Goal: Task Accomplishment & Management: Use online tool/utility

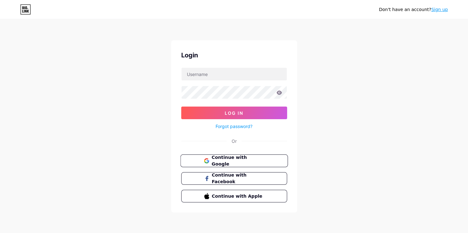
click at [231, 160] on span "Continue with Google" at bounding box center [237, 161] width 53 height 14
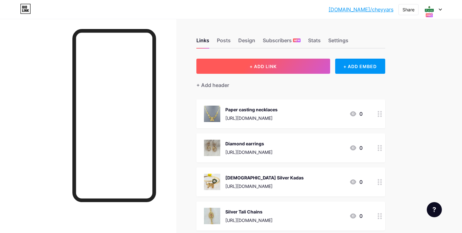
click at [260, 65] on span "+ ADD LINK" at bounding box center [263, 66] width 27 height 5
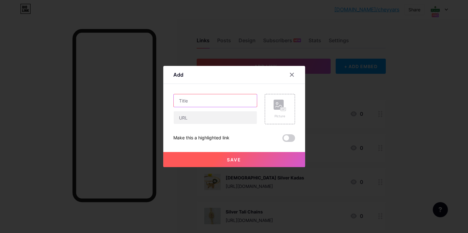
click at [182, 104] on input "text" at bounding box center [214, 100] width 83 height 13
type input "92.50 Goldplated Silver Jewellery"
click at [196, 115] on input "text" at bounding box center [214, 117] width 83 height 13
paste input "[URL][DOMAIN_NAME]"
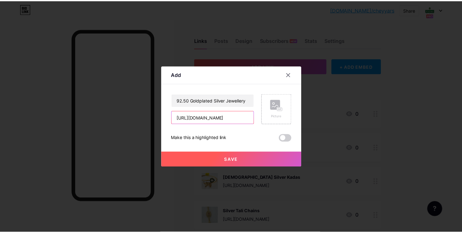
scroll to position [0, 101]
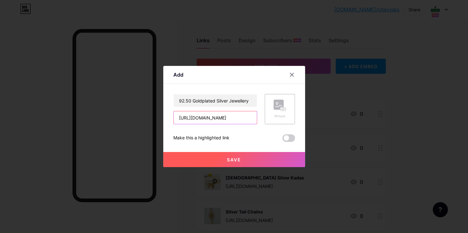
type input "[URL][DOMAIN_NAME]"
click at [279, 104] on rect at bounding box center [278, 104] width 10 height 10
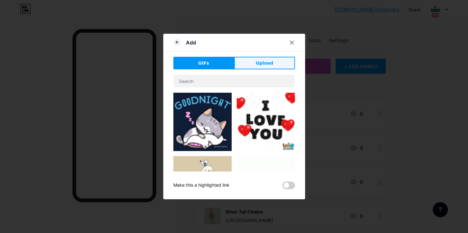
click at [264, 63] on span "Upload" at bounding box center [263, 63] width 17 height 7
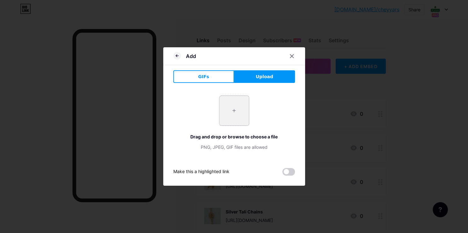
click at [230, 111] on input "file" at bounding box center [234, 111] width 30 height 30
click at [232, 111] on input "file" at bounding box center [234, 111] width 30 height 30
type input "C:\fakepath\20250802_150855.jpg"
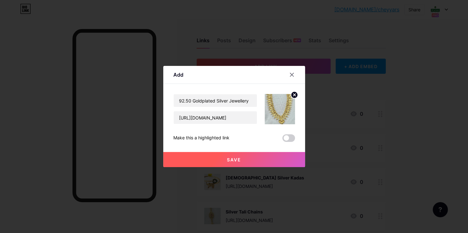
click at [234, 160] on span "Save" at bounding box center [234, 159] width 14 height 5
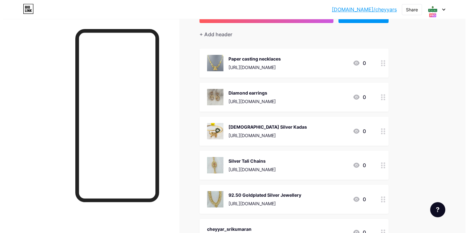
scroll to position [33, 0]
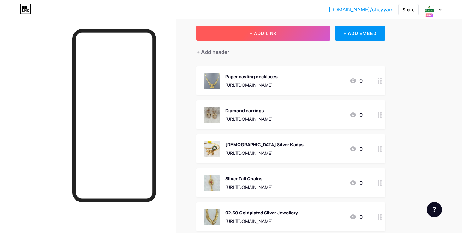
click at [258, 33] on span "+ ADD LINK" at bounding box center [263, 33] width 27 height 5
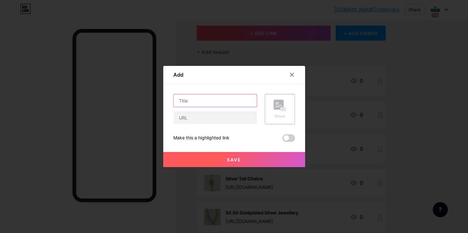
click at [197, 103] on input "text" at bounding box center [214, 100] width 83 height 13
type input "92.50 Gold Plated Silver Bangle"
click at [196, 118] on input "text" at bounding box center [214, 117] width 83 height 13
click at [195, 119] on input "text" at bounding box center [214, 117] width 83 height 13
paste input "[URL][DOMAIN_NAME]"
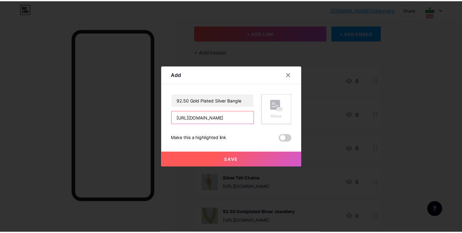
scroll to position [0, 101]
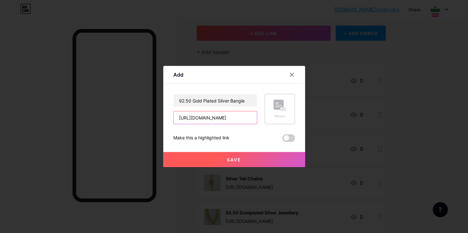
type input "[URL][DOMAIN_NAME]"
click at [281, 109] on icon at bounding box center [282, 109] width 2 height 2
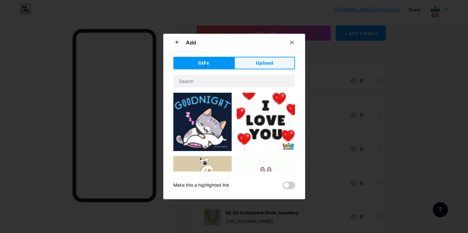
click at [256, 66] on span "Upload" at bounding box center [263, 63] width 17 height 7
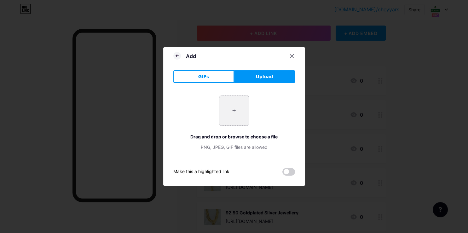
click at [228, 110] on input "file" at bounding box center [234, 111] width 30 height 30
click at [230, 115] on input "file" at bounding box center [234, 111] width 30 height 30
click at [260, 80] on button "Upload" at bounding box center [264, 76] width 61 height 13
click at [224, 147] on div "PNG, JPEG, GIF files are allowed" at bounding box center [234, 147] width 122 height 7
click at [253, 132] on div "+ Drag and drop or browse to choose a file PNG, JPEG, GIF files are allowed" at bounding box center [234, 122] width 122 height 55
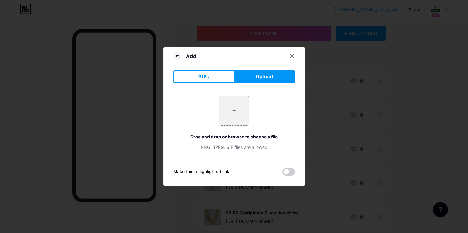
click at [247, 151] on div "+ Drag and drop or browse to choose a file PNG, JPEG, GIF files are allowed" at bounding box center [234, 123] width 122 height 70
click at [248, 146] on div "PNG, JPEG, GIF files are allowed" at bounding box center [234, 147] width 122 height 7
click at [250, 102] on div "+ Drag and drop or browse to choose a file PNG, JPEG, GIF files are allowed" at bounding box center [234, 122] width 122 height 55
click at [245, 114] on input "file" at bounding box center [234, 111] width 30 height 30
click at [214, 79] on button "GIFs" at bounding box center [203, 76] width 61 height 13
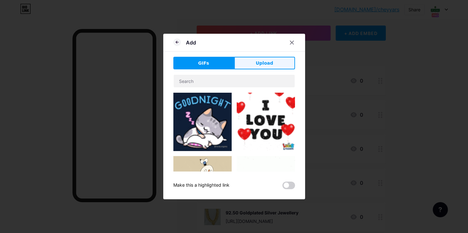
click at [266, 59] on button "Upload" at bounding box center [264, 63] width 61 height 13
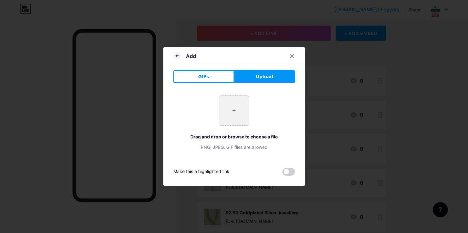
click at [219, 113] on input "file" at bounding box center [234, 111] width 30 height 30
type input "C:\fakepath\20250713_174924.jpg"
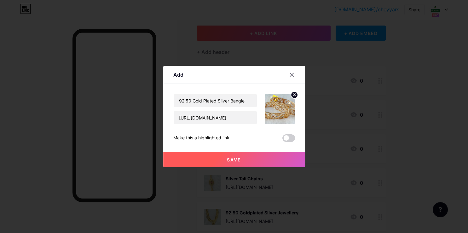
click at [244, 156] on button "Save" at bounding box center [234, 159] width 142 height 15
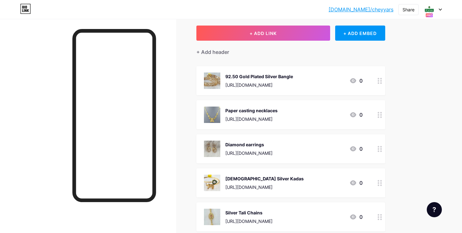
drag, startPoint x: 270, startPoint y: 73, endPoint x: 274, endPoint y: 100, distance: 27.3
click at [274, 100] on span "92.50 Gold Plated Silver Bangle https://shop.cheyyarsrikumaran.com/collections/…" at bounding box center [290, 181] width 189 height 231
click at [391, 75] on div "Links Posts Design Subscribers NEW Stats Settings + ADD LINK + ADD EMBED + Add …" at bounding box center [206, 178] width 412 height 385
drag, startPoint x: 342, startPoint y: 76, endPoint x: 343, endPoint y: 97, distance: 21.1
click at [343, 97] on span "92.50 Gold Plated Silver Bangle https://shop.cheyyarsrikumaran.com/collections/…" at bounding box center [290, 181] width 189 height 231
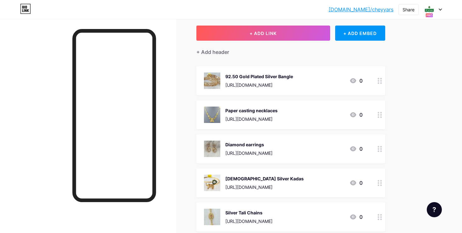
click at [384, 82] on div at bounding box center [380, 80] width 11 height 29
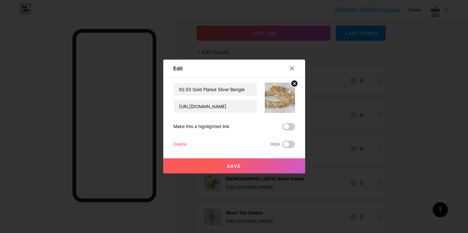
click at [266, 161] on button "Save" at bounding box center [234, 165] width 142 height 15
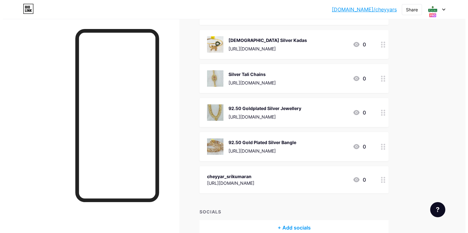
scroll to position [0, 0]
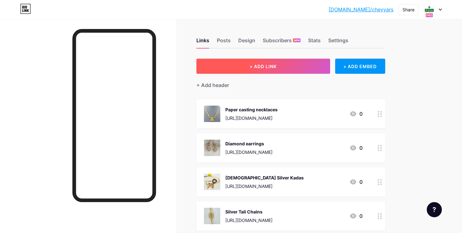
click at [240, 68] on button "+ ADD LINK" at bounding box center [263, 66] width 134 height 15
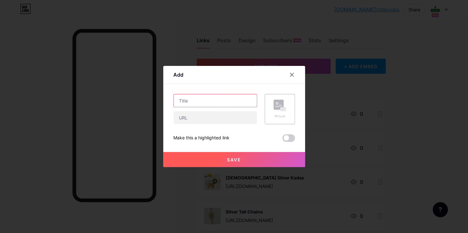
click at [193, 102] on input "text" at bounding box center [214, 100] width 83 height 13
type input "[DEMOGRAPHIC_DATA] Kadas"
click at [192, 114] on input "text" at bounding box center [214, 117] width 83 height 13
paste input "[URL][DOMAIN_NAME][DEMOGRAPHIC_DATA]"
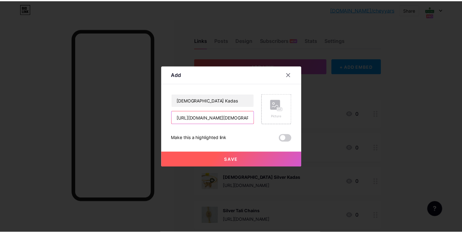
scroll to position [0, 105]
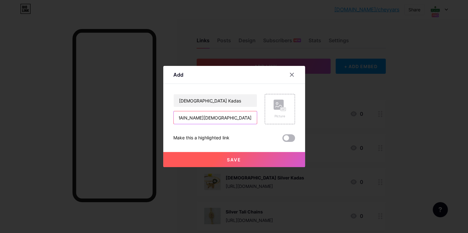
type input "[URL][DOMAIN_NAME][DEMOGRAPHIC_DATA]"
click at [289, 139] on span at bounding box center [288, 138] width 13 height 8
click at [282, 139] on input "checkbox" at bounding box center [282, 139] width 0 height 0
click at [289, 139] on span at bounding box center [288, 138] width 13 height 8
click at [282, 139] on input "checkbox" at bounding box center [282, 139] width 0 height 0
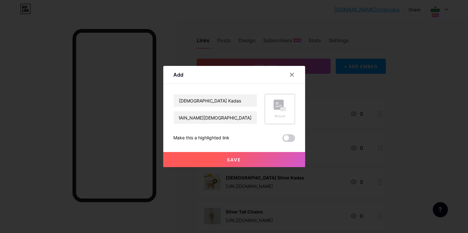
click at [282, 110] on rect at bounding box center [282, 109] width 5 height 3
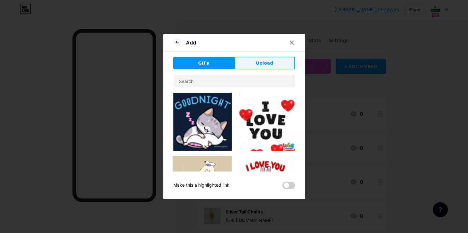
click at [259, 62] on span "Upload" at bounding box center [263, 63] width 17 height 7
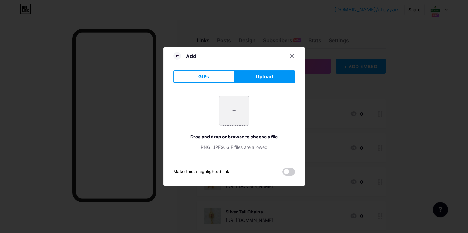
click at [239, 113] on input "file" at bounding box center [234, 111] width 30 height 30
click at [227, 114] on input "file" at bounding box center [234, 111] width 30 height 30
click at [294, 58] on div at bounding box center [291, 55] width 11 height 11
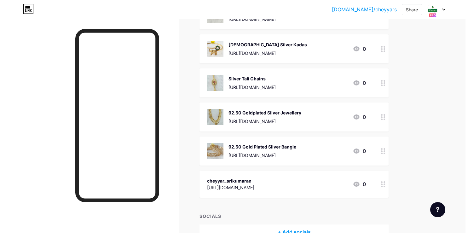
scroll to position [0, 0]
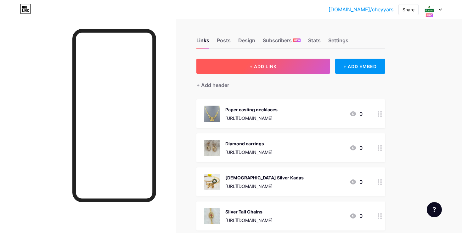
click at [289, 68] on button "+ ADD LINK" at bounding box center [263, 66] width 134 height 15
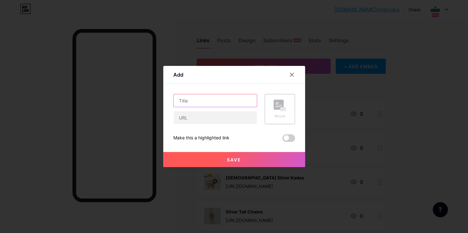
click at [191, 103] on input "text" at bounding box center [214, 100] width 83 height 13
type input "l"
type input "K"
type input "[DEMOGRAPHIC_DATA] Kadas"
click at [181, 116] on input "text" at bounding box center [214, 117] width 83 height 13
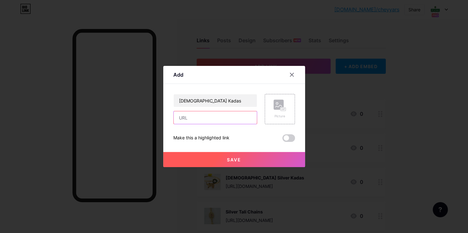
paste input "[URL][DOMAIN_NAME][DEMOGRAPHIC_DATA]"
type input "[URL][DOMAIN_NAME][DEMOGRAPHIC_DATA]"
click at [281, 109] on icon at bounding box center [282, 109] width 2 height 2
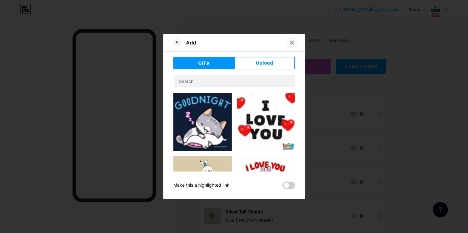
click at [292, 42] on div at bounding box center [291, 42] width 11 height 11
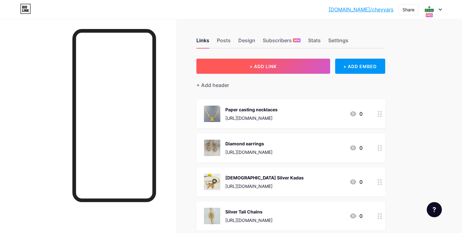
click at [269, 66] on span "+ ADD LINK" at bounding box center [263, 66] width 27 height 5
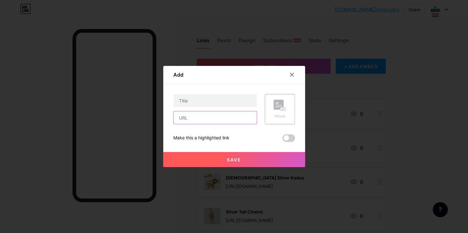
click at [188, 117] on input "text" at bounding box center [214, 117] width 83 height 13
paste input "[URL][DOMAIN_NAME][DEMOGRAPHIC_DATA]"
type input "[URL][DOMAIN_NAME][DEMOGRAPHIC_DATA]"
click at [193, 99] on input "text" at bounding box center [214, 100] width 83 height 13
type input "K"
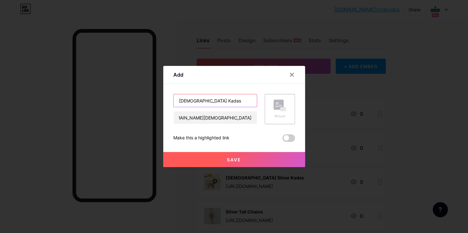
type input "[DEMOGRAPHIC_DATA] Kadas"
click at [283, 114] on div "Picture" at bounding box center [279, 116] width 13 height 5
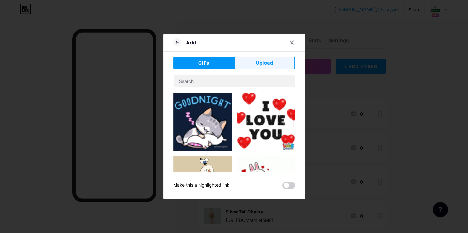
click at [256, 68] on button "Upload" at bounding box center [264, 63] width 61 height 13
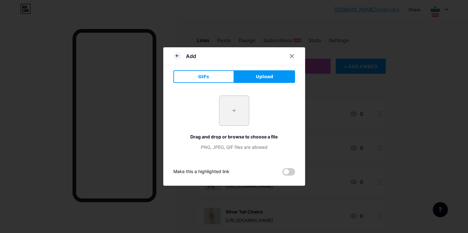
click at [234, 110] on input "file" at bounding box center [234, 111] width 30 height 30
type input "C:\fakepath\-OW6BHFICUAxOTDmyyUr.jpg"
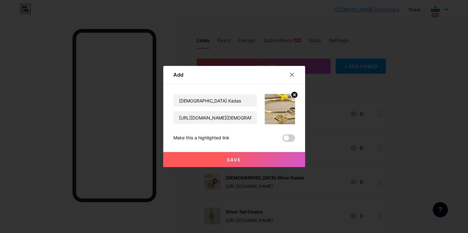
click at [249, 159] on button "Save" at bounding box center [234, 159] width 142 height 15
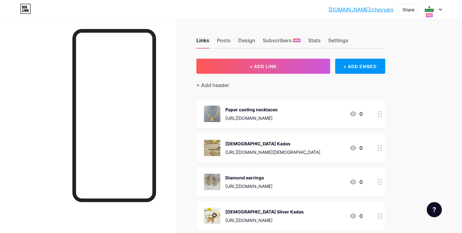
drag, startPoint x: 380, startPoint y: 115, endPoint x: 366, endPoint y: 185, distance: 71.8
click at [428, 87] on div "bio.link/cheyya... bio.link/cheyyars Share Switch accounts Cheyyar Sri Kumaran …" at bounding box center [231, 219] width 462 height 438
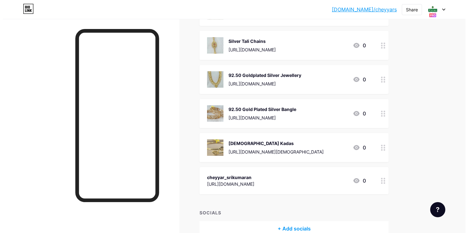
scroll to position [0, 0]
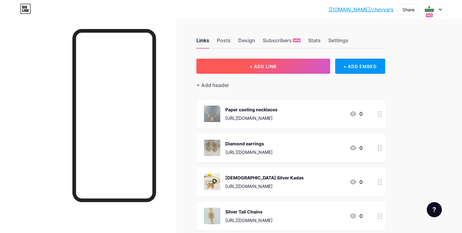
click at [277, 71] on button "+ ADD LINK" at bounding box center [263, 66] width 134 height 15
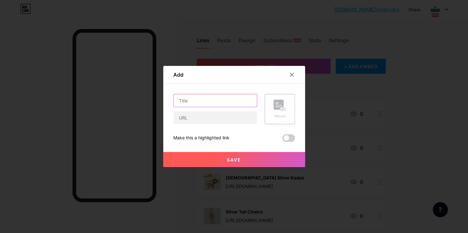
click at [206, 105] on input "text" at bounding box center [214, 100] width 83 height 13
click at [207, 118] on input "text" at bounding box center [214, 117] width 83 height 13
paste input "[URL][DOMAIN_NAME]"
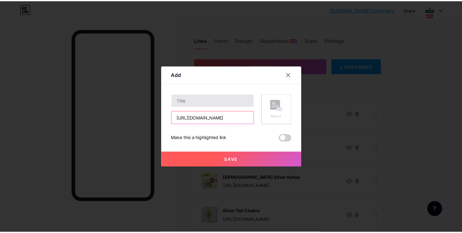
scroll to position [0, 129]
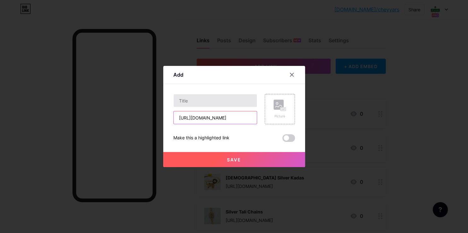
type input "[URL][DOMAIN_NAME]"
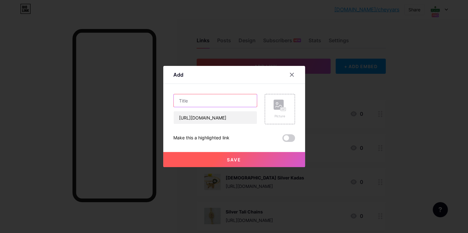
click at [186, 99] on input "text" at bounding box center [214, 100] width 83 height 13
type input "Paper Casting Earrings"
click at [281, 111] on div "Picture" at bounding box center [279, 108] width 13 height 19
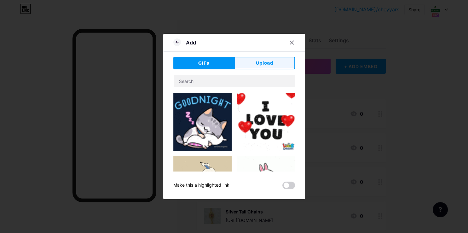
click at [265, 67] on button "Upload" at bounding box center [264, 63] width 61 height 13
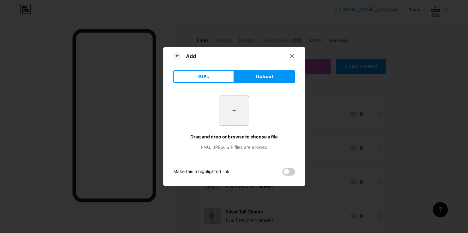
click at [231, 119] on input "file" at bounding box center [234, 111] width 30 height 30
type input "C:\fakepath\-OVwI4E_I9ioVFQKntoN.jpg"
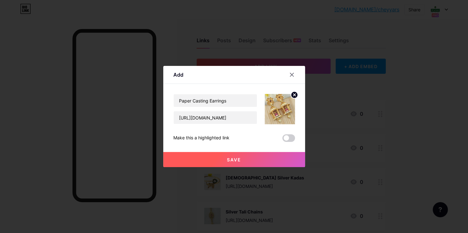
click at [236, 159] on span "Save" at bounding box center [234, 159] width 14 height 5
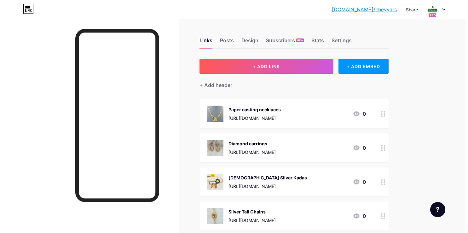
scroll to position [0, 0]
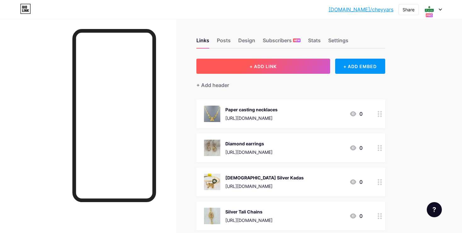
click at [262, 65] on span "+ ADD LINK" at bounding box center [263, 66] width 27 height 5
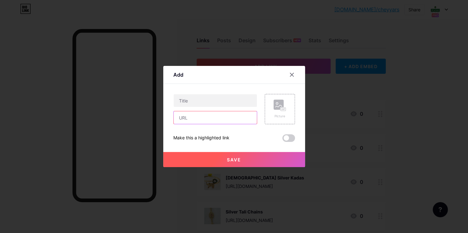
click at [196, 118] on input "text" at bounding box center [214, 117] width 83 height 13
paste input "[URL][DOMAIN_NAME]"
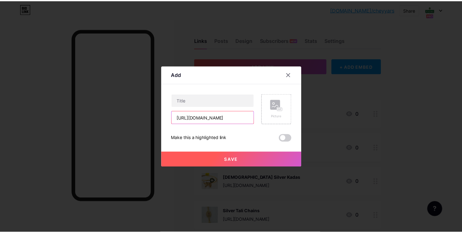
scroll to position [0, 118]
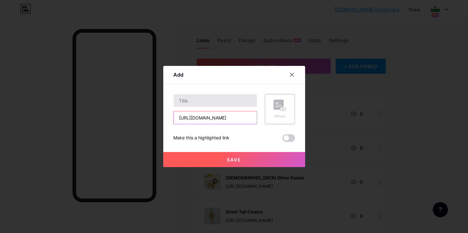
type input "[URL][DOMAIN_NAME]"
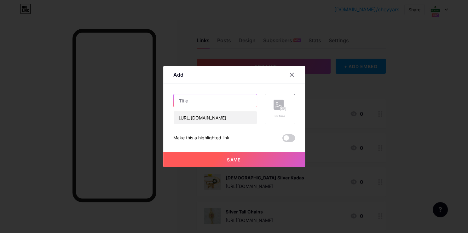
click at [191, 100] on input "text" at bounding box center [214, 100] width 83 height 13
type input "Silver Amman Face"
click at [278, 113] on div "Picture" at bounding box center [279, 108] width 13 height 19
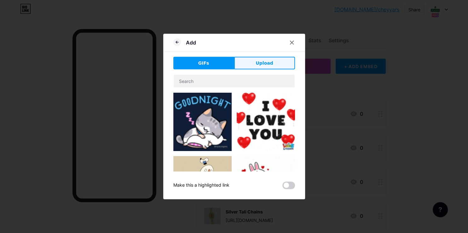
click at [266, 62] on span "Upload" at bounding box center [263, 63] width 17 height 7
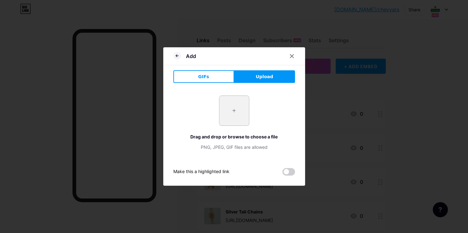
click at [221, 109] on input "file" at bounding box center [234, 111] width 30 height 30
type input "C:\fakepath\-OWyhrjq37fEV0fHhISy.jpg"
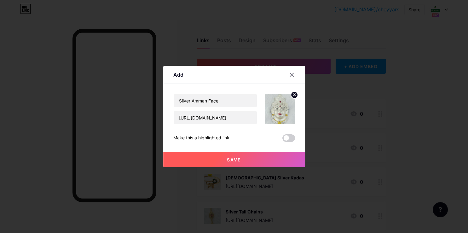
click at [231, 158] on span "Save" at bounding box center [234, 159] width 14 height 5
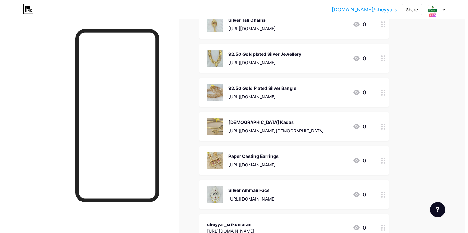
scroll to position [0, 0]
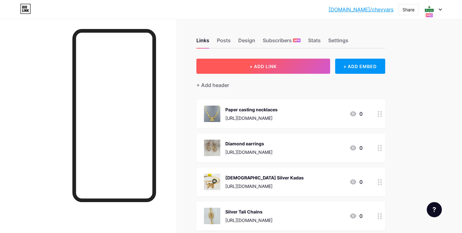
click at [290, 68] on button "+ ADD LINK" at bounding box center [263, 66] width 134 height 15
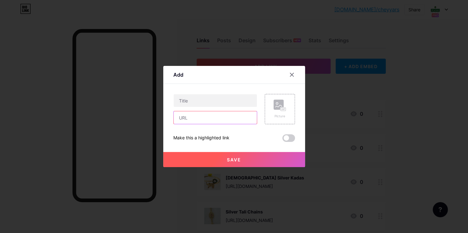
click at [197, 117] on input "text" at bounding box center [214, 117] width 83 height 13
paste input "[URL][DOMAIN_NAME]"
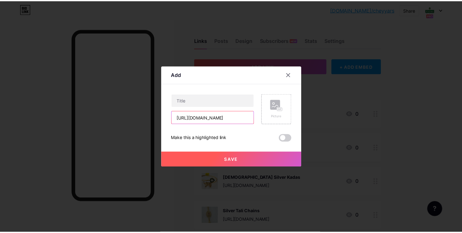
scroll to position [0, 108]
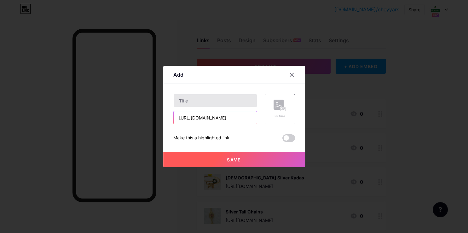
type input "[URL][DOMAIN_NAME]"
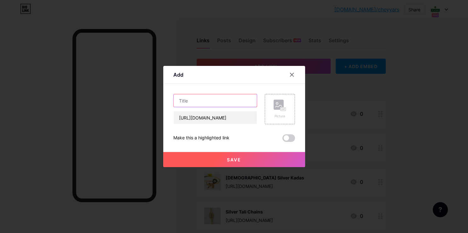
click at [185, 99] on input "text" at bounding box center [214, 100] width 83 height 13
type input "b"
type input "Baby Adjustable Bangle"
click at [274, 111] on div "Picture" at bounding box center [279, 108] width 13 height 19
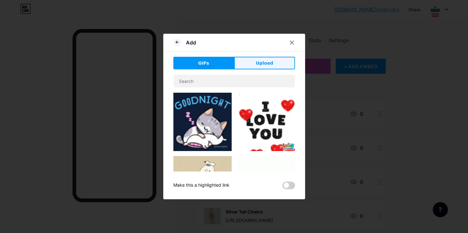
click at [250, 61] on button "Upload" at bounding box center [264, 63] width 61 height 13
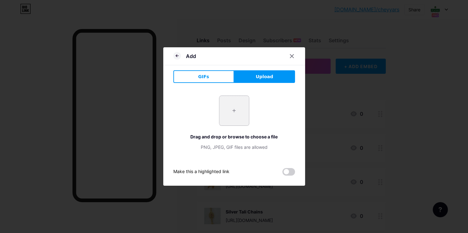
click at [236, 113] on input "file" at bounding box center [234, 111] width 30 height 30
type input "C:\fakepath\-OWFzWYoeodp6SOXX-nb.jpg"
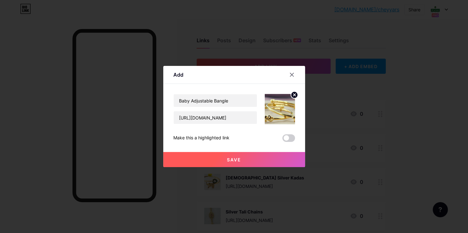
click at [281, 111] on img at bounding box center [279, 109] width 30 height 30
click at [284, 108] on img at bounding box center [279, 109] width 30 height 30
click at [227, 157] on span "Save" at bounding box center [234, 159] width 14 height 5
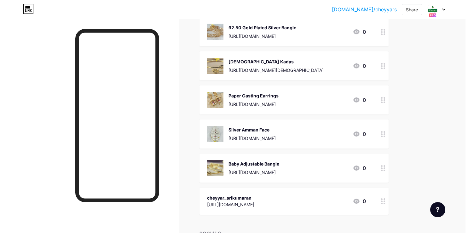
scroll to position [0, 0]
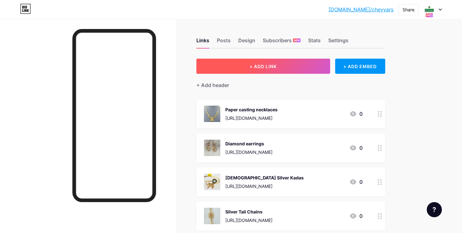
click at [272, 70] on button "+ ADD LINK" at bounding box center [263, 66] width 134 height 15
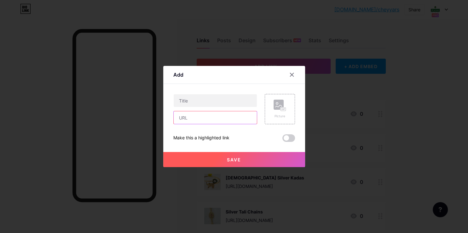
click at [206, 121] on input "text" at bounding box center [214, 117] width 83 height 13
paste input "[URL][DOMAIN_NAME]"
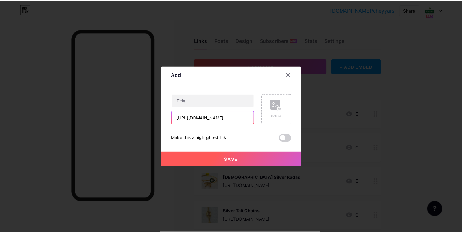
scroll to position [0, 131]
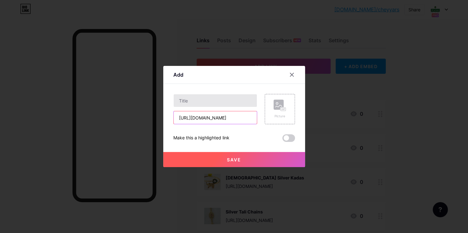
type input "[URL][DOMAIN_NAME]"
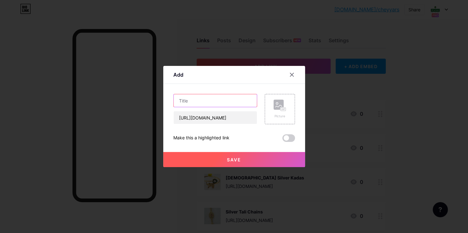
click at [190, 99] on input "text" at bounding box center [214, 100] width 83 height 13
click at [216, 95] on input "text" at bounding box center [214, 100] width 83 height 13
type input "Gold Top Plastic Bangle"
click at [274, 109] on rect at bounding box center [278, 104] width 10 height 10
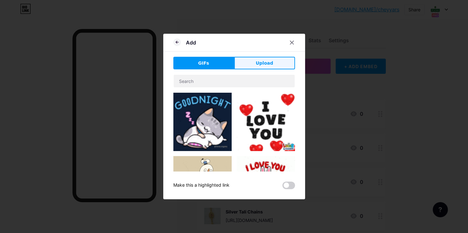
click at [261, 60] on button "Upload" at bounding box center [264, 63] width 61 height 13
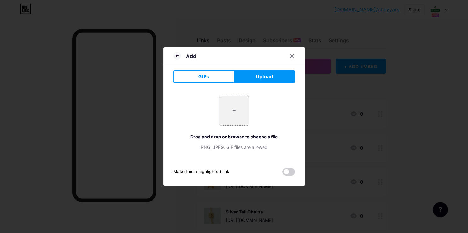
click at [229, 110] on input "file" at bounding box center [234, 111] width 30 height 30
type input "C:\fakepath\-OWQ_GVZ1NCu-7jk-6RL.jpg"
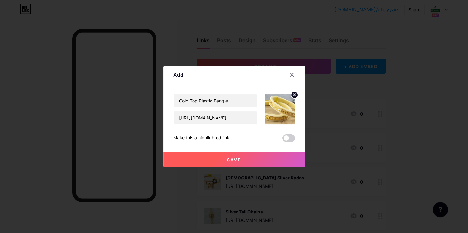
click at [233, 157] on span "Save" at bounding box center [234, 159] width 14 height 5
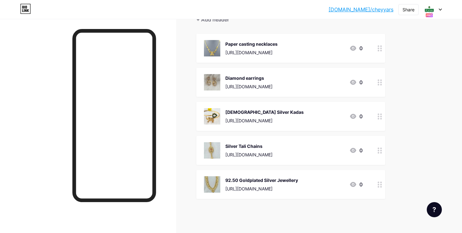
scroll to position [106, 0]
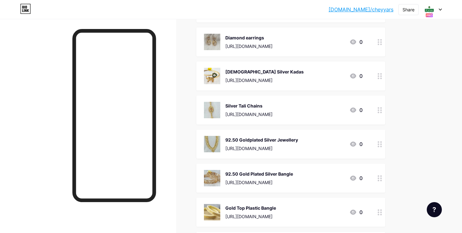
click at [369, 220] on div "Gold Top Plastic Bangle https://cheyyarsrikumaran.catalog.to/s/cheyyar-sri-kuma…" at bounding box center [290, 211] width 189 height 29
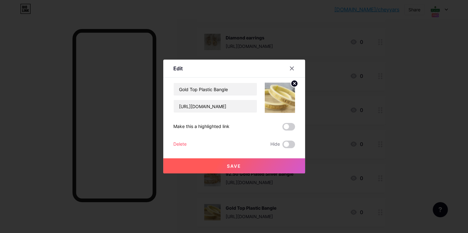
click at [235, 164] on span "Save" at bounding box center [234, 165] width 14 height 5
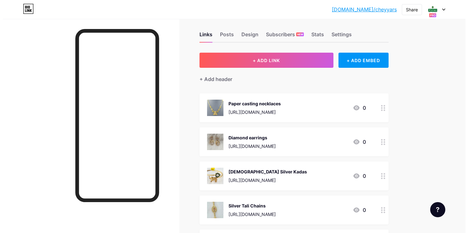
scroll to position [0, 0]
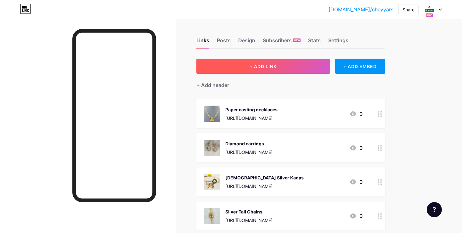
click at [276, 71] on button "+ ADD LINK" at bounding box center [263, 66] width 134 height 15
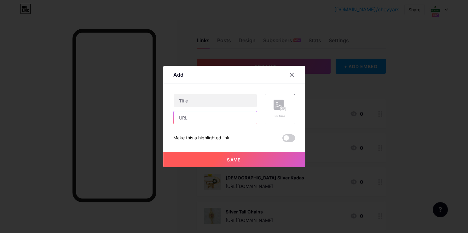
click at [201, 113] on input "text" at bounding box center [214, 117] width 83 height 13
paste input "[URL][DOMAIN_NAME]"
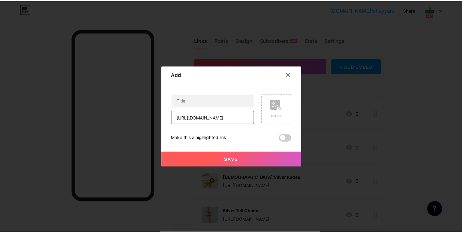
scroll to position [0, 121]
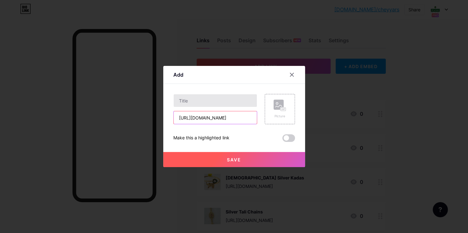
type input "[URL][DOMAIN_NAME]"
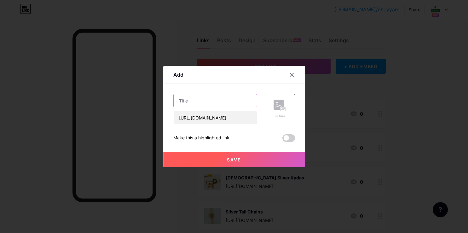
click at [196, 99] on input "text" at bounding box center [214, 100] width 83 height 13
type input "Paper Casting Pendant"
click at [276, 117] on div "Picture" at bounding box center [279, 116] width 13 height 5
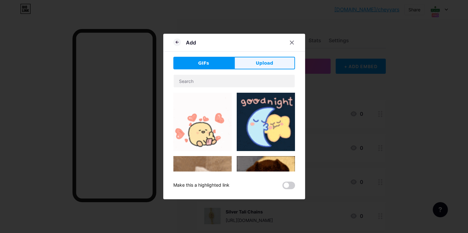
click at [251, 61] on button "Upload" at bounding box center [264, 63] width 61 height 13
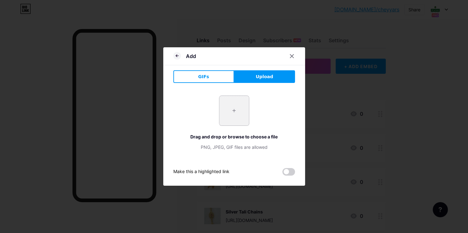
click at [230, 108] on input "file" at bounding box center [234, 111] width 30 height 30
type input "C:\fakepath\-OUot3HH1DDaiXLbkj0N.jpg"
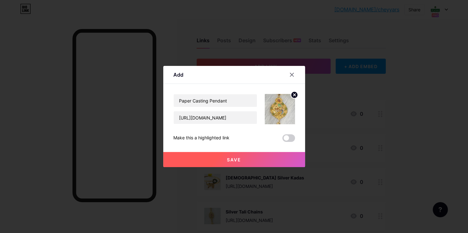
click at [231, 160] on span "Save" at bounding box center [234, 159] width 14 height 5
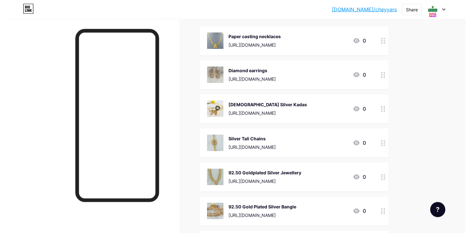
scroll to position [0, 0]
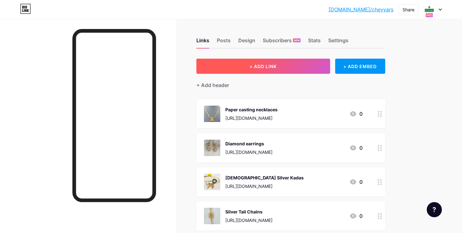
click at [294, 65] on button "+ ADD LINK" at bounding box center [263, 66] width 134 height 15
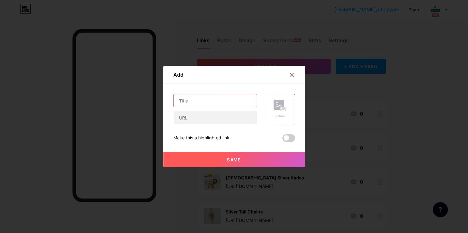
click at [227, 101] on input "text" at bounding box center [214, 100] width 83 height 13
type input "Antique Haram"
click at [217, 118] on input "text" at bounding box center [214, 117] width 83 height 13
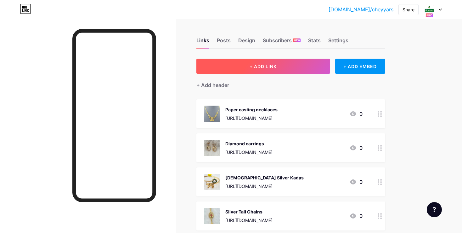
click at [221, 69] on button "+ ADD LINK" at bounding box center [263, 66] width 134 height 15
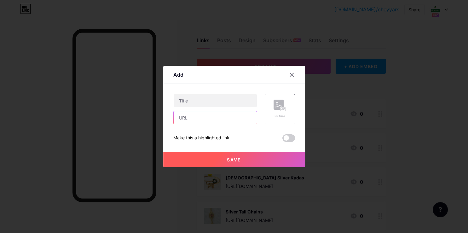
click at [211, 113] on input "text" at bounding box center [214, 117] width 83 height 13
paste input "[URL][DOMAIN_NAME]"
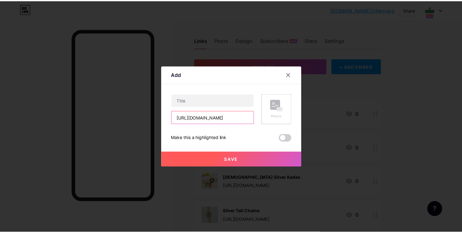
scroll to position [0, 112]
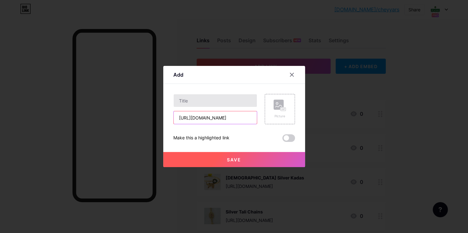
type input "[URL][DOMAIN_NAME]"
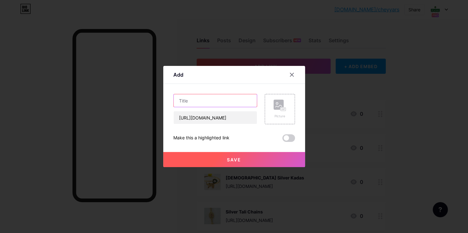
click at [202, 102] on input "text" at bounding box center [214, 100] width 83 height 13
type input "Antique Haram"
click at [283, 112] on div "Picture" at bounding box center [279, 109] width 30 height 30
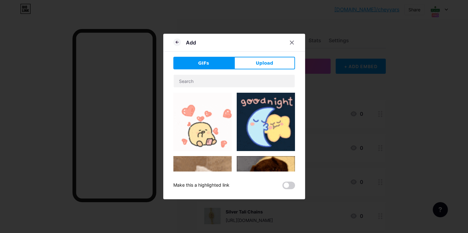
click at [271, 56] on div "Add GIFs Upload Content YouTube Play YouTube video without leaving your page. A…" at bounding box center [234, 116] width 142 height 165
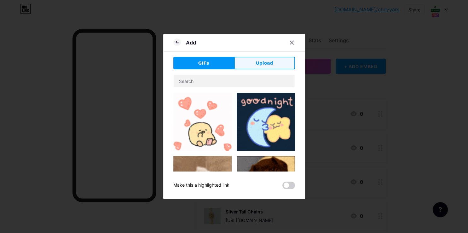
click at [270, 60] on button "Upload" at bounding box center [264, 63] width 61 height 13
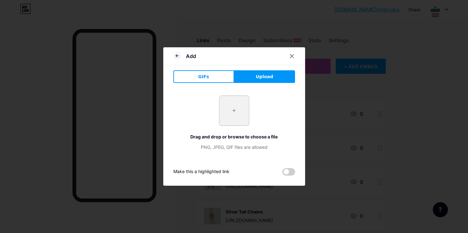
click at [236, 108] on input "file" at bounding box center [234, 111] width 30 height 30
type input "C:\fakepath\-OV1dXlNRGtyOQ8R9twj.jpg"
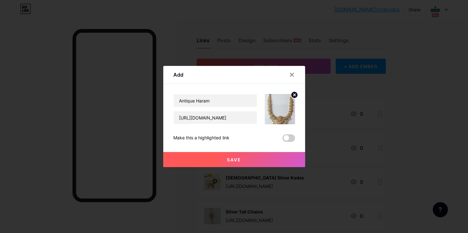
click at [293, 95] on icon at bounding box center [294, 95] width 2 height 2
click at [280, 106] on rect at bounding box center [278, 104] width 10 height 10
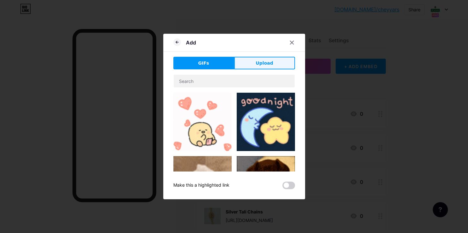
click at [266, 63] on span "Upload" at bounding box center [263, 63] width 17 height 7
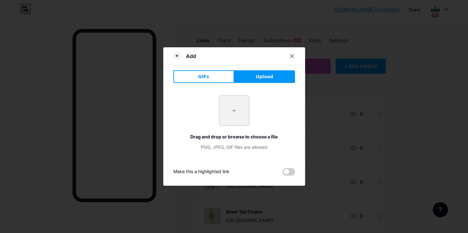
click at [240, 115] on input "file" at bounding box center [234, 111] width 30 height 30
type input "C:\fakepath\-OV1dXlKTtLno4drxREF.jpg"
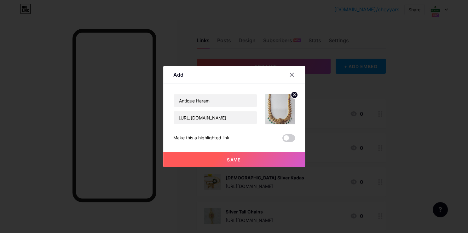
click at [242, 161] on button "Save" at bounding box center [234, 159] width 142 height 15
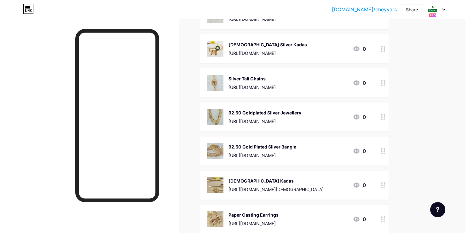
scroll to position [0, 0]
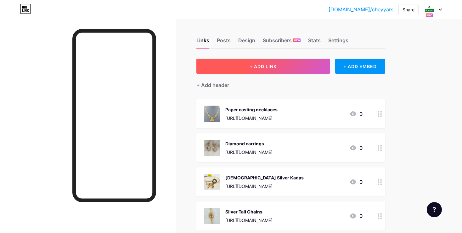
click at [288, 71] on button "+ ADD LINK" at bounding box center [263, 66] width 134 height 15
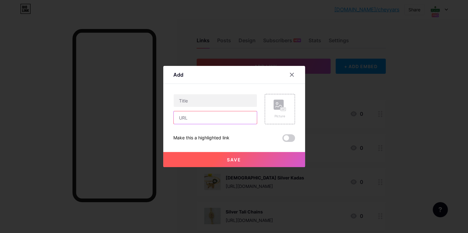
click at [196, 115] on input "text" at bounding box center [214, 117] width 83 height 13
paste input "[URL][DOMAIN_NAME]"
type input "[URL][DOMAIN_NAME]"
click at [207, 99] on input "text" at bounding box center [214, 100] width 83 height 13
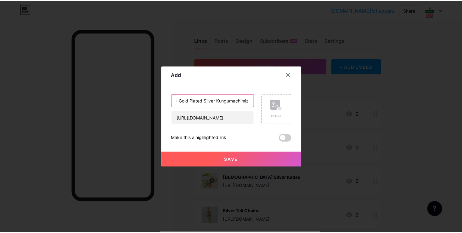
scroll to position [0, 14]
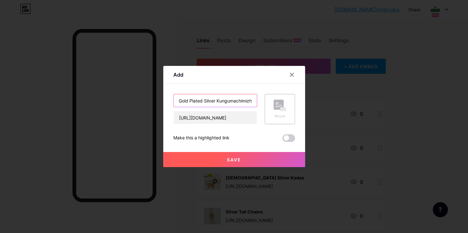
type input "92.50 Gold Plated Silver Kungumachimizh"
click at [281, 110] on rect at bounding box center [282, 109] width 5 height 3
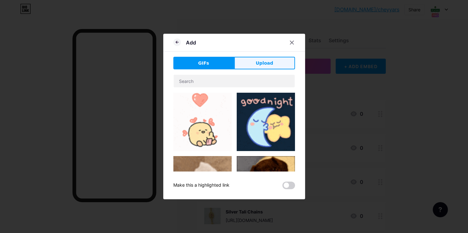
click at [265, 66] on span "Upload" at bounding box center [263, 63] width 17 height 7
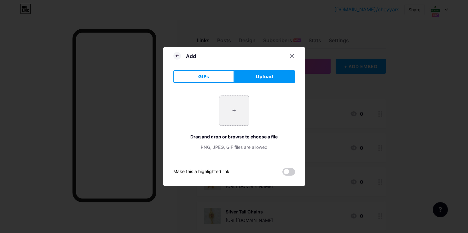
click at [237, 110] on input "file" at bounding box center [234, 111] width 30 height 30
type input "C:\fakepath\20250713_180925.jpg"
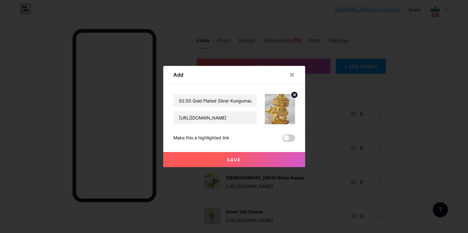
click at [236, 158] on span "Save" at bounding box center [234, 159] width 14 height 5
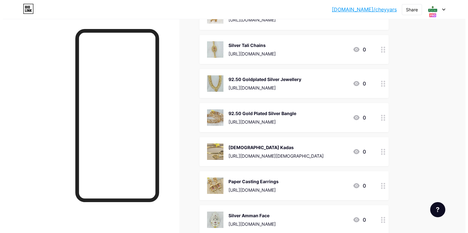
scroll to position [0, 0]
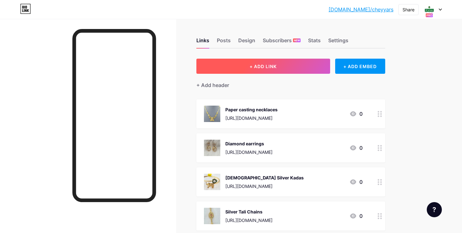
click at [259, 68] on span "+ ADD LINK" at bounding box center [263, 66] width 27 height 5
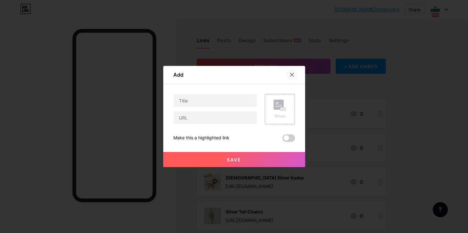
click at [289, 76] on icon at bounding box center [291, 74] width 5 height 5
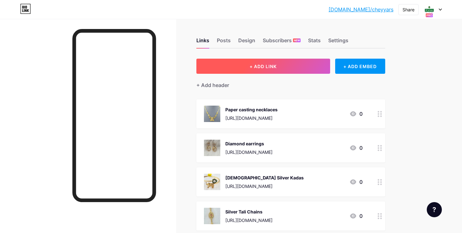
click at [268, 69] on button "+ ADD LINK" at bounding box center [263, 66] width 134 height 15
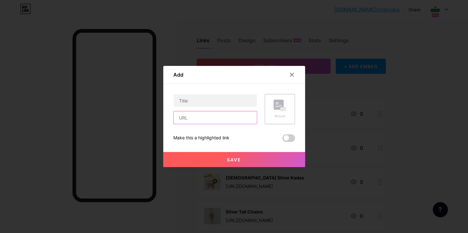
click at [203, 122] on input "text" at bounding box center [214, 117] width 83 height 13
click at [276, 112] on div "Picture" at bounding box center [279, 108] width 13 height 19
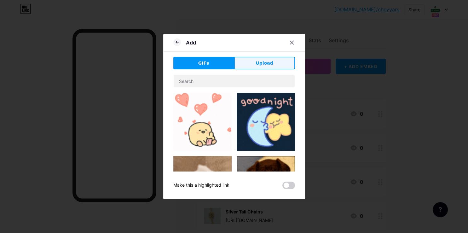
click at [259, 61] on span "Upload" at bounding box center [263, 63] width 17 height 7
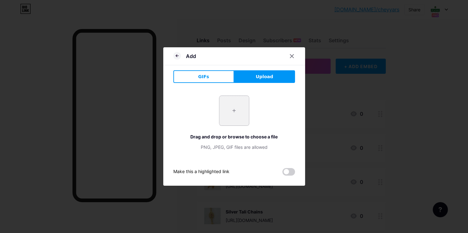
click at [231, 108] on input "file" at bounding box center [234, 111] width 30 height 30
click at [253, 78] on button "Upload" at bounding box center [264, 76] width 61 height 13
click at [231, 113] on input "file" at bounding box center [234, 111] width 30 height 30
type input "C:\fakepath\-OVaSbfqrf90oTvTL6Id.jpg"
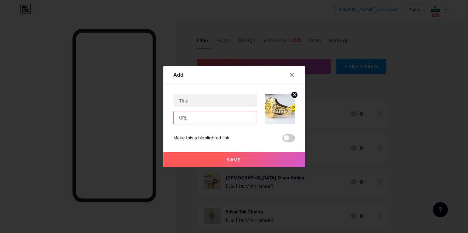
click at [196, 120] on input "text" at bounding box center [214, 117] width 83 height 13
paste input "[URL][DOMAIN_NAME][DEMOGRAPHIC_DATA]"
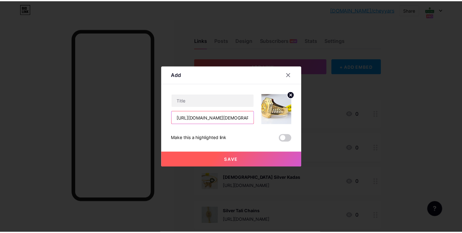
scroll to position [0, 117]
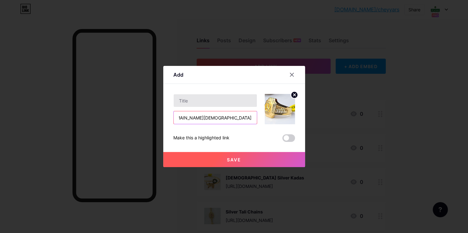
type input "[URL][DOMAIN_NAME][DEMOGRAPHIC_DATA]"
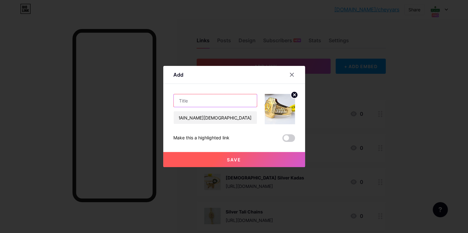
click at [179, 101] on input "text" at bounding box center [214, 100] width 83 height 13
type input "[DEMOGRAPHIC_DATA] Paper Casting Ring"
click at [218, 158] on button "Save" at bounding box center [234, 159] width 142 height 15
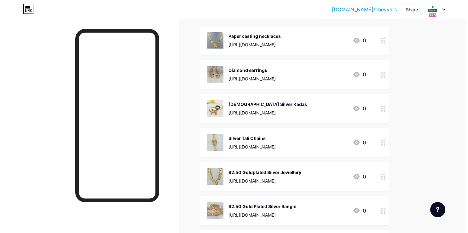
scroll to position [0, 0]
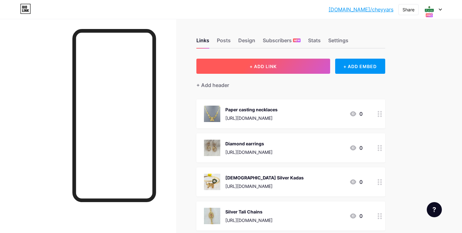
click at [271, 69] on button "+ ADD LINK" at bounding box center [263, 66] width 134 height 15
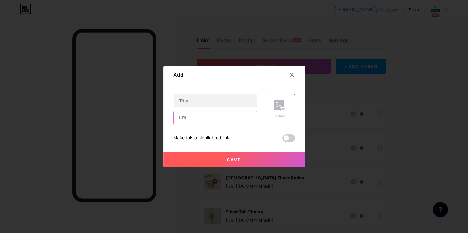
click at [212, 114] on input "text" at bounding box center [214, 117] width 83 height 13
paste input "[URL][DOMAIN_NAME]"
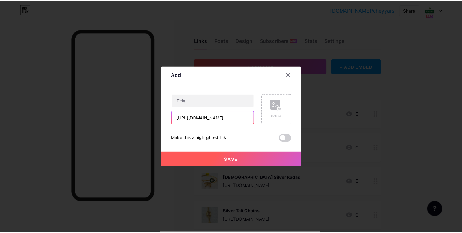
scroll to position [0, 77]
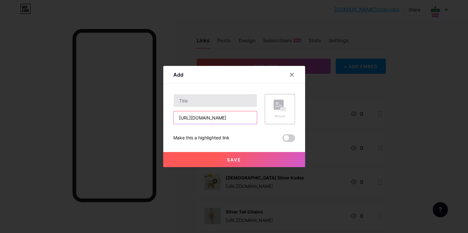
type input "[URL][DOMAIN_NAME]"
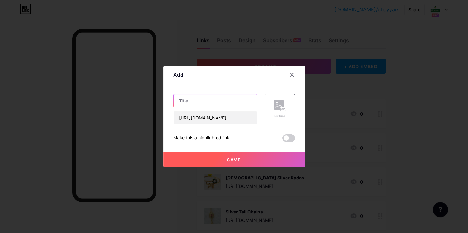
click at [196, 105] on input "text" at bounding box center [214, 100] width 83 height 13
type input "92.50 Silver Key Chain"
click at [277, 112] on div "Picture" at bounding box center [279, 108] width 13 height 19
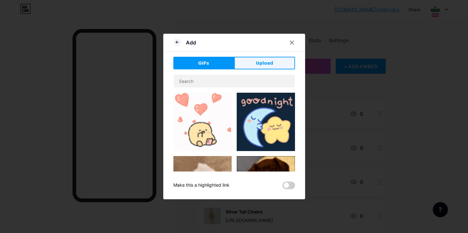
click at [263, 65] on span "Upload" at bounding box center [263, 63] width 17 height 7
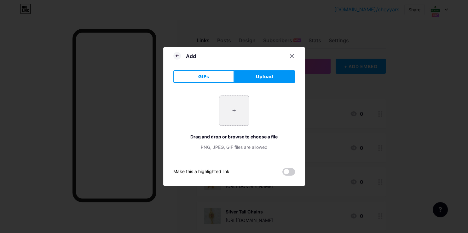
click at [236, 111] on input "file" at bounding box center [234, 111] width 30 height 30
type input "C:\fakepath\20250722_191645.webp"
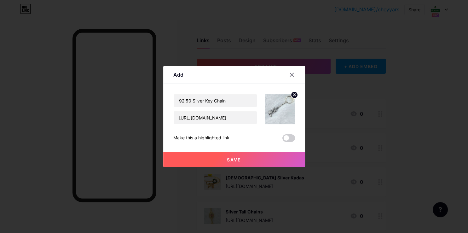
click at [233, 159] on span "Save" at bounding box center [234, 159] width 14 height 5
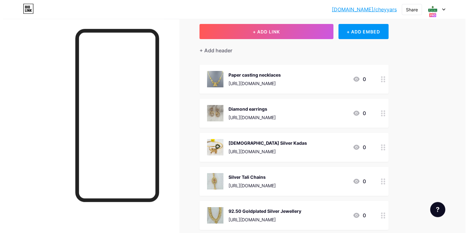
scroll to position [0, 0]
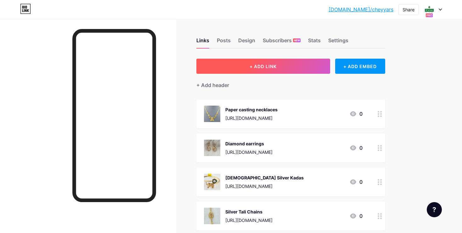
click at [286, 69] on button "+ ADD LINK" at bounding box center [263, 66] width 134 height 15
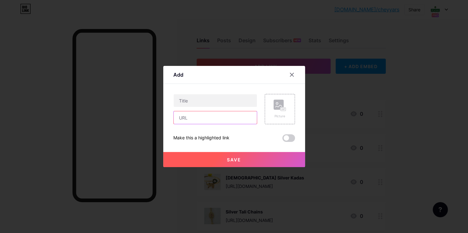
click at [218, 122] on input "text" at bounding box center [214, 117] width 83 height 13
paste input "[URL][DOMAIN_NAME]"
type input "[URL][DOMAIN_NAME]"
click at [180, 104] on input "text" at bounding box center [214, 100] width 83 height 13
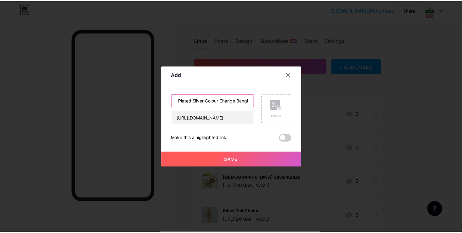
scroll to position [0, 25]
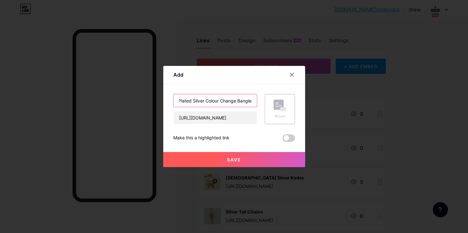
type input "92.50 Gold Plated Silver Colour Change Bangle"
click at [277, 117] on div "Picture" at bounding box center [279, 116] width 13 height 5
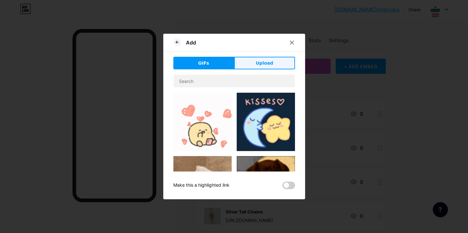
click at [260, 65] on span "Upload" at bounding box center [263, 63] width 17 height 7
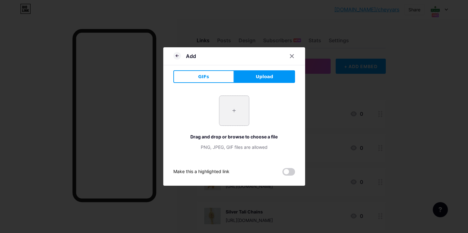
click at [235, 113] on input "file" at bounding box center [234, 111] width 30 height 30
type input "C:\fakepath\20250723_144455.webp"
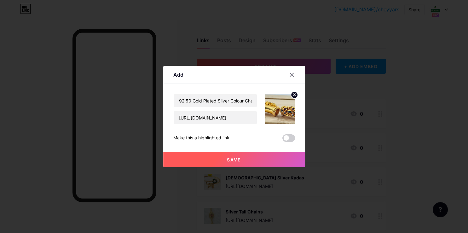
click at [241, 159] on button "Save" at bounding box center [234, 159] width 142 height 15
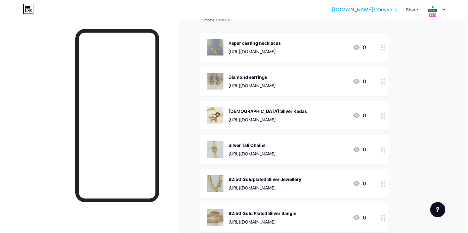
scroll to position [0, 0]
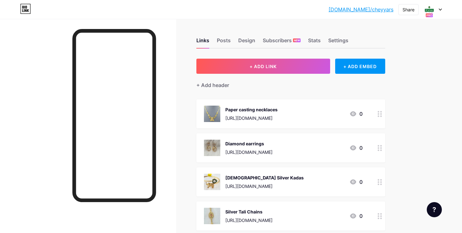
click at [292, 76] on div "+ Add header" at bounding box center [290, 81] width 189 height 15
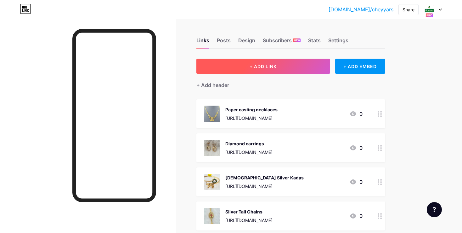
click at [293, 67] on button "+ ADD LINK" at bounding box center [263, 66] width 134 height 15
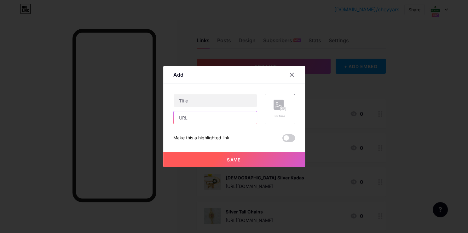
click at [205, 116] on input "text" at bounding box center [214, 117] width 83 height 13
paste input "[URL][DOMAIN_NAME][PERSON_NAME]"
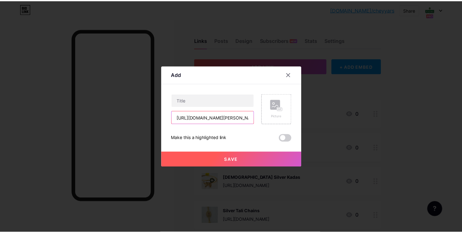
scroll to position [0, 112]
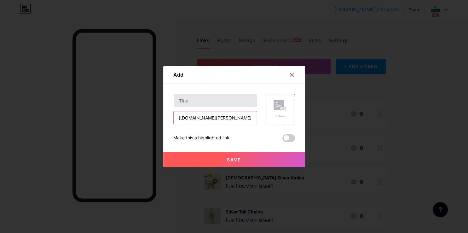
type input "[URL][DOMAIN_NAME][PERSON_NAME]"
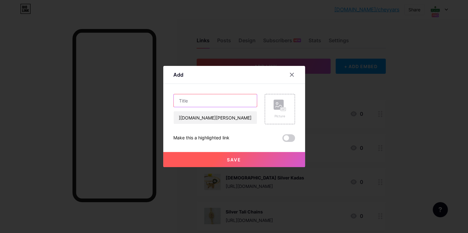
click at [200, 106] on input "text" at bounding box center [214, 100] width 83 height 13
type input "[PERSON_NAME] Necklace"
click at [283, 110] on div "Picture" at bounding box center [279, 109] width 30 height 30
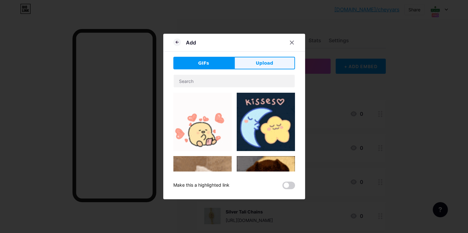
click at [245, 65] on button "Upload" at bounding box center [264, 63] width 61 height 13
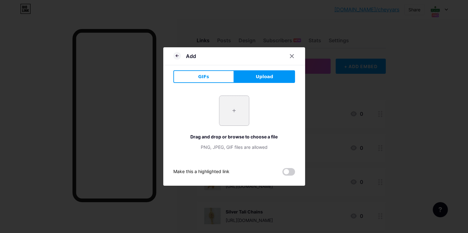
click at [226, 110] on input "file" at bounding box center [234, 111] width 30 height 30
type input "C:\fakepath\-OV84cMF1NAfedCjztll.jpg"
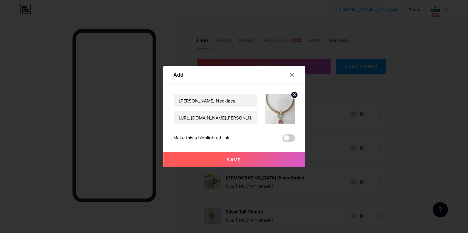
click at [231, 159] on span "Save" at bounding box center [234, 159] width 14 height 5
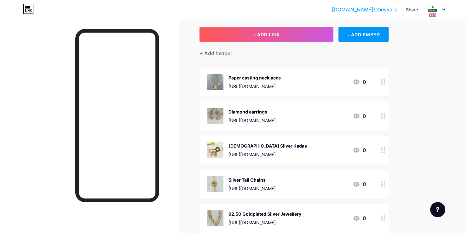
scroll to position [0, 0]
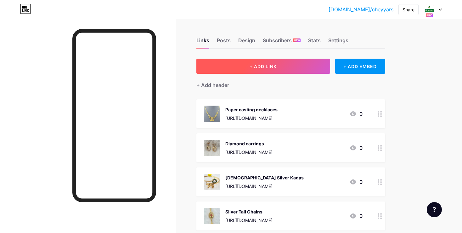
click at [273, 68] on span "+ ADD LINK" at bounding box center [263, 66] width 27 height 5
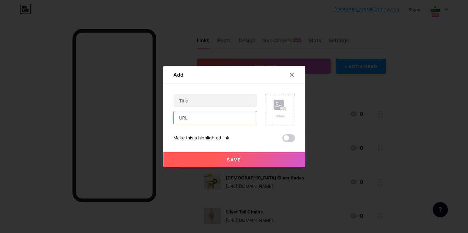
click at [198, 117] on input "text" at bounding box center [214, 117] width 83 height 13
paste input "[URL][DOMAIN_NAME]"
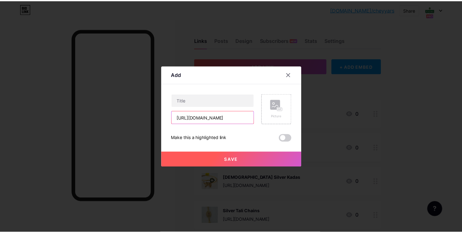
scroll to position [0, 148]
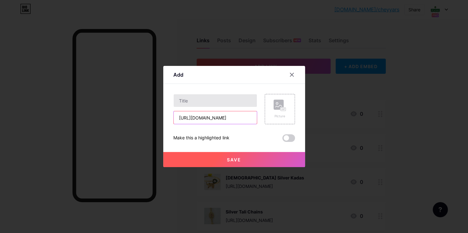
type input "[URL][DOMAIN_NAME]"
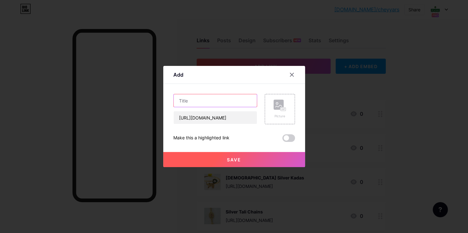
click at [202, 103] on input "text" at bounding box center [214, 100] width 83 height 13
type input "Paper Casting 2 in 1 Earings"
click at [276, 105] on rect at bounding box center [278, 104] width 10 height 10
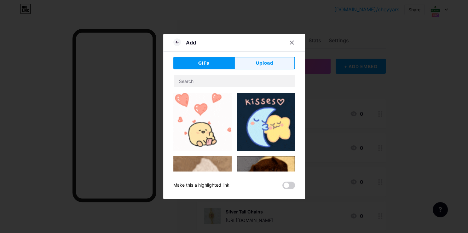
click at [260, 62] on span "Upload" at bounding box center [263, 63] width 17 height 7
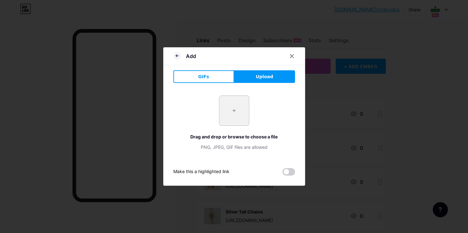
click at [238, 112] on input "file" at bounding box center [234, 111] width 30 height 30
type input "C:\fakepath\-OVldv5osn1WzNl40249.jpg"
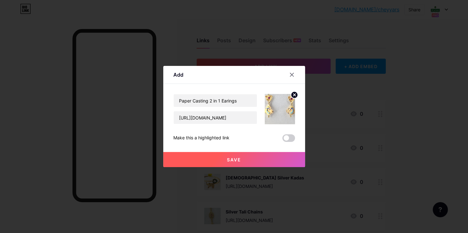
click at [232, 161] on span "Save" at bounding box center [234, 159] width 14 height 5
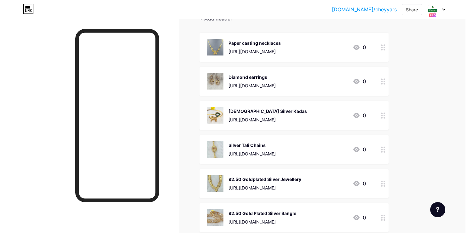
scroll to position [0, 0]
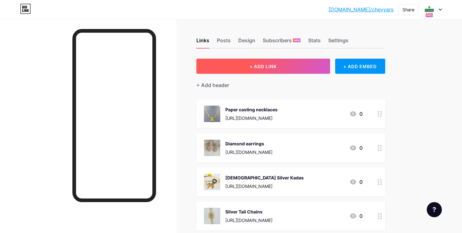
click at [266, 63] on button "+ ADD LINK" at bounding box center [263, 66] width 134 height 15
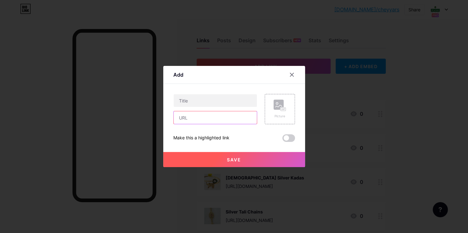
click at [210, 122] on input "text" at bounding box center [214, 117] width 83 height 13
paste input "[URL][DOMAIN_NAME]"
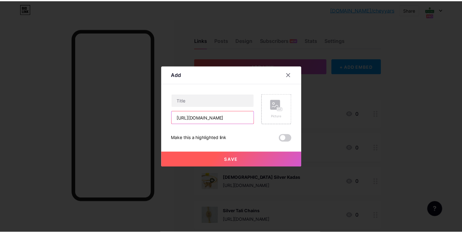
scroll to position [0, 130]
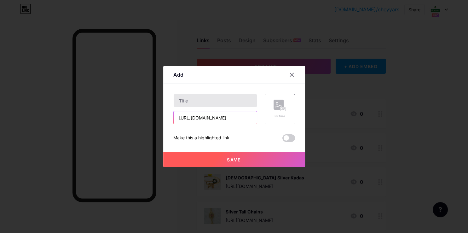
type input "[URL][DOMAIN_NAME]"
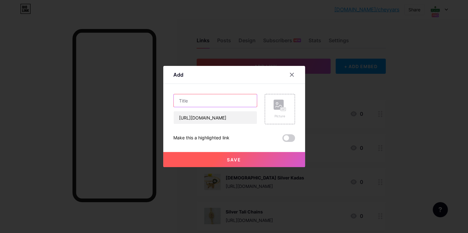
click at [187, 105] on input "text" at bounding box center [214, 100] width 83 height 13
type input "Paper Casting Bracelets"
click at [273, 114] on div "Picture" at bounding box center [279, 116] width 13 height 5
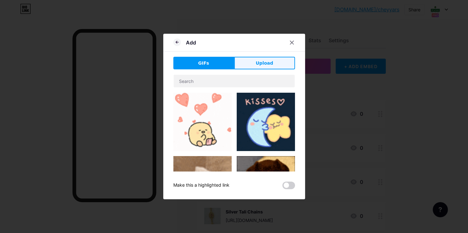
click at [269, 69] on button "Upload" at bounding box center [264, 63] width 61 height 13
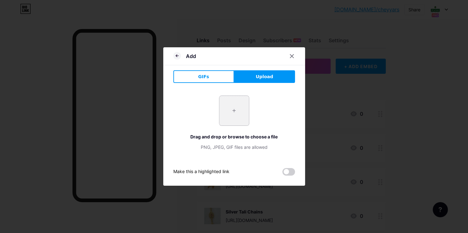
click at [232, 112] on input "file" at bounding box center [234, 111] width 30 height 30
type input "C:\fakepath\-OVa4Yqh8Seyw2Cu6tpM.jpg"
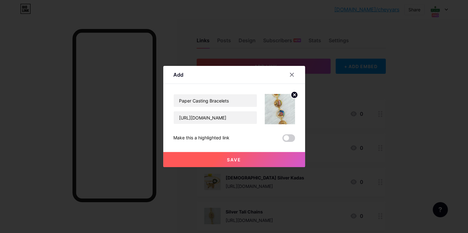
click at [234, 161] on span "Save" at bounding box center [234, 159] width 14 height 5
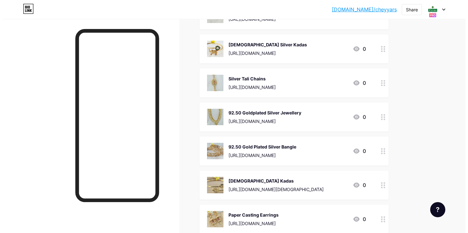
scroll to position [0, 0]
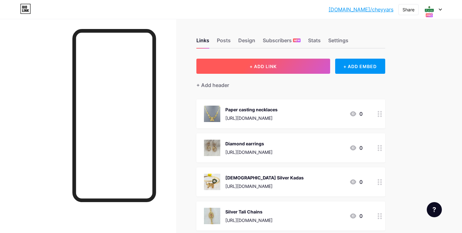
click at [276, 66] on span "+ ADD LINK" at bounding box center [263, 66] width 27 height 5
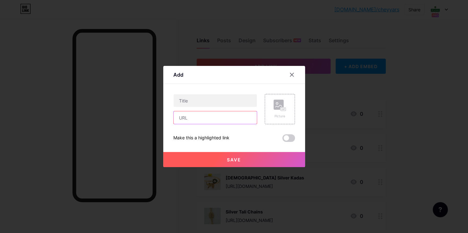
click at [203, 119] on input "text" at bounding box center [214, 117] width 83 height 13
paste input "[URL][DOMAIN_NAME]"
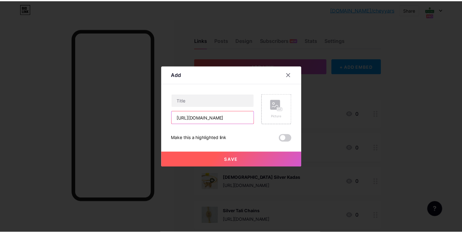
scroll to position [0, 65]
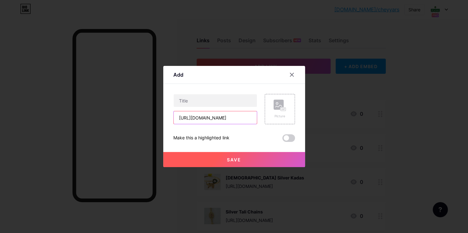
type input "[URL][DOMAIN_NAME]"
click at [188, 108] on div "[URL][DOMAIN_NAME]" at bounding box center [215, 109] width 84 height 30
click at [193, 102] on input "text" at bounding box center [214, 100] width 83 height 13
type input "92.50 Silver Pen"
click at [272, 119] on div "Picture" at bounding box center [279, 109] width 30 height 30
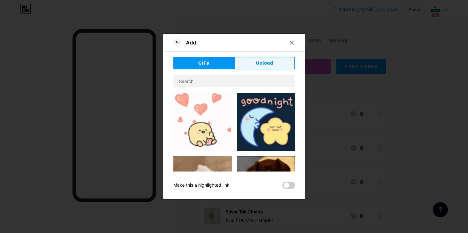
click at [265, 65] on span "Upload" at bounding box center [263, 63] width 17 height 7
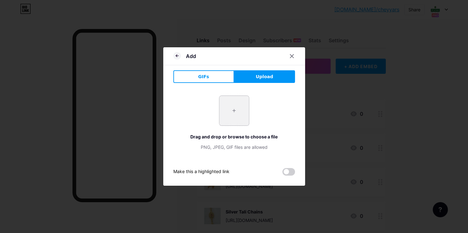
click at [234, 110] on input "file" at bounding box center [234, 111] width 30 height 30
type input "C:\fakepath\20250705_202006.webp"
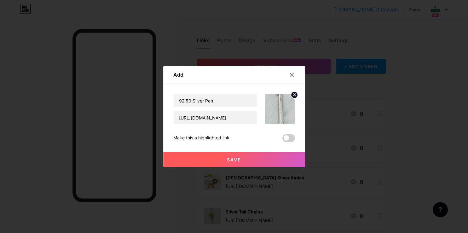
click at [249, 160] on button "Save" at bounding box center [234, 159] width 142 height 15
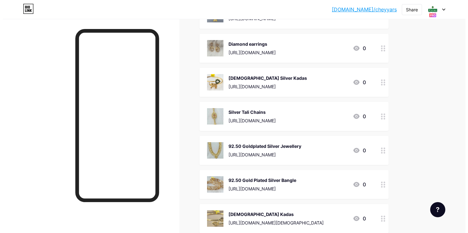
scroll to position [0, 0]
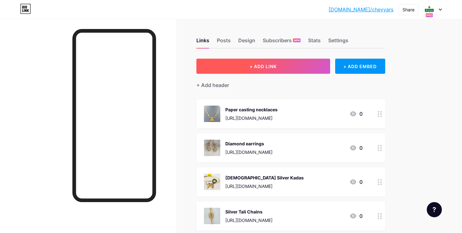
click at [263, 65] on span "+ ADD LINK" at bounding box center [263, 66] width 27 height 5
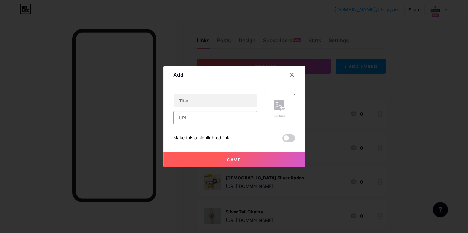
click at [207, 117] on input "text" at bounding box center [214, 117] width 83 height 13
paste input "[URL][DOMAIN_NAME]"
type input "[URL][DOMAIN_NAME]"
click at [198, 101] on input "text" at bounding box center [214, 100] width 83 height 13
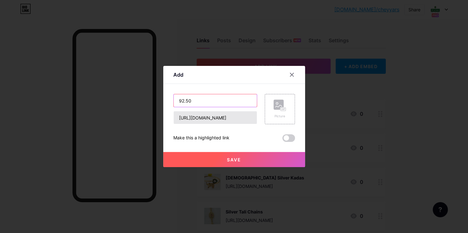
type input "92.50"
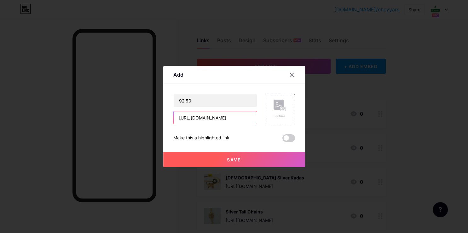
click at [228, 116] on input "[URL][DOMAIN_NAME]" at bounding box center [214, 117] width 83 height 13
paste input "[URL][DOMAIN_NAME]"
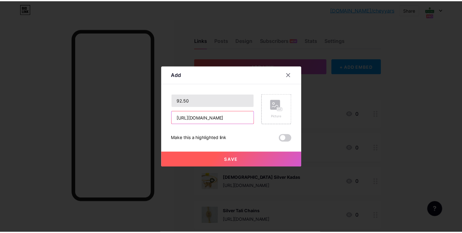
scroll to position [0, 101]
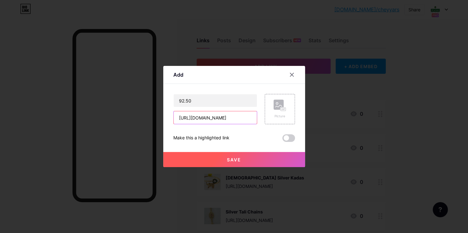
click at [176, 118] on input "[URL][DOMAIN_NAME]" at bounding box center [214, 117] width 83 height 13
type input "[URL][DOMAIN_NAME]"
click at [209, 101] on input "92.50" at bounding box center [214, 100] width 83 height 13
type input "92.50 Gold Plated Silver Earrings"
click at [269, 108] on div "Picture" at bounding box center [279, 109] width 30 height 30
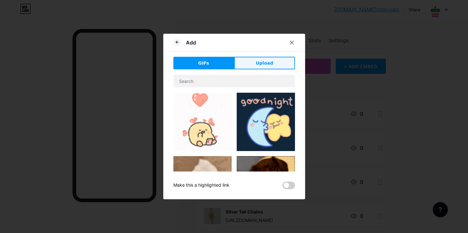
click at [252, 65] on button "Upload" at bounding box center [264, 63] width 61 height 13
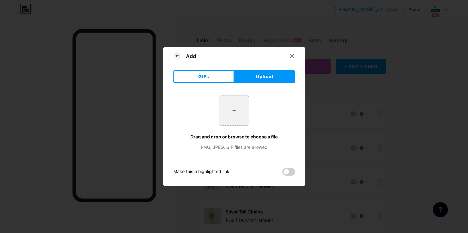
click at [234, 107] on input "file" at bounding box center [234, 111] width 30 height 30
type input "C:\fakepath\20250304_193806.webp"
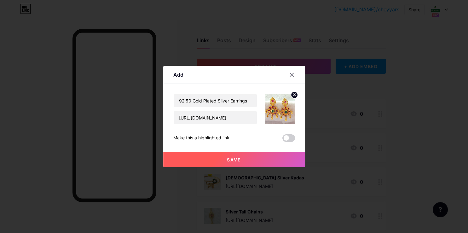
click at [239, 157] on button "Save" at bounding box center [234, 159] width 142 height 15
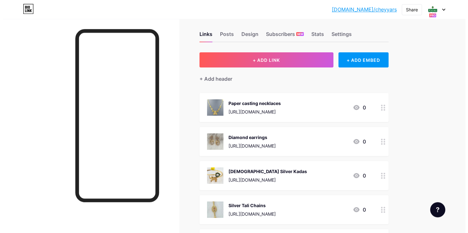
scroll to position [0, 0]
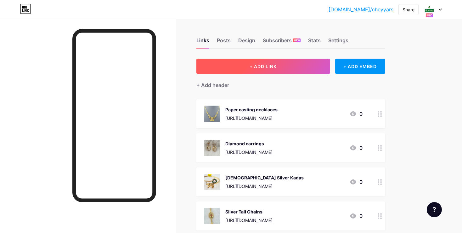
click at [286, 71] on button "+ ADD LINK" at bounding box center [263, 66] width 134 height 15
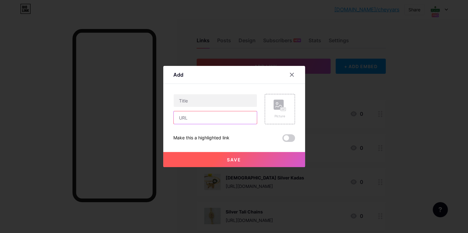
click at [193, 117] on input "text" at bounding box center [214, 117] width 83 height 13
paste input "[URL][DOMAIN_NAME]"
type input "[URL][DOMAIN_NAME]"
click at [201, 98] on input "text" at bounding box center [214, 100] width 83 height 13
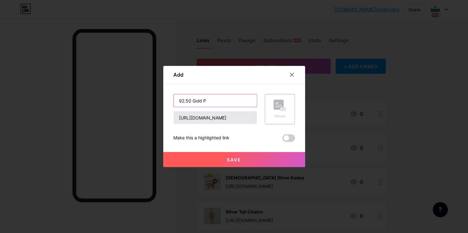
type input "92.50 Gold P"
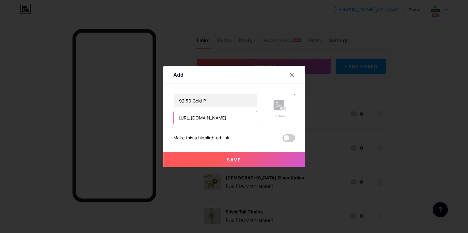
click at [250, 117] on input "[URL][DOMAIN_NAME]" at bounding box center [214, 117] width 83 height 13
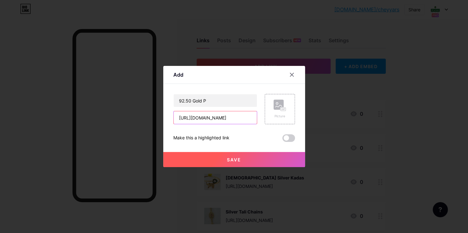
scroll to position [0, 0]
type input "h"
click at [241, 104] on input "92.50 Gold P" at bounding box center [214, 100] width 83 height 13
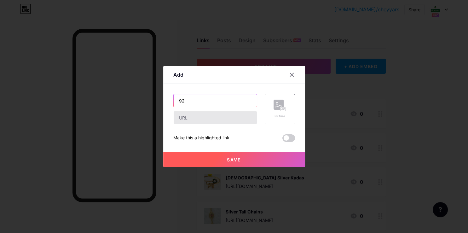
type input "9"
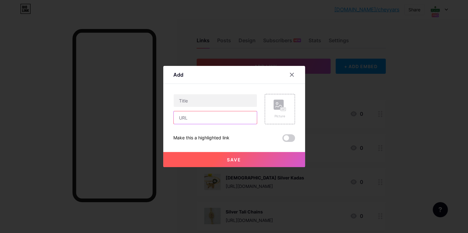
click at [196, 116] on input "text" at bounding box center [214, 117] width 83 height 13
paste input "[URL][DOMAIN_NAME]"
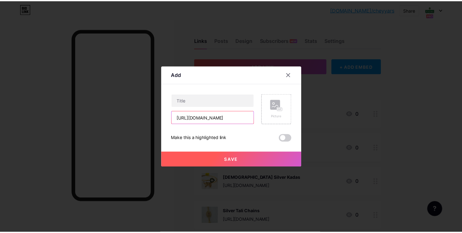
scroll to position [0, 101]
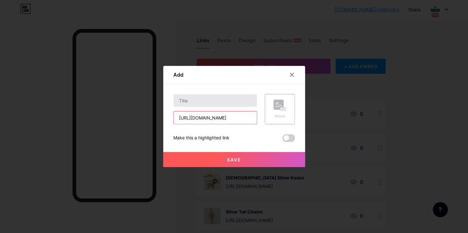
type input "[URL][DOMAIN_NAME]"
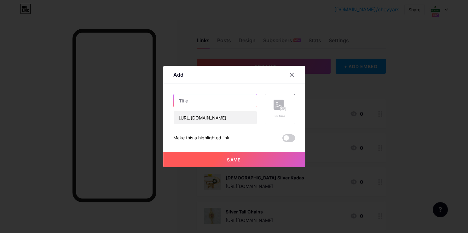
click at [196, 97] on input "text" at bounding box center [214, 100] width 83 height 13
type input "Kisna Diamond Chain Pendant Set"
click at [284, 111] on div "Picture" at bounding box center [279, 109] width 30 height 30
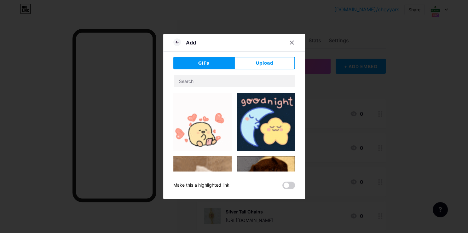
click at [264, 65] on span "Upload" at bounding box center [263, 63] width 17 height 7
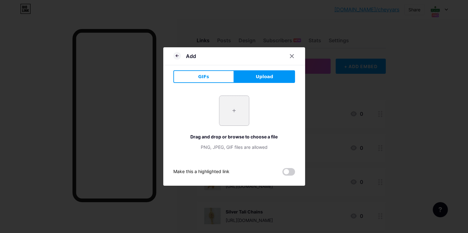
click at [230, 115] on input "file" at bounding box center [234, 111] width 30 height 30
type input "C:\fakepath\20250706_144312.webp"
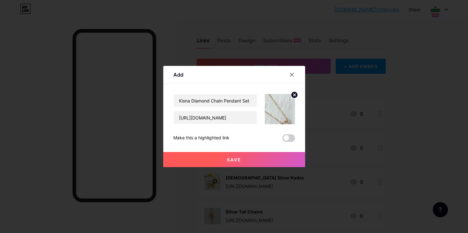
click at [227, 161] on span "Save" at bounding box center [234, 159] width 14 height 5
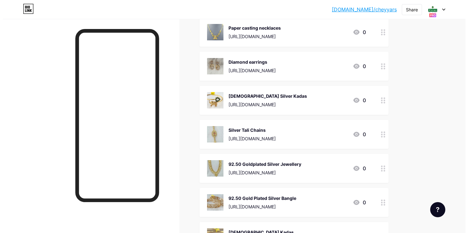
scroll to position [0, 0]
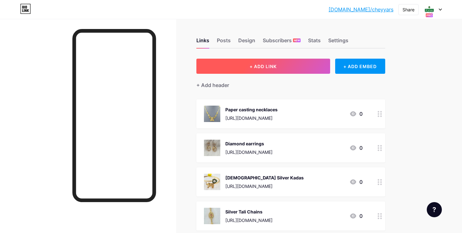
click at [260, 66] on span "+ ADD LINK" at bounding box center [263, 66] width 27 height 5
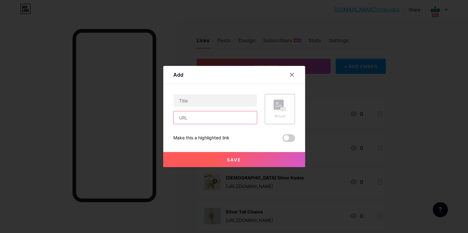
click at [197, 117] on input "text" at bounding box center [214, 117] width 83 height 13
paste input "[URL][DOMAIN_NAME]"
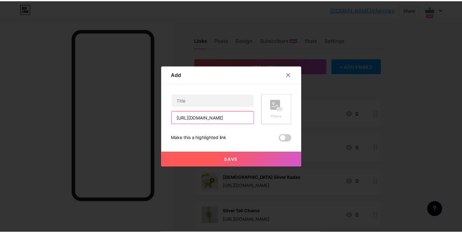
scroll to position [0, 119]
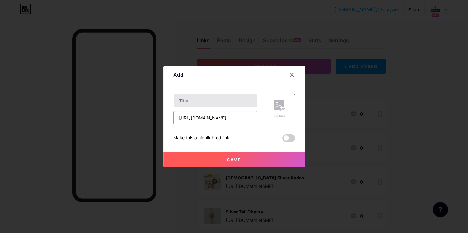
type input "[URL][DOMAIN_NAME]"
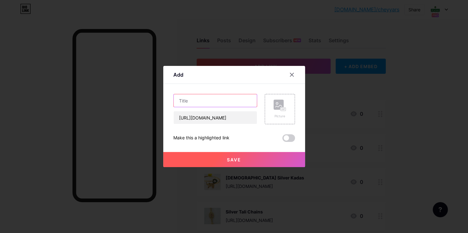
click at [194, 101] on input "text" at bounding box center [214, 100] width 83 height 13
type input "D"
type input "d"
type input "Diamond Necklace"
click at [282, 117] on div "Picture" at bounding box center [279, 116] width 13 height 5
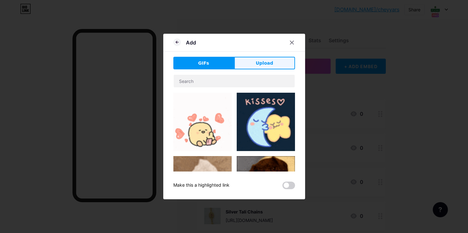
click at [265, 66] on button "Upload" at bounding box center [264, 63] width 61 height 13
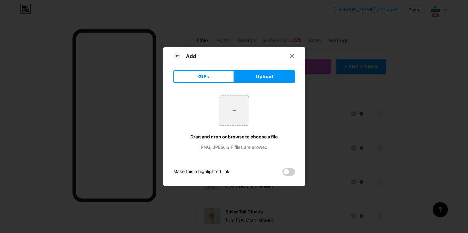
click at [233, 111] on input "file" at bounding box center [234, 111] width 30 height 30
type input "C:\fakepath\-OUoBaZU9gHxGJmaC1OP.jpg"
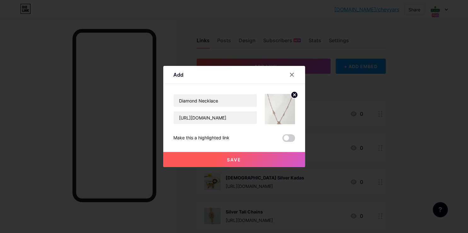
click at [232, 159] on span "Save" at bounding box center [234, 159] width 14 height 5
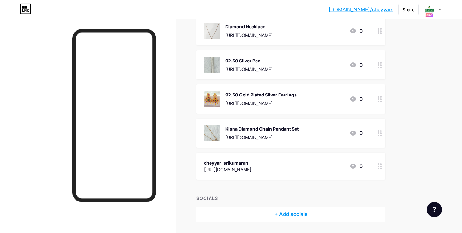
scroll to position [765, 0]
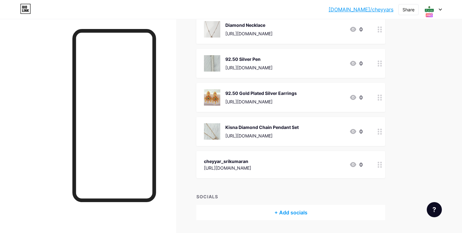
click at [383, 99] on div at bounding box center [380, 97] width 11 height 29
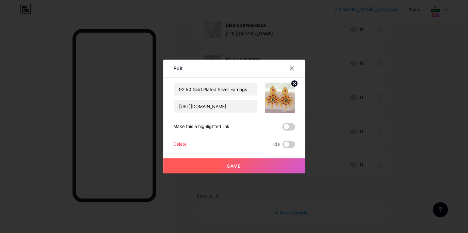
click at [254, 167] on button "Save" at bounding box center [234, 165] width 142 height 15
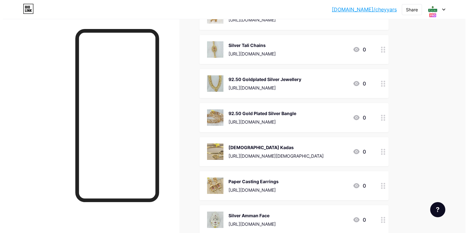
scroll to position [0, 0]
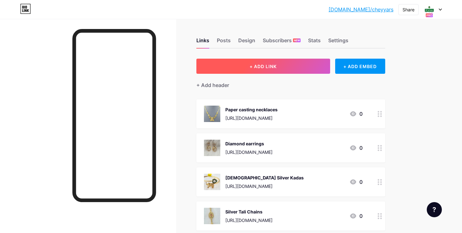
click at [250, 69] on span "+ ADD LINK" at bounding box center [263, 66] width 27 height 5
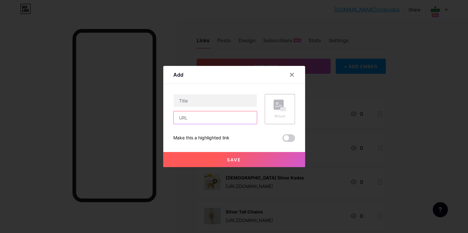
click at [216, 114] on input "text" at bounding box center [214, 117] width 83 height 13
paste input "[URL][DOMAIN_NAME]"
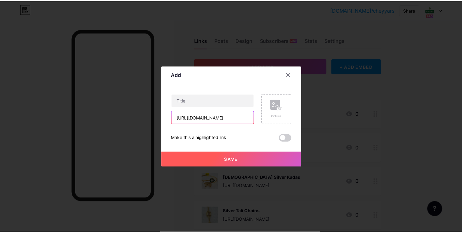
scroll to position [0, 89]
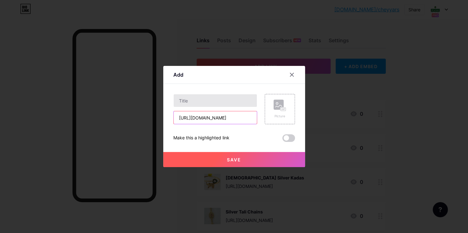
type input "[URL][DOMAIN_NAME]"
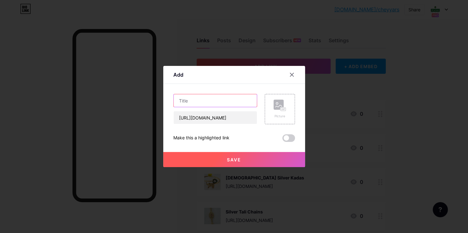
click at [184, 98] on input "text" at bounding box center [214, 100] width 83 height 13
type input "Kisna Diamond Kids Earrings"
click at [284, 114] on div "Picture" at bounding box center [279, 109] width 30 height 30
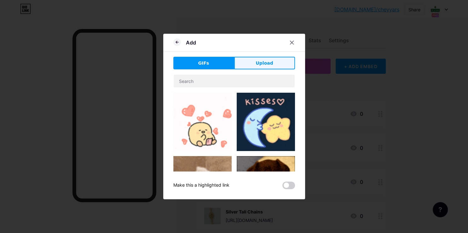
click at [266, 63] on span "Upload" at bounding box center [263, 63] width 17 height 7
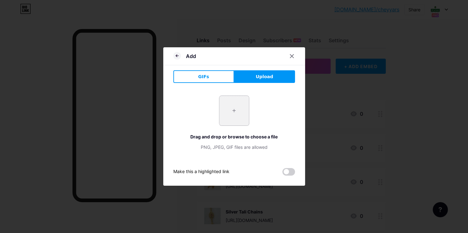
click at [234, 117] on input "file" at bounding box center [234, 111] width 30 height 30
type input "C:\fakepath\20250713_151850.webp"
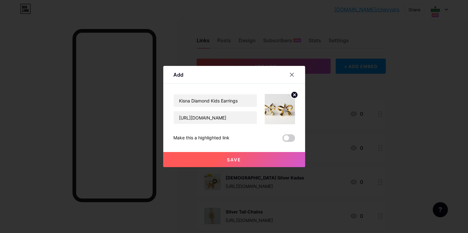
click at [237, 155] on button "Save" at bounding box center [234, 159] width 142 height 15
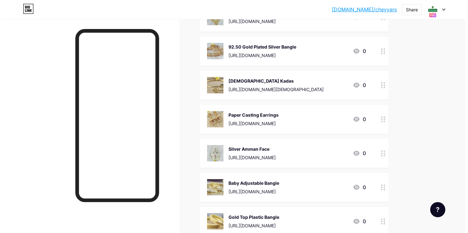
scroll to position [0, 0]
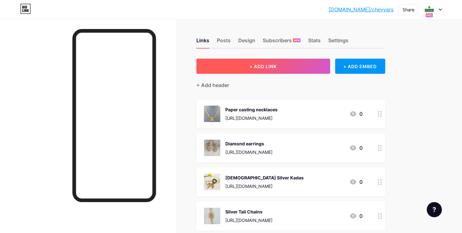
click at [282, 63] on button "+ ADD LINK" at bounding box center [263, 66] width 134 height 15
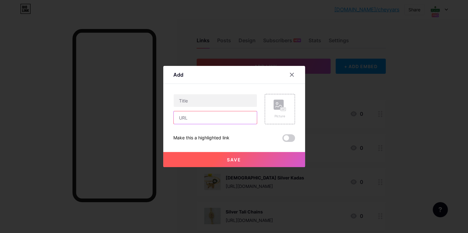
click at [212, 122] on input "text" at bounding box center [214, 117] width 83 height 13
paste input "[URL][DOMAIN_NAME]"
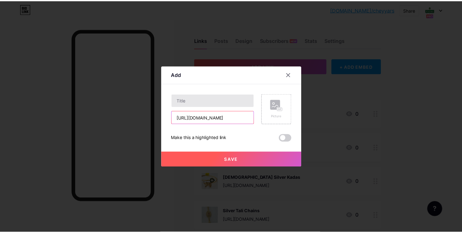
scroll to position [0, 121]
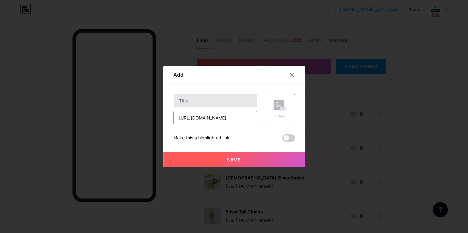
type input "[URL][DOMAIN_NAME]"
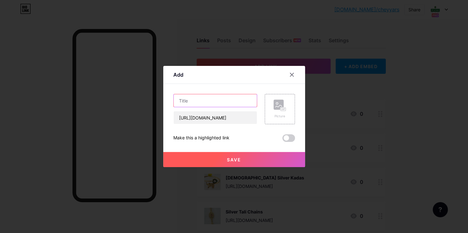
click at [185, 104] on input "text" at bounding box center [214, 100] width 83 height 13
type input "Diamond Vanki Ring"
click at [276, 111] on icon at bounding box center [279, 105] width 13 height 12
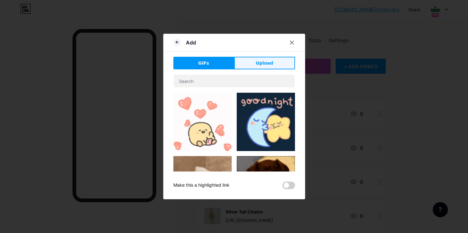
click at [268, 62] on span "Upload" at bounding box center [263, 63] width 17 height 7
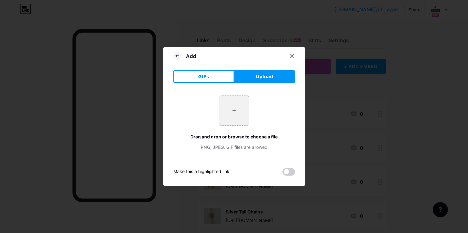
click at [226, 110] on input "file" at bounding box center [234, 111] width 30 height 30
type input "C:\fakepath\-OUj6mho5bgwwtmOjxY6.jpg"
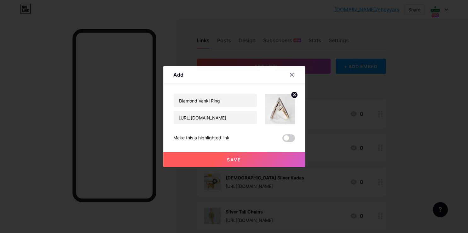
click at [230, 156] on button "Save" at bounding box center [234, 159] width 142 height 15
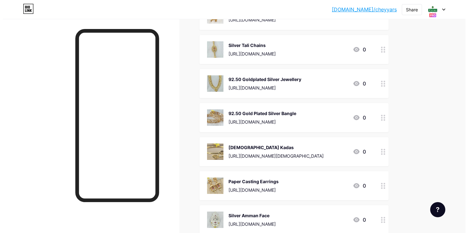
scroll to position [0, 0]
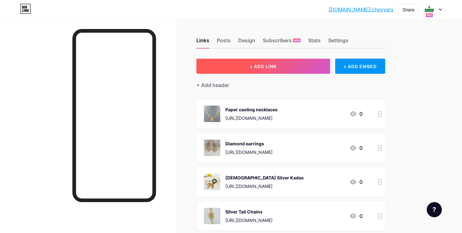
click at [295, 71] on button "+ ADD LINK" at bounding box center [263, 66] width 134 height 15
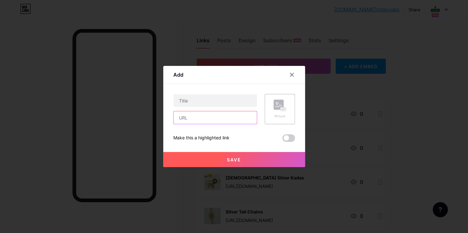
click at [182, 120] on input "text" at bounding box center [214, 117] width 83 height 13
paste input "[URL][DOMAIN_NAME]"
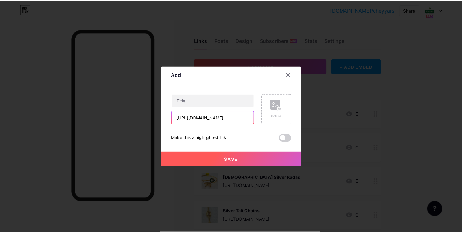
scroll to position [0, 144]
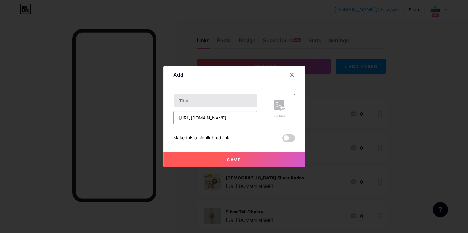
type input "[URL][DOMAIN_NAME]"
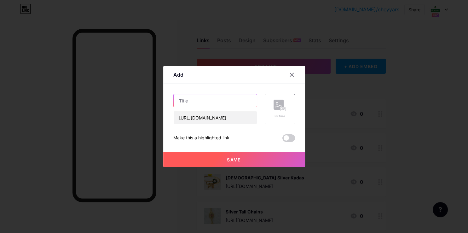
click at [195, 95] on input "text" at bounding box center [214, 100] width 83 height 13
type input "Light Weight Antique Necklace"
click at [277, 107] on rect at bounding box center [278, 104] width 10 height 10
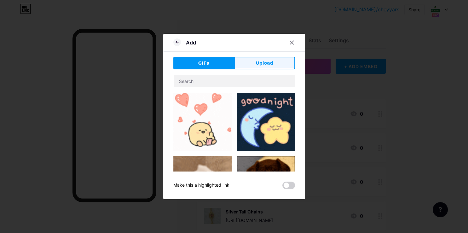
click at [263, 58] on button "Upload" at bounding box center [264, 63] width 61 height 13
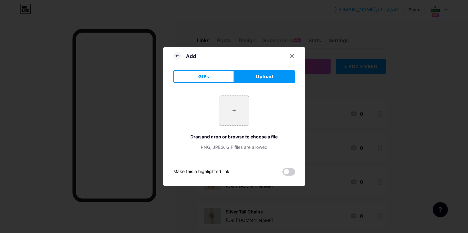
click at [234, 106] on input "file" at bounding box center [234, 111] width 30 height 30
type input "C:\fakepath\-OTL_T1dsYT51-zadbvT.jpg"
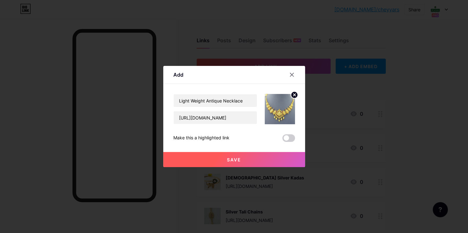
click at [227, 157] on span "Save" at bounding box center [234, 159] width 14 height 5
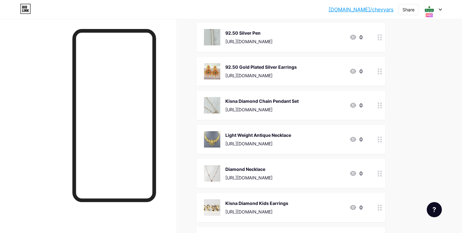
scroll to position [831, 0]
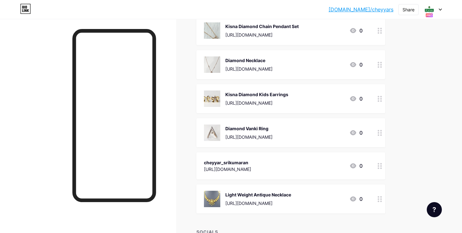
drag, startPoint x: 298, startPoint y: 165, endPoint x: 309, endPoint y: 211, distance: 47.2
click at [251, 172] on div "[URL][DOMAIN_NAME]" at bounding box center [227, 169] width 47 height 7
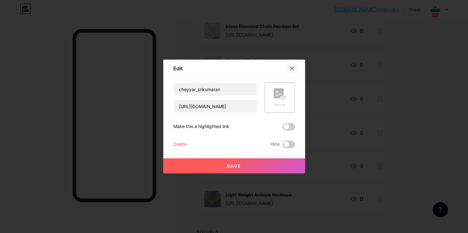
click at [292, 71] on div at bounding box center [291, 68] width 11 height 11
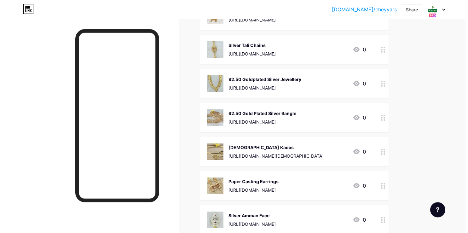
scroll to position [0, 0]
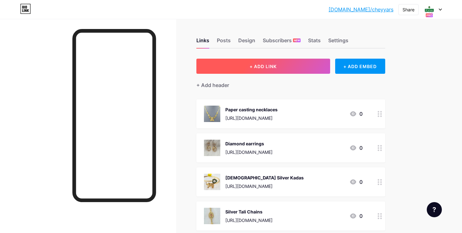
click at [231, 69] on button "+ ADD LINK" at bounding box center [263, 66] width 134 height 15
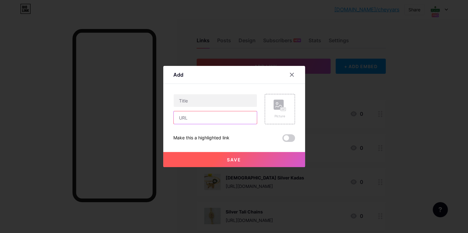
click at [178, 116] on input "text" at bounding box center [214, 117] width 83 height 13
paste input "[URL][DOMAIN_NAME]"
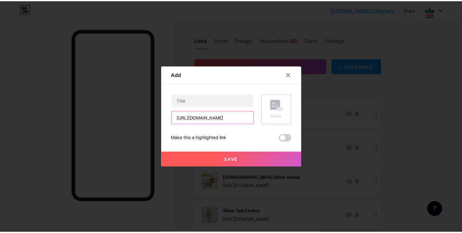
scroll to position [0, 140]
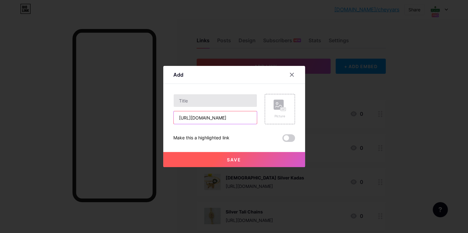
type input "[URL][DOMAIN_NAME]"
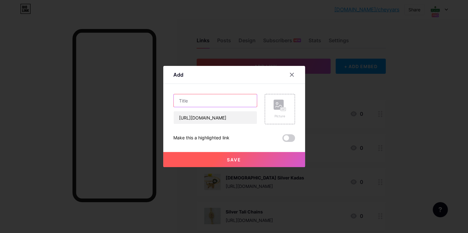
click at [182, 106] on input "text" at bounding box center [214, 100] width 83 height 13
type input "Light Weight Necklace"
click at [273, 113] on div "Picture" at bounding box center [279, 108] width 13 height 19
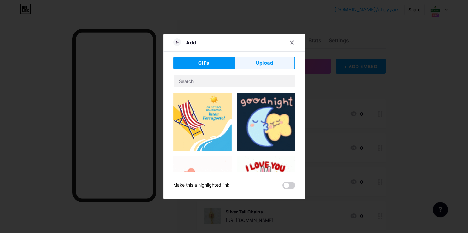
click at [250, 64] on button "Upload" at bounding box center [264, 63] width 61 height 13
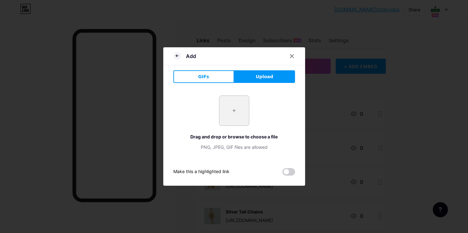
click at [235, 110] on input "file" at bounding box center [234, 111] width 30 height 30
type input "C:\fakepath\-OTuLcbgo6Inp_js7J4q.jpg"
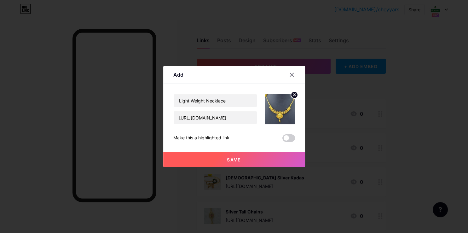
click at [250, 159] on button "Save" at bounding box center [234, 159] width 142 height 15
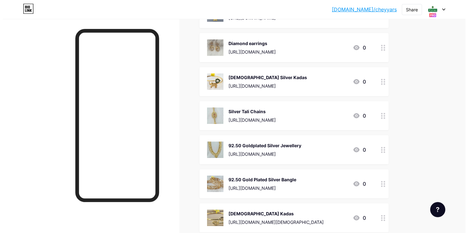
scroll to position [0, 0]
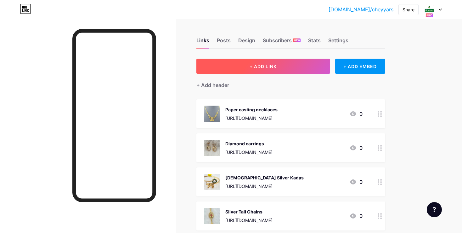
click at [275, 64] on span "+ ADD LINK" at bounding box center [263, 66] width 27 height 5
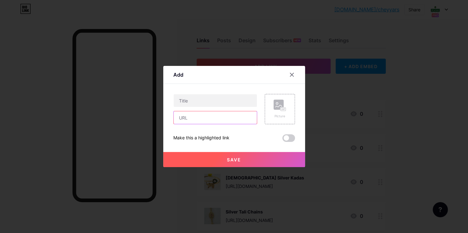
click at [211, 120] on input "text" at bounding box center [214, 117] width 83 height 13
paste input "[URL][DOMAIN_NAME]"
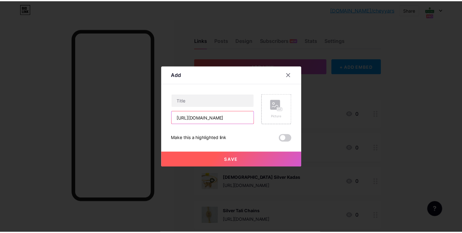
scroll to position [0, 132]
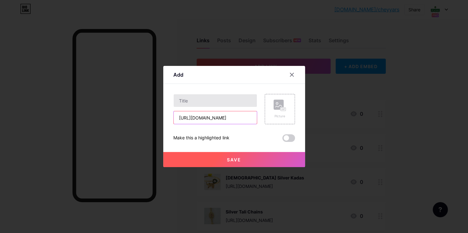
type input "[URL][DOMAIN_NAME]"
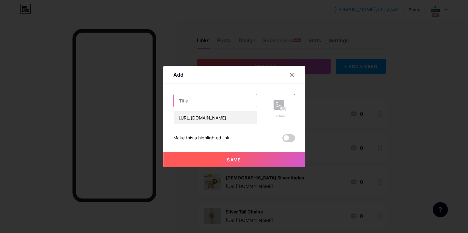
click at [200, 98] on input "text" at bounding box center [214, 100] width 83 height 13
type input "Light Weight Yellow Haram"
click at [287, 120] on div "Picture" at bounding box center [279, 109] width 30 height 30
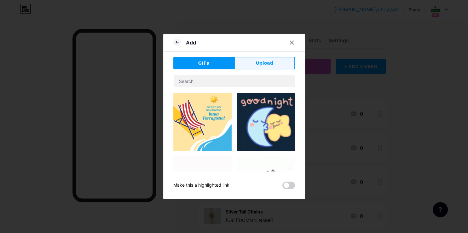
click at [261, 62] on span "Upload" at bounding box center [263, 63] width 17 height 7
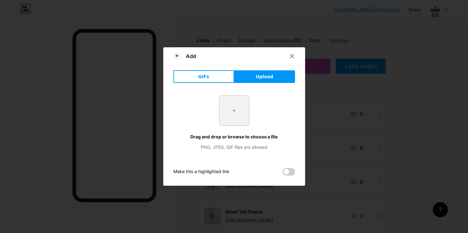
click at [234, 113] on input "file" at bounding box center [234, 111] width 30 height 30
type input "C:\fakepath\-OXX8ce9j8sUnNKLDVWQ.jpg"
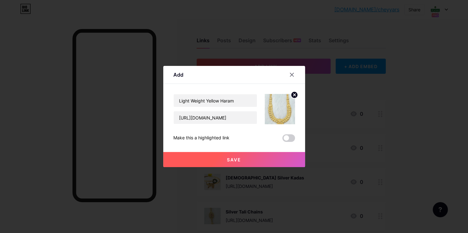
click at [239, 158] on button "Save" at bounding box center [234, 159] width 142 height 15
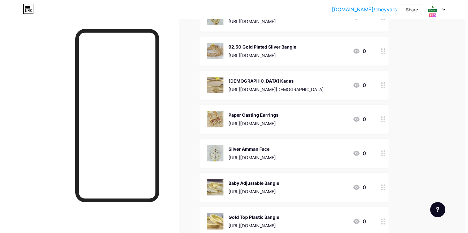
scroll to position [0, 0]
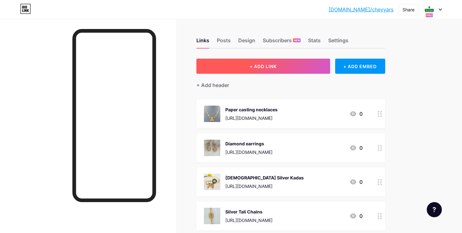
click at [299, 69] on button "+ ADD LINK" at bounding box center [263, 66] width 134 height 15
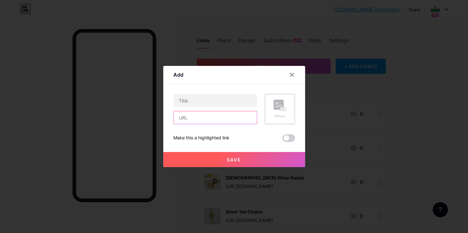
click at [185, 123] on input "text" at bounding box center [214, 117] width 83 height 13
paste input "[URL][DOMAIN_NAME]"
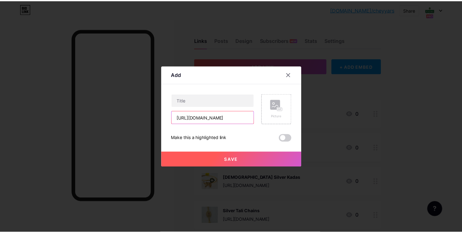
scroll to position [0, 74]
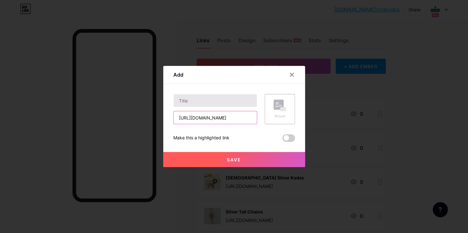
type input "[URL][DOMAIN_NAME]"
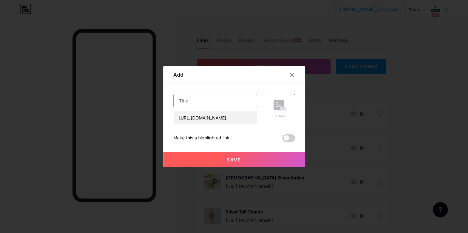
click at [197, 102] on input "text" at bounding box center [214, 100] width 83 height 13
type input "92.50 Silver [DEMOGRAPHIC_DATA] Kada"
click at [276, 113] on div "Picture" at bounding box center [279, 108] width 13 height 19
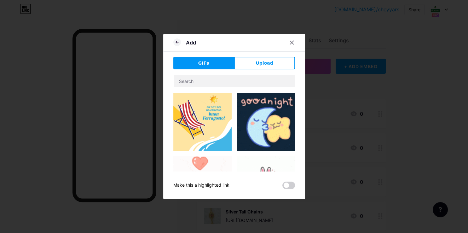
click at [255, 53] on div "Add GIFs Upload Content YouTube Play YouTube video without leaving your page. A…" at bounding box center [234, 116] width 142 height 165
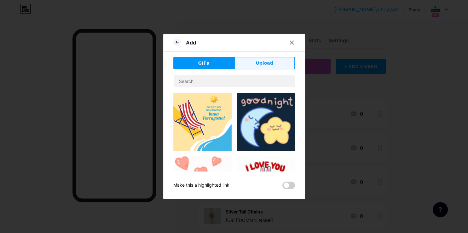
click at [253, 64] on button "Upload" at bounding box center [264, 63] width 61 height 13
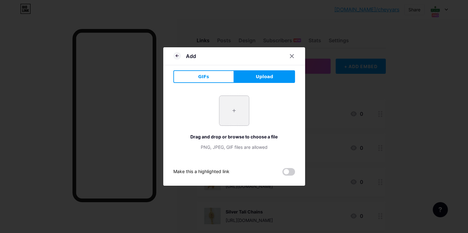
click at [232, 112] on input "file" at bounding box center [234, 111] width 30 height 30
type input "C:\fakepath\20250809_153006.webp"
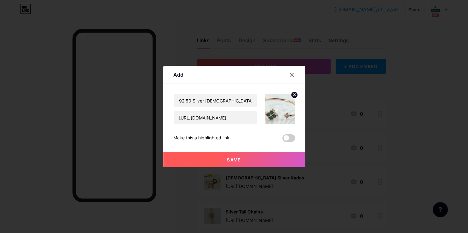
click at [234, 155] on button "Save" at bounding box center [234, 159] width 142 height 15
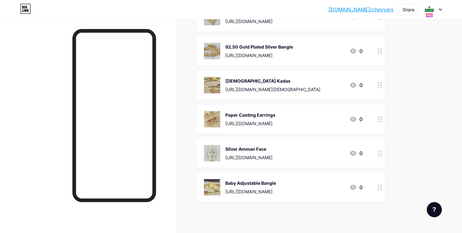
scroll to position [253, 0]
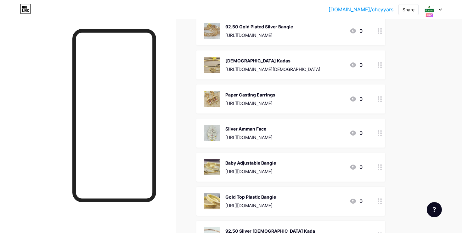
click at [102, 26] on div at bounding box center [88, 135] width 176 height 233
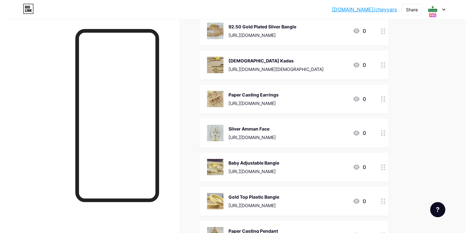
scroll to position [0, 0]
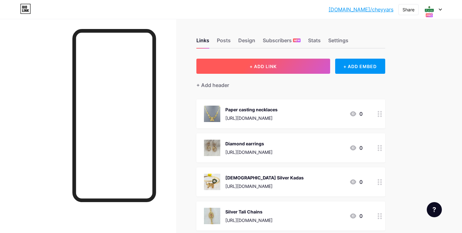
click at [281, 65] on button "+ ADD LINK" at bounding box center [263, 66] width 134 height 15
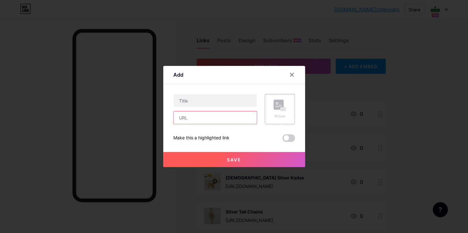
click at [239, 117] on input "text" at bounding box center [214, 117] width 83 height 13
paste input "[URL][DOMAIN_NAME]"
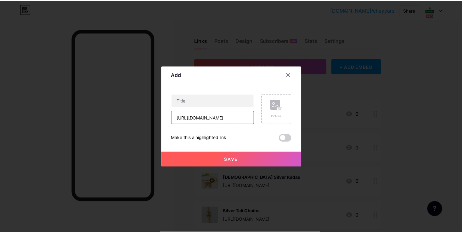
scroll to position [0, 128]
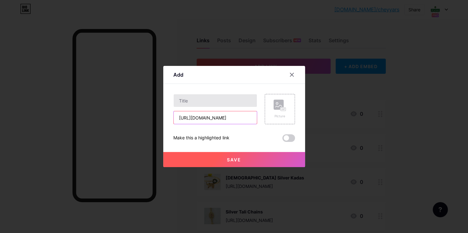
type input "[URL][DOMAIN_NAME]"
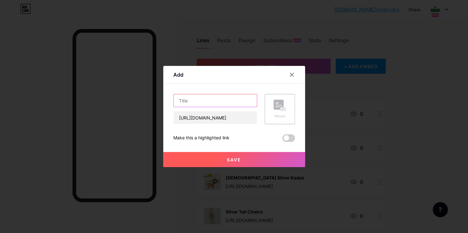
click at [190, 94] on input "text" at bounding box center [214, 100] width 83 height 13
type input "92.50 Silver Chain Pendant Set"
click at [276, 116] on div "Picture" at bounding box center [279, 116] width 13 height 5
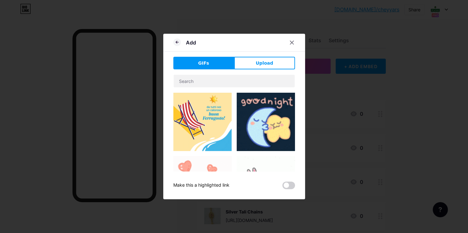
click at [272, 54] on div "Add GIFs Upload Content YouTube Play YouTube video without leaving your page. A…" at bounding box center [234, 116] width 142 height 165
click at [271, 62] on button "Upload" at bounding box center [264, 63] width 61 height 13
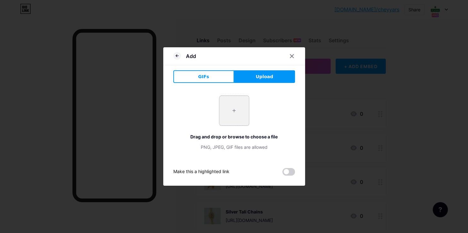
click at [241, 113] on input "file" at bounding box center [234, 111] width 30 height 30
type input "C:\fakepath\20250620_174829.webp"
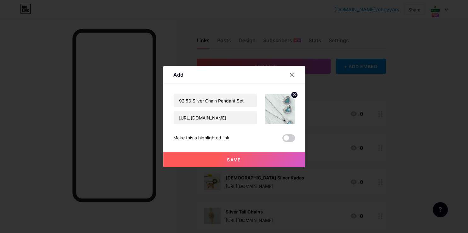
click at [226, 154] on button "Save" at bounding box center [234, 159] width 142 height 15
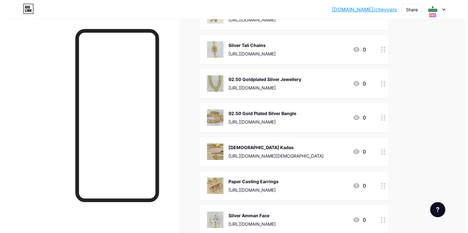
scroll to position [0, 0]
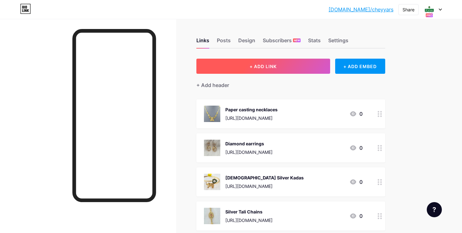
click at [285, 69] on button "+ ADD LINK" at bounding box center [263, 66] width 134 height 15
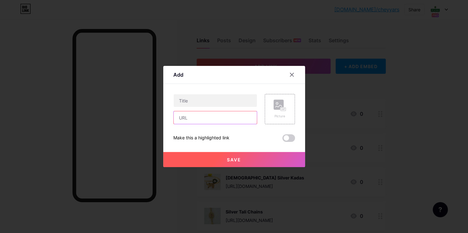
click at [211, 120] on input "text" at bounding box center [214, 117] width 83 height 13
paste input "[URL][DOMAIN_NAME]"
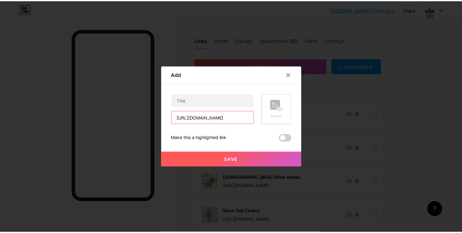
scroll to position [0, 122]
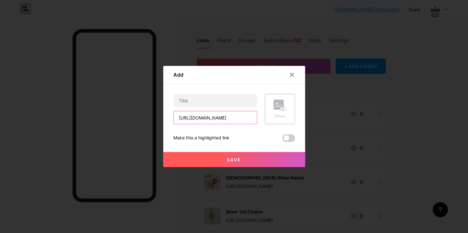
type input "[URL][DOMAIN_NAME]"
click at [206, 86] on div "Content YouTube Play YouTube video without leaving your page. ADD Vimeo Play Vi…" at bounding box center [234, 113] width 122 height 58
click at [206, 98] on input "text" at bounding box center [214, 100] width 83 height 13
type input "8"
type input "18kt Gold Bracelet"
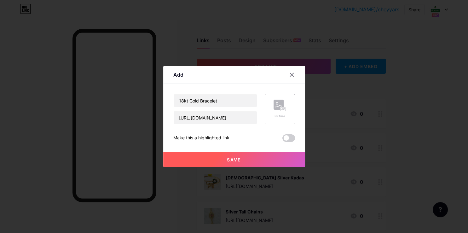
click at [282, 114] on div "Picture" at bounding box center [279, 116] width 13 height 5
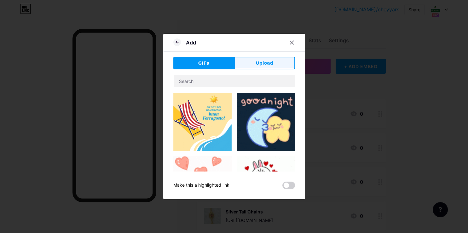
click at [259, 63] on span "Upload" at bounding box center [263, 63] width 17 height 7
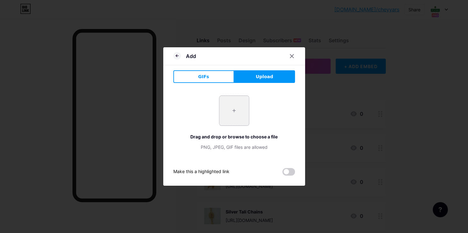
click at [232, 109] on input "file" at bounding box center [234, 111] width 30 height 30
type input "C:\fakepath\-OTvyFLatEAKPWbAm3I8.jpg"
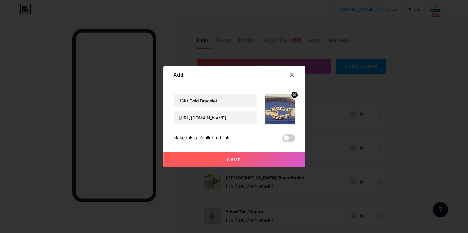
click at [235, 156] on button "Save" at bounding box center [234, 159] width 142 height 15
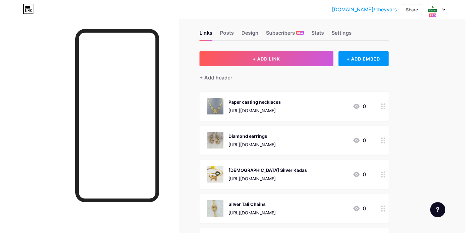
scroll to position [0, 0]
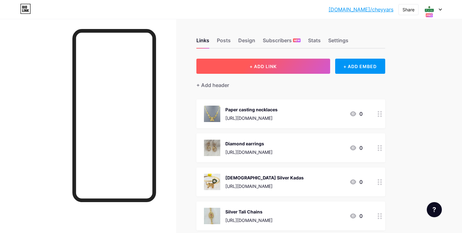
click at [255, 65] on span "+ ADD LINK" at bounding box center [263, 66] width 27 height 5
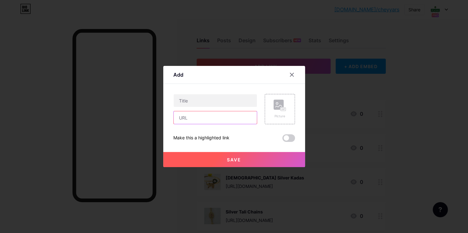
click at [203, 120] on input "text" at bounding box center [214, 117] width 83 height 13
paste input "[URL][DOMAIN_NAME][DEMOGRAPHIC_DATA]"
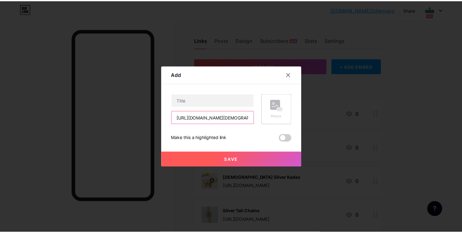
scroll to position [0, 117]
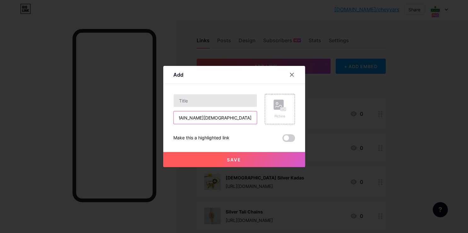
type input "[URL][DOMAIN_NAME][DEMOGRAPHIC_DATA]"
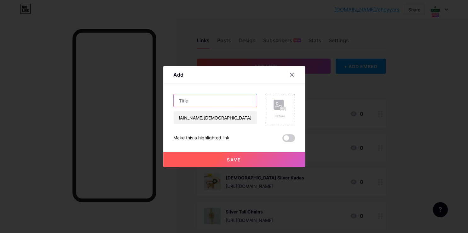
click at [181, 97] on input "text" at bounding box center [214, 100] width 83 height 13
type input "[DEMOGRAPHIC_DATA] Chain"
click at [283, 108] on div "Picture" at bounding box center [279, 109] width 30 height 30
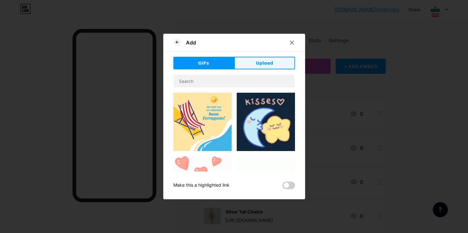
click at [274, 59] on button "Upload" at bounding box center [264, 63] width 61 height 13
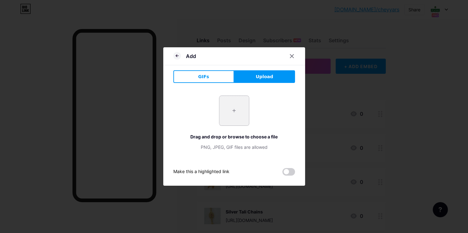
click at [220, 118] on input "file" at bounding box center [234, 111] width 30 height 30
type input "C:\fakepath\-OTqYSa6WYuXqPCQ6iW9.jpg"
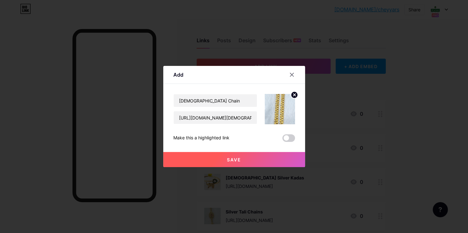
click at [227, 160] on span "Save" at bounding box center [234, 159] width 14 height 5
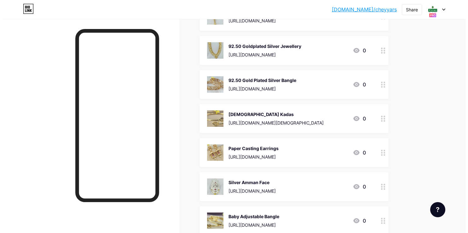
scroll to position [0, 0]
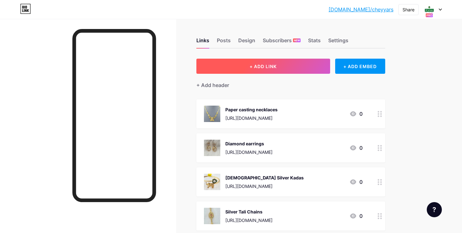
click at [260, 71] on button "+ ADD LINK" at bounding box center [263, 66] width 134 height 15
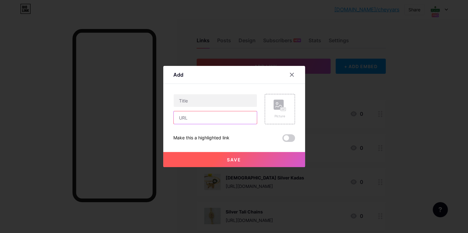
click at [212, 123] on input "text" at bounding box center [214, 117] width 83 height 13
paste input "[URL][DOMAIN_NAME][DEMOGRAPHIC_DATA]"
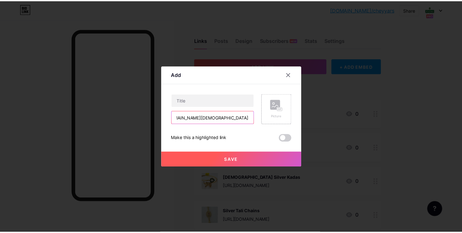
scroll to position [0, 89]
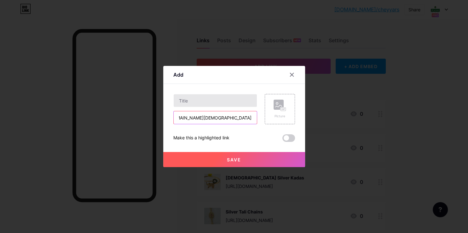
type input "[URL][DOMAIN_NAME][DEMOGRAPHIC_DATA]"
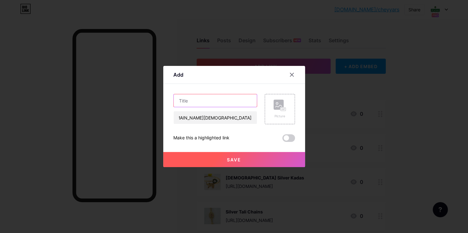
click at [207, 106] on input "text" at bounding box center [214, 100] width 83 height 13
type input "92.50 Silver [DEMOGRAPHIC_DATA] Bracelet"
click at [277, 106] on rect at bounding box center [278, 104] width 10 height 10
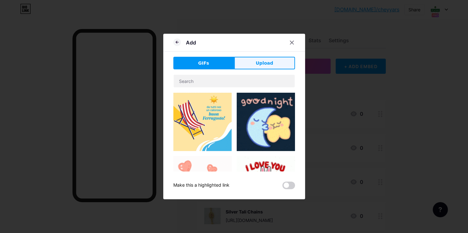
click at [265, 65] on span "Upload" at bounding box center [263, 63] width 17 height 7
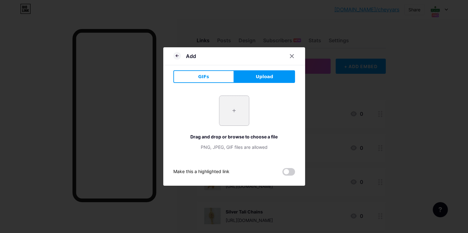
click at [230, 110] on input "file" at bounding box center [234, 111] width 30 height 30
type input "C:\fakepath\20250622_101208.webp"
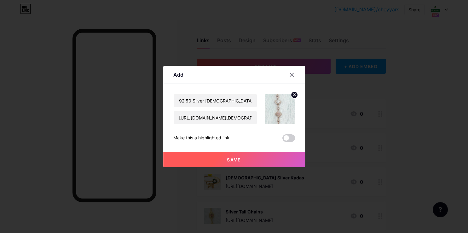
click at [243, 161] on button "Save" at bounding box center [234, 159] width 142 height 15
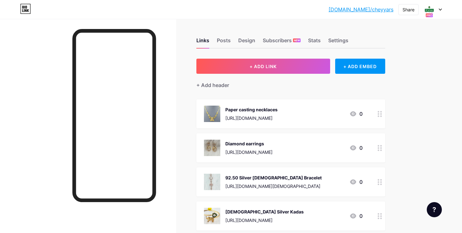
drag, startPoint x: 380, startPoint y: 115, endPoint x: 367, endPoint y: 196, distance: 82.2
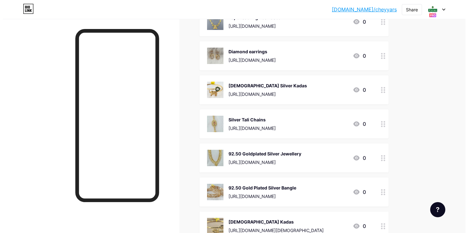
scroll to position [0, 0]
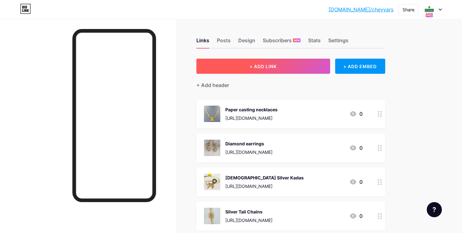
click at [249, 66] on button "+ ADD LINK" at bounding box center [263, 66] width 134 height 15
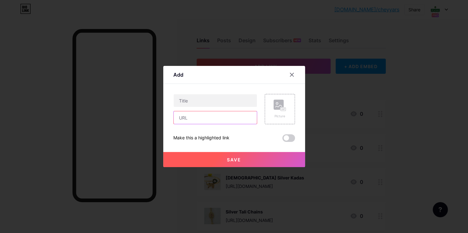
click at [223, 112] on input "text" at bounding box center [214, 117] width 83 height 13
paste input "[URL][DOMAIN_NAME][DEMOGRAPHIC_DATA]"
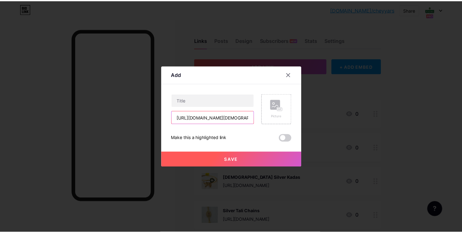
scroll to position [0, 88]
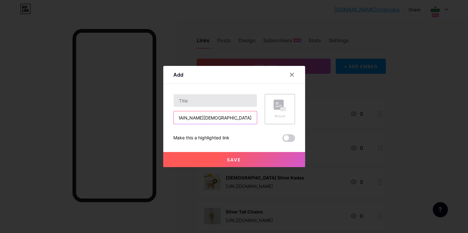
type input "[URL][DOMAIN_NAME][DEMOGRAPHIC_DATA]"
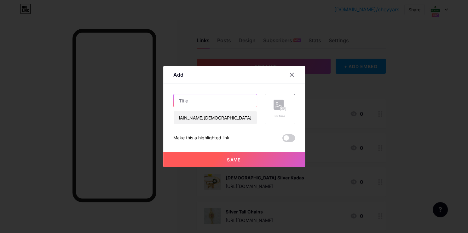
click at [202, 104] on input "text" at bounding box center [214, 100] width 83 height 13
type input "92.50 Silver [DEMOGRAPHIC_DATA] Bracelet"
click at [266, 104] on div "Picture" at bounding box center [279, 109] width 30 height 30
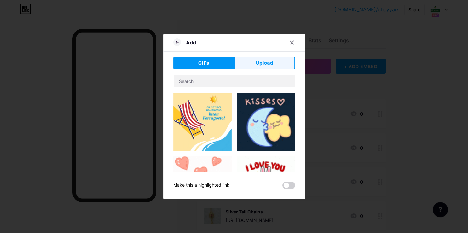
click at [263, 64] on span "Upload" at bounding box center [263, 63] width 17 height 7
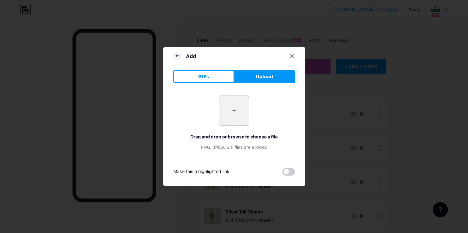
click at [235, 113] on input "file" at bounding box center [234, 111] width 30 height 30
type input "C:\fakepath\20250809_124233.webp"
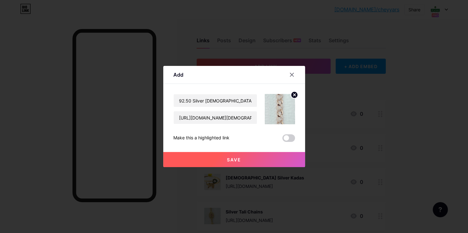
click at [229, 157] on span "Save" at bounding box center [234, 159] width 14 height 5
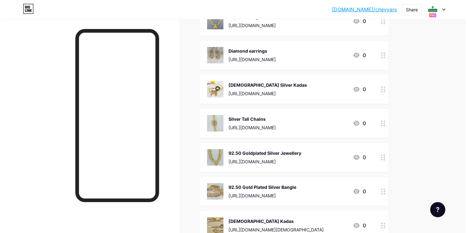
scroll to position [0, 0]
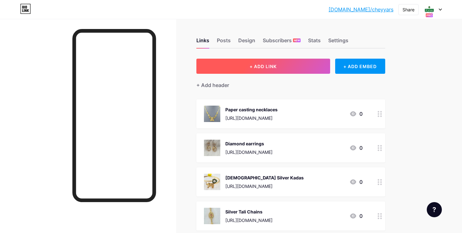
click at [262, 65] on span "+ ADD LINK" at bounding box center [263, 66] width 27 height 5
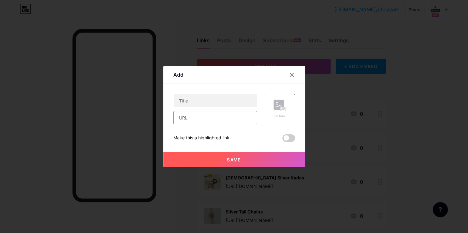
click at [186, 117] on input "text" at bounding box center [214, 117] width 83 height 13
click at [197, 120] on input "text" at bounding box center [214, 117] width 83 height 13
paste input "[URL][DOMAIN_NAME]"
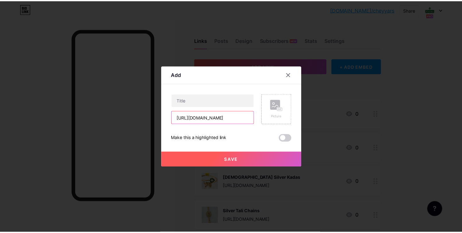
scroll to position [0, 119]
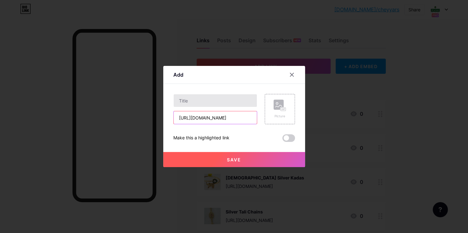
type input "[URL][DOMAIN_NAME]"
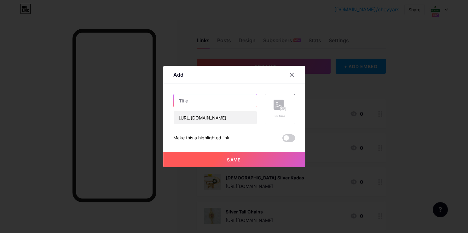
click at [192, 99] on input "text" at bounding box center [214, 100] width 83 height 13
type input "Peacock Bridal Set"
click at [281, 112] on div "Picture" at bounding box center [279, 108] width 13 height 19
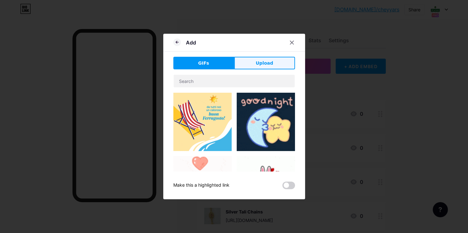
click at [263, 57] on button "Upload" at bounding box center [264, 63] width 61 height 13
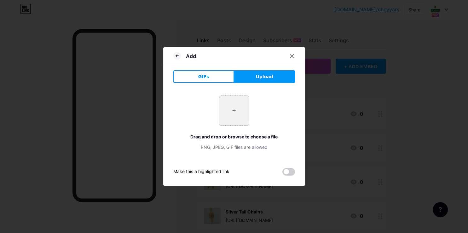
click at [234, 110] on input "file" at bounding box center [234, 111] width 30 height 30
click at [230, 118] on input "file" at bounding box center [234, 111] width 30 height 30
type input "C:\fakepath\-OTfwihDMII7fBqQ8lqy.jpg"
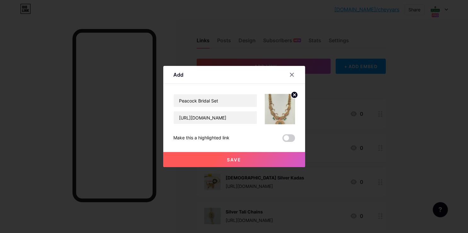
click at [236, 159] on span "Save" at bounding box center [234, 159] width 14 height 5
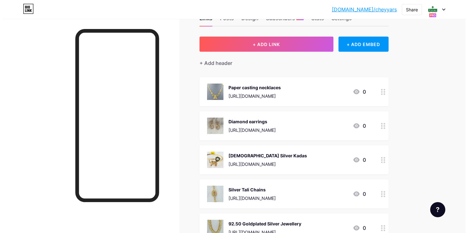
scroll to position [0, 0]
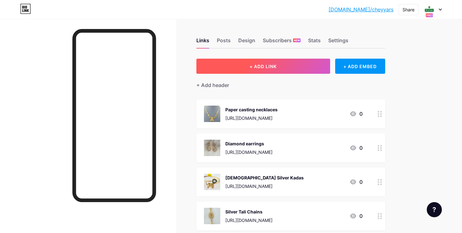
click at [256, 67] on span "+ ADD LINK" at bounding box center [263, 66] width 27 height 5
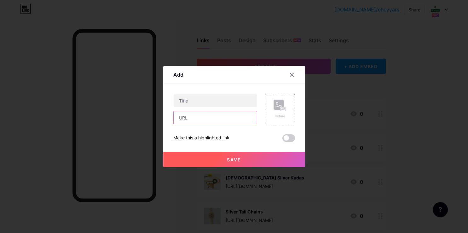
click at [206, 121] on input "text" at bounding box center [214, 117] width 83 height 13
paste input "[URL][DOMAIN_NAME]"
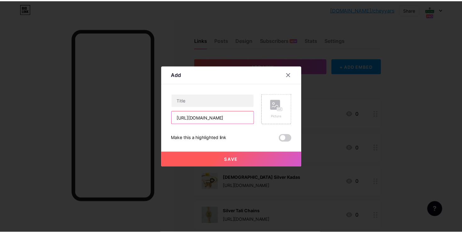
scroll to position [0, 101]
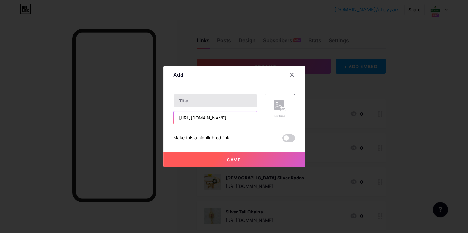
type input "[URL][DOMAIN_NAME]"
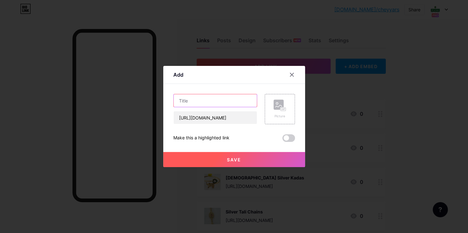
click at [193, 105] on input "text" at bounding box center [214, 100] width 83 height 13
type input "Vel Pendant"
click at [274, 117] on div "Picture" at bounding box center [279, 116] width 13 height 5
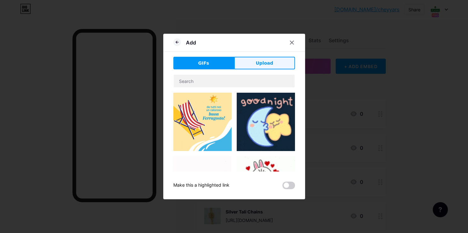
click at [268, 66] on span "Upload" at bounding box center [263, 63] width 17 height 7
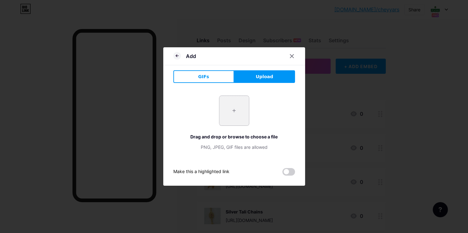
click at [228, 109] on input "file" at bounding box center [234, 111] width 30 height 30
type input "C:\fakepath\-OS3zDVucSgTgn6xdrfR.jpg"
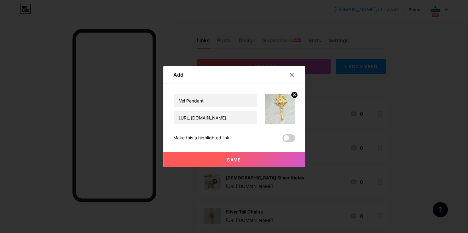
click at [220, 159] on button "Save" at bounding box center [234, 159] width 142 height 15
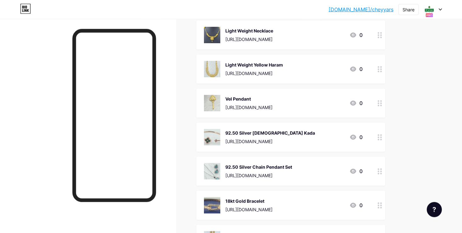
scroll to position [998, 0]
drag, startPoint x: 389, startPoint y: 99, endPoint x: 374, endPoint y: 222, distance: 124.0
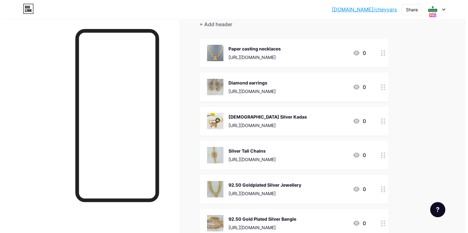
scroll to position [0, 0]
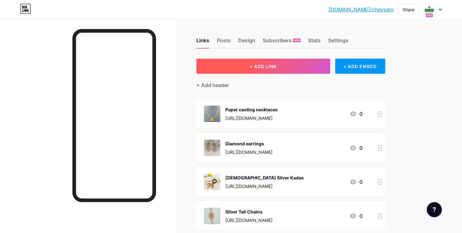
click at [254, 65] on span "+ ADD LINK" at bounding box center [263, 66] width 27 height 5
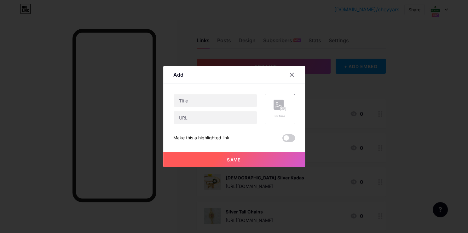
click at [237, 124] on div "Picture Make this a highlighted link Save" at bounding box center [234, 118] width 122 height 48
click at [237, 121] on input "text" at bounding box center [214, 117] width 83 height 13
paste input "[URL][DOMAIN_NAME]"
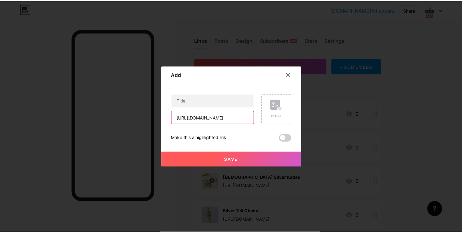
scroll to position [0, 142]
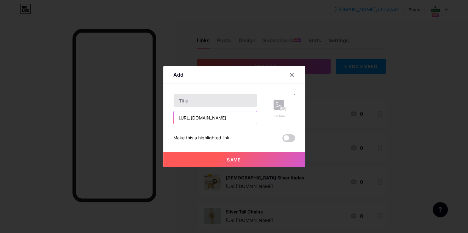
type input "[URL][DOMAIN_NAME]"
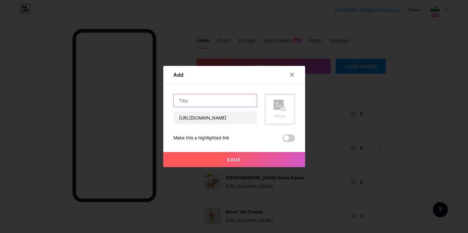
click at [237, 101] on input "text" at bounding box center [214, 100] width 83 height 13
type input "a"
type input "Antique Back Chain"
click at [273, 108] on rect at bounding box center [278, 104] width 10 height 10
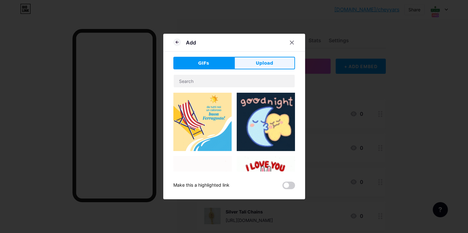
click at [269, 60] on span "Upload" at bounding box center [263, 63] width 17 height 7
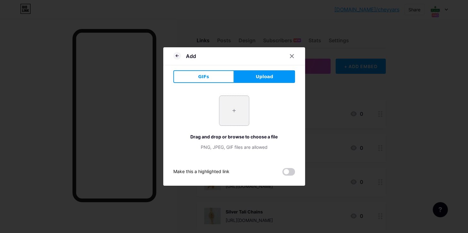
click at [233, 108] on input "file" at bounding box center [234, 111] width 30 height 30
type input "C:\fakepath\-OTBxTbiWDDA8mm5tKhS.jpg"
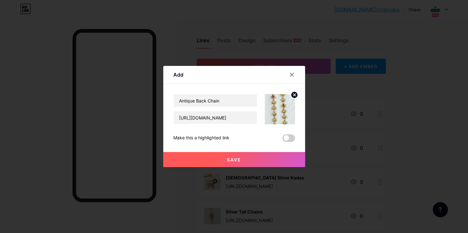
click at [228, 157] on span "Save" at bounding box center [234, 159] width 14 height 5
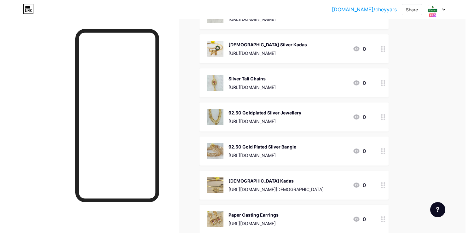
scroll to position [0, 0]
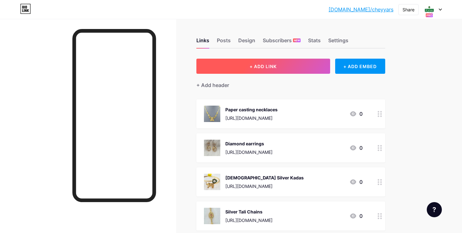
click at [258, 65] on span "+ ADD LINK" at bounding box center [263, 66] width 27 height 5
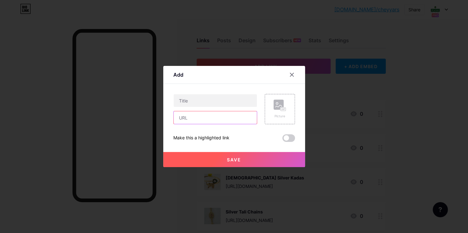
click at [242, 123] on input "text" at bounding box center [214, 117] width 83 height 13
paste input "[URL][DOMAIN_NAME]"
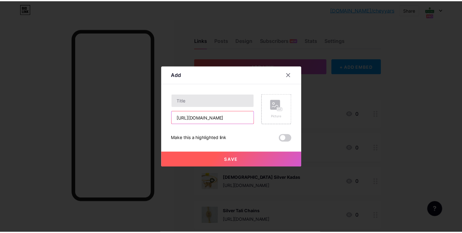
scroll to position [0, 79]
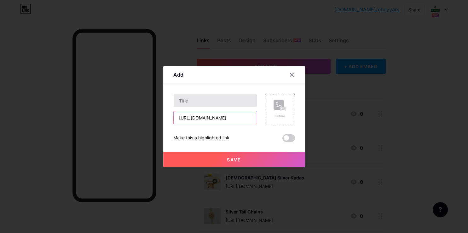
type input "[URL][DOMAIN_NAME]"
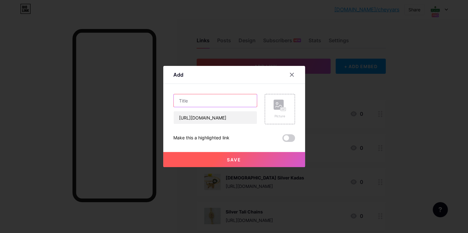
click at [219, 101] on input "text" at bounding box center [214, 100] width 83 height 13
type input "Kisna Diamond Earrings"
click at [260, 97] on div "Picture" at bounding box center [276, 109] width 38 height 30
click at [284, 108] on div "Picture" at bounding box center [279, 109] width 30 height 30
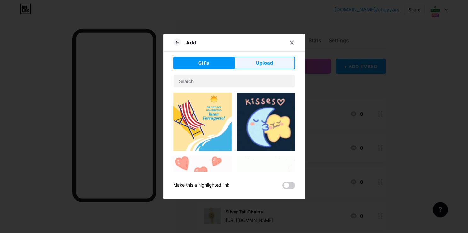
drag, startPoint x: 269, startPoint y: 59, endPoint x: 270, endPoint y: 72, distance: 12.6
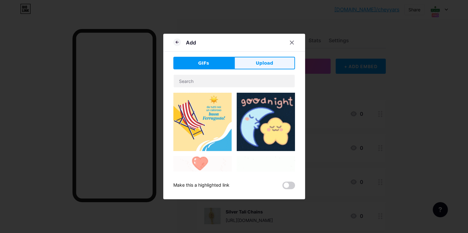
click at [269, 62] on button "Upload" at bounding box center [264, 63] width 61 height 13
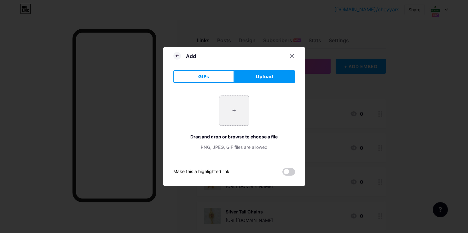
click at [229, 108] on input "file" at bounding box center [234, 111] width 30 height 30
type input "C:\fakepath\20250808_160147.webp"
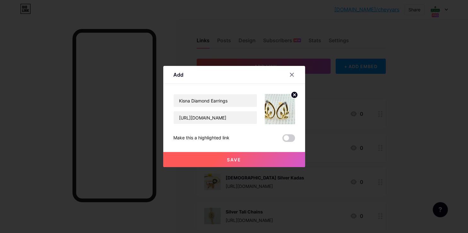
click at [236, 159] on span "Save" at bounding box center [234, 159] width 14 height 5
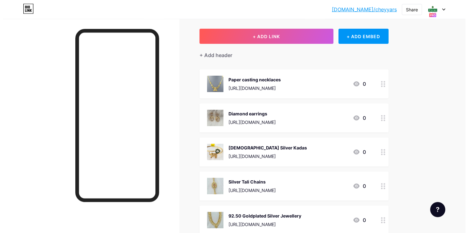
scroll to position [0, 0]
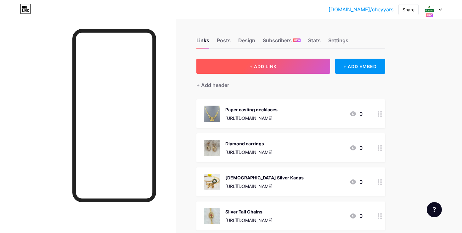
click at [273, 69] on button "+ ADD LINK" at bounding box center [263, 66] width 134 height 15
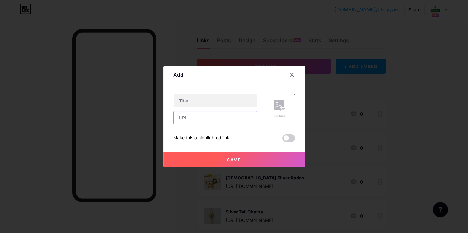
click at [204, 120] on input "text" at bounding box center [214, 117] width 83 height 13
paste input "[URL][DOMAIN_NAME]"
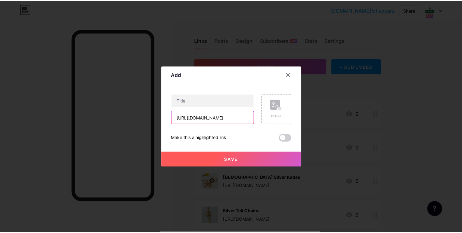
scroll to position [0, 99]
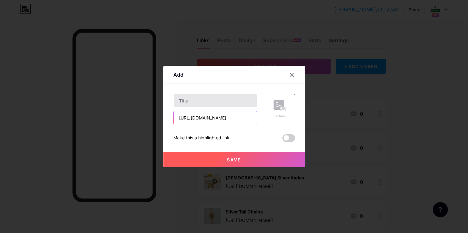
type input "[URL][DOMAIN_NAME]"
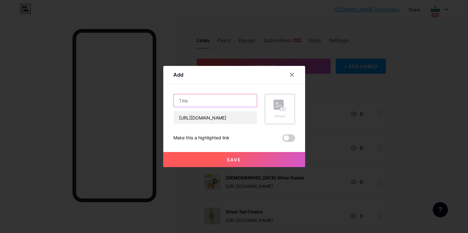
click at [185, 104] on input "text" at bounding box center [214, 100] width 83 height 13
type input "Kisna Platinam Diamond Earring"
click at [274, 103] on icon at bounding box center [279, 105] width 13 height 12
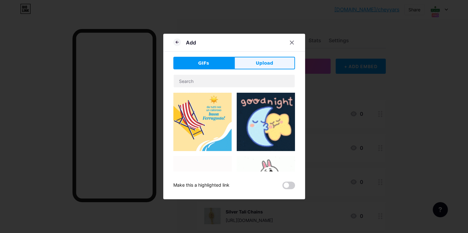
click at [254, 64] on button "Upload" at bounding box center [264, 63] width 61 height 13
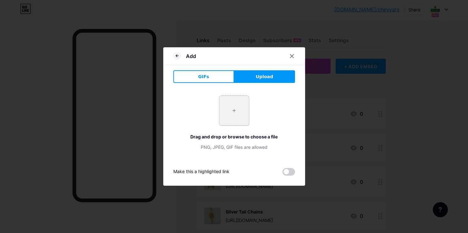
click at [233, 110] on input "file" at bounding box center [234, 111] width 30 height 30
type input "C:\fakepath\20250609_201134.jpg"
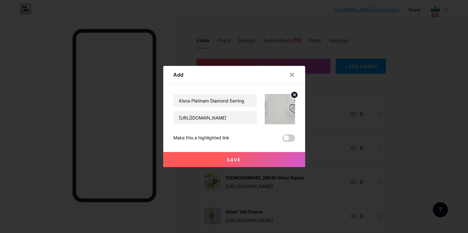
click at [244, 157] on button "Save" at bounding box center [234, 159] width 142 height 15
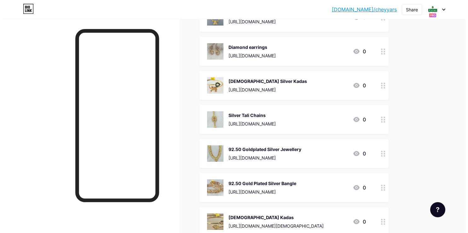
scroll to position [0, 0]
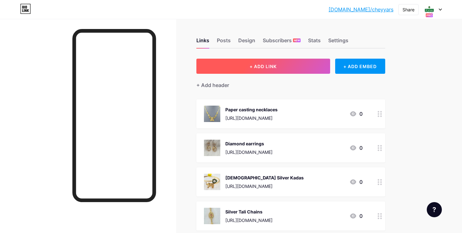
click at [283, 71] on button "+ ADD LINK" at bounding box center [263, 66] width 134 height 15
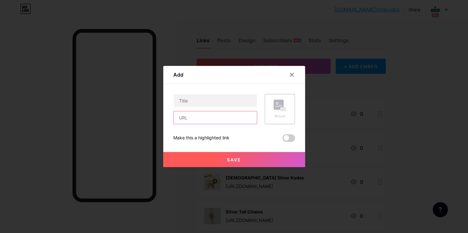
click at [184, 118] on input "text" at bounding box center [214, 117] width 83 height 13
paste input "[URL][DOMAIN_NAME]"
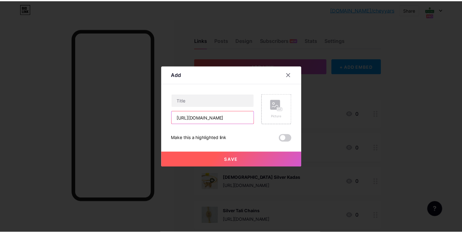
scroll to position [0, 79]
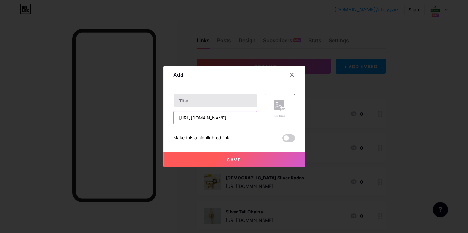
type input "[URL][DOMAIN_NAME]"
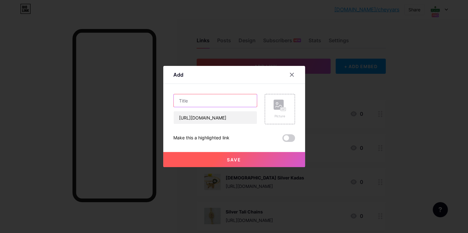
click at [188, 97] on input "text" at bounding box center [214, 100] width 83 height 13
type input "92.50 Silver Idols"
click at [287, 113] on div "Picture" at bounding box center [279, 109] width 30 height 30
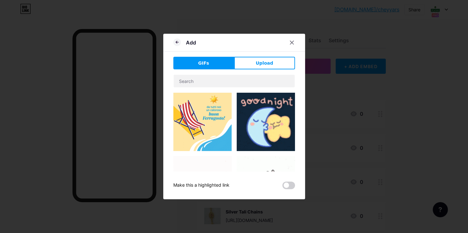
drag, startPoint x: 258, startPoint y: 60, endPoint x: 247, endPoint y: 86, distance: 28.8
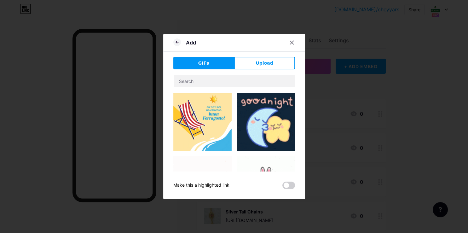
click at [258, 61] on button "Upload" at bounding box center [264, 63] width 61 height 13
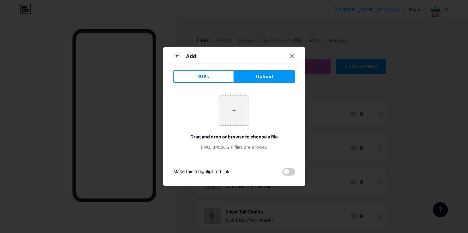
click at [241, 107] on input "file" at bounding box center [234, 111] width 30 height 30
type input "C:\fakepath\20250722_160652.webp"
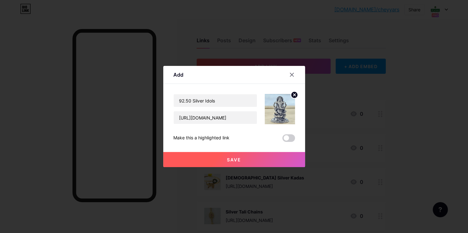
click at [244, 156] on button "Save" at bounding box center [234, 159] width 142 height 15
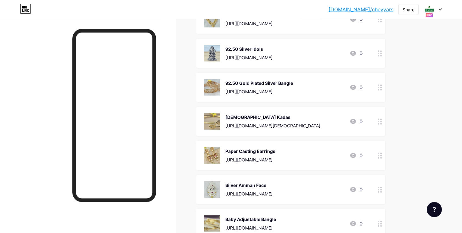
scroll to position [233, 0]
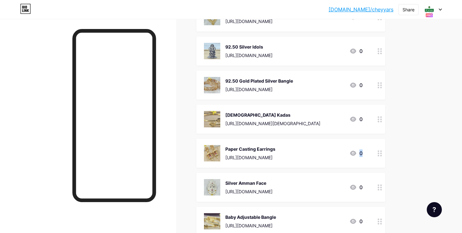
drag, startPoint x: 386, startPoint y: 51, endPoint x: 375, endPoint y: 138, distance: 87.9
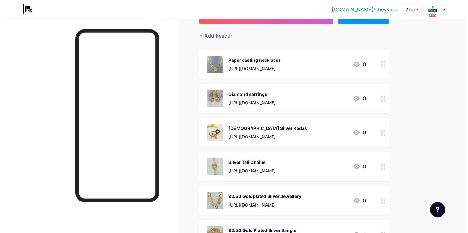
scroll to position [0, 0]
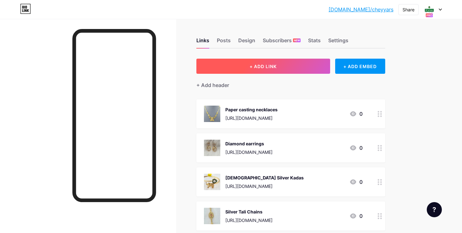
click at [264, 66] on span "+ ADD LINK" at bounding box center [263, 66] width 27 height 5
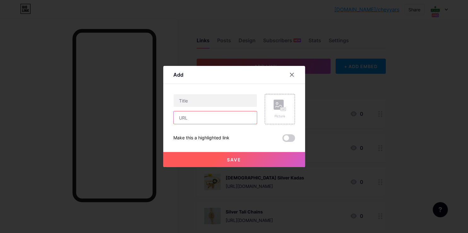
click at [194, 122] on input "text" at bounding box center [214, 117] width 83 height 13
paste input "[URL][DOMAIN_NAME]"
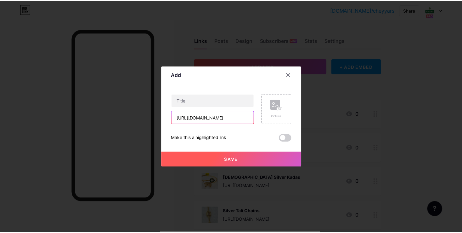
scroll to position [0, 157]
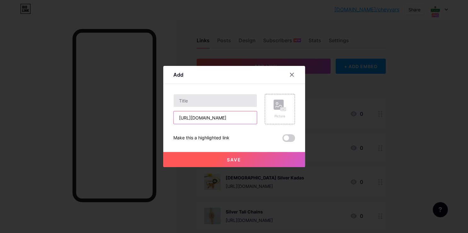
type input "[URL][DOMAIN_NAME]"
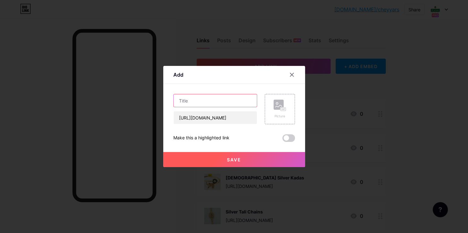
click at [192, 102] on input "text" at bounding box center [214, 100] width 83 height 13
click at [178, 101] on input "turkey Necklace with Earring" at bounding box center [214, 100] width 83 height 13
type input "Turkey Necklace with Earring"
click at [236, 162] on span "Save" at bounding box center [234, 159] width 14 height 5
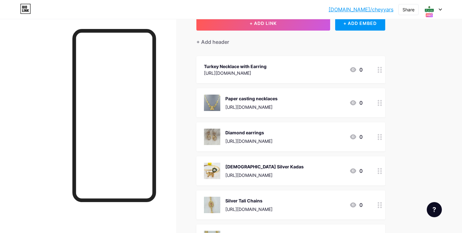
scroll to position [33, 0]
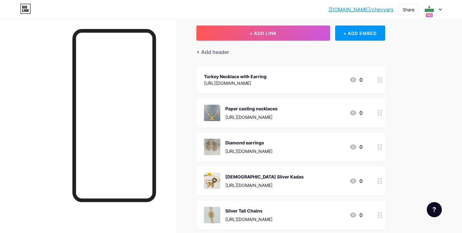
click at [267, 74] on div "Turkey Necklace with Earring" at bounding box center [235, 76] width 63 height 7
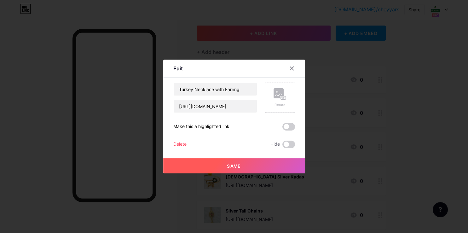
click at [278, 105] on div "Picture" at bounding box center [279, 104] width 13 height 5
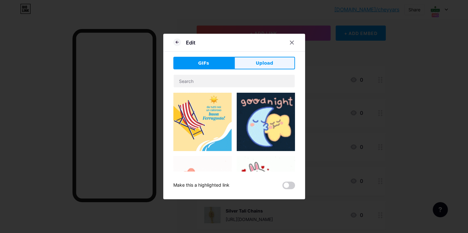
click at [261, 65] on span "Upload" at bounding box center [263, 63] width 17 height 7
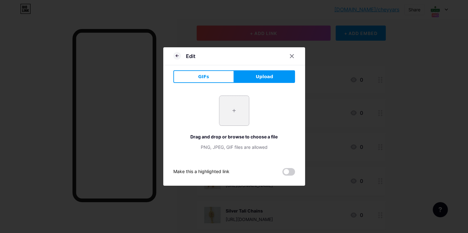
click at [234, 113] on input "file" at bounding box center [234, 111] width 30 height 30
type input "C:\fakepath\-ORf2O1bnMmveG_piAlR.jpg"
click at [290, 56] on icon at bounding box center [291, 56] width 5 height 5
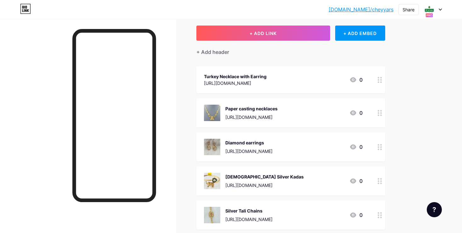
click at [384, 77] on div at bounding box center [380, 79] width 11 height 27
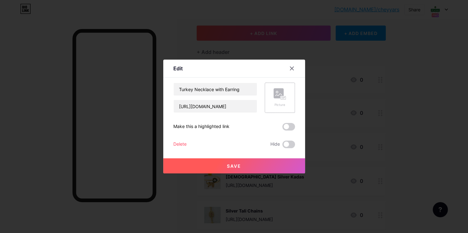
click at [278, 93] on rect at bounding box center [278, 93] width 10 height 10
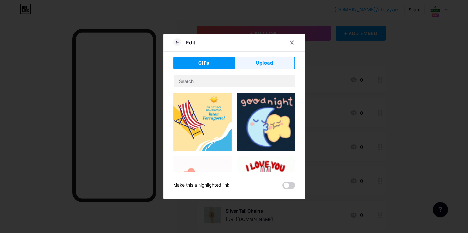
click at [269, 62] on button "Upload" at bounding box center [264, 63] width 61 height 13
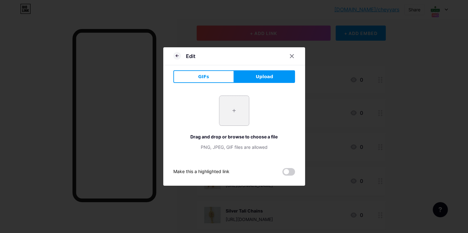
click at [231, 109] on input "file" at bounding box center [234, 111] width 30 height 30
type input "C:\fakepath\-ORf2O1bnMmveG_piAlR.jpg"
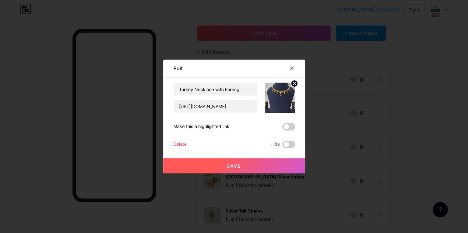
click at [227, 168] on span "Save" at bounding box center [234, 165] width 14 height 5
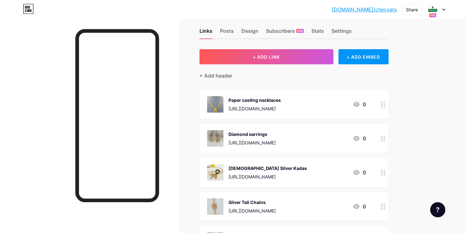
scroll to position [0, 0]
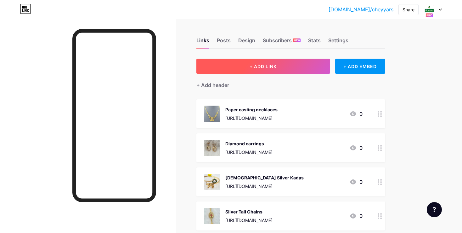
click at [257, 67] on span "+ ADD LINK" at bounding box center [263, 66] width 27 height 5
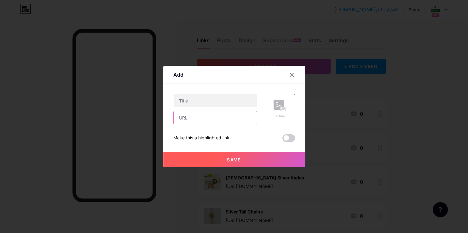
click at [195, 119] on input "text" at bounding box center [214, 117] width 83 height 13
paste input "[URL][DOMAIN_NAME]"
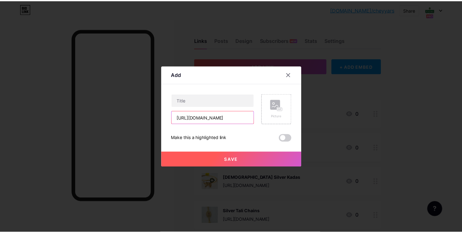
scroll to position [0, 154]
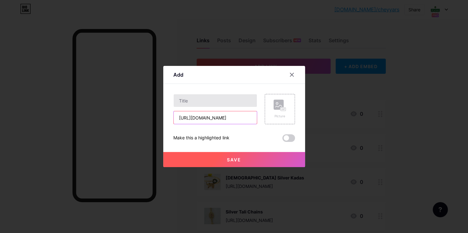
type input "[URL][DOMAIN_NAME]"
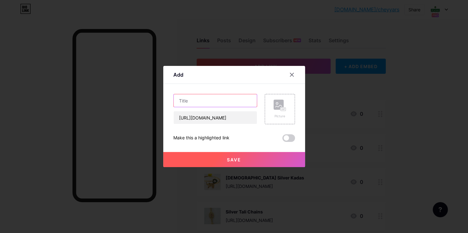
click at [191, 101] on input "text" at bounding box center [214, 100] width 83 height 13
type input "t"
type input "Turkey Haram With Earring"
click at [279, 111] on div "Picture" at bounding box center [279, 108] width 13 height 19
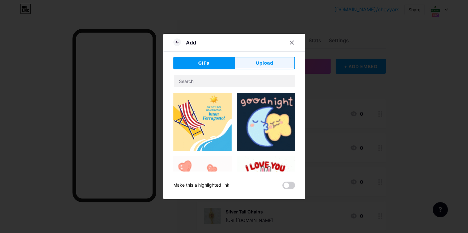
click at [256, 65] on span "Upload" at bounding box center [263, 63] width 17 height 7
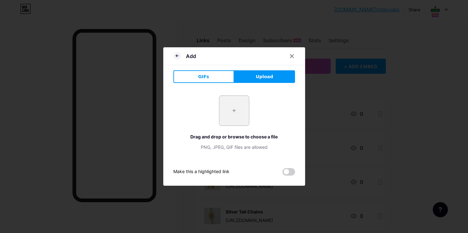
click at [257, 77] on span "Upload" at bounding box center [263, 76] width 17 height 7
click at [226, 112] on input "file" at bounding box center [234, 111] width 30 height 30
type input "C:\fakepath\-ORuvLpw_MgwevdX6-4g.jpg"
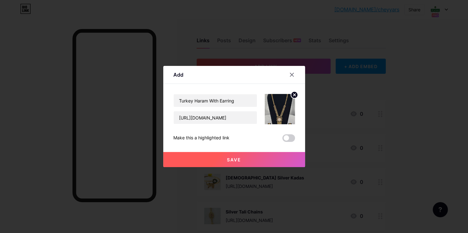
click at [219, 157] on button "Save" at bounding box center [234, 159] width 142 height 15
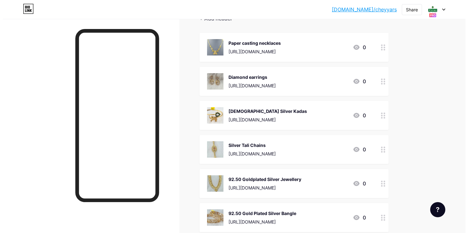
scroll to position [0, 0]
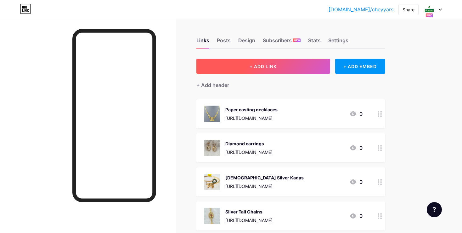
click at [256, 69] on button "+ ADD LINK" at bounding box center [263, 66] width 134 height 15
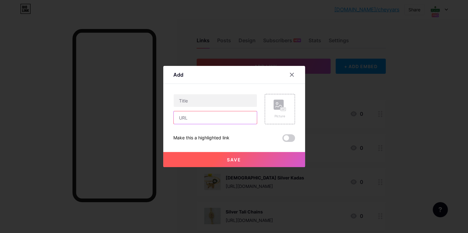
click at [183, 121] on input "text" at bounding box center [214, 117] width 83 height 13
paste input "[URL][DOMAIN_NAME]"
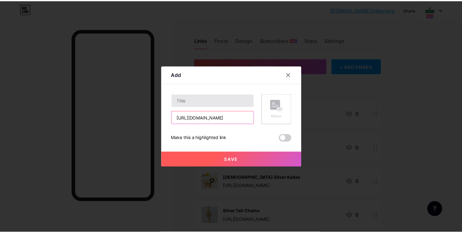
scroll to position [0, 112]
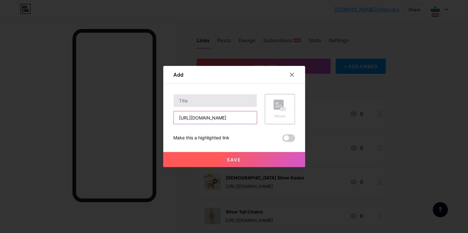
type input "[URL][DOMAIN_NAME]"
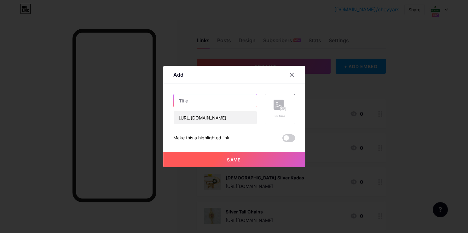
click at [202, 98] on input "text" at bounding box center [214, 100] width 83 height 13
type input "Yellow Bridal Set"
click at [265, 105] on div "Picture" at bounding box center [279, 109] width 30 height 30
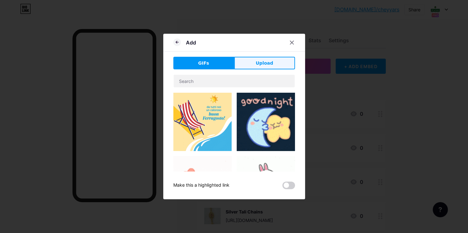
click at [248, 62] on button "Upload" at bounding box center [264, 63] width 61 height 13
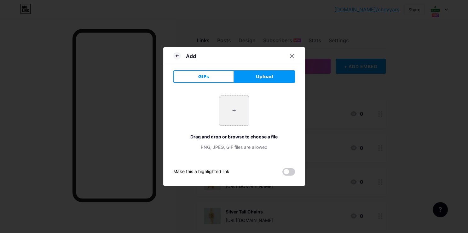
click at [225, 112] on input "file" at bounding box center [234, 111] width 30 height 30
type input "C:\fakepath\-OSdKNyGnstLZoQMaviC.jpg"
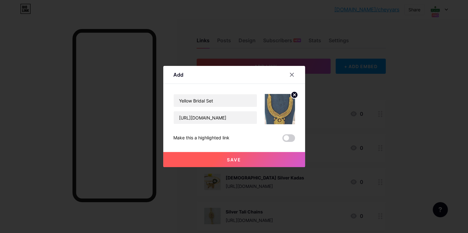
click at [230, 158] on span "Save" at bounding box center [234, 159] width 14 height 5
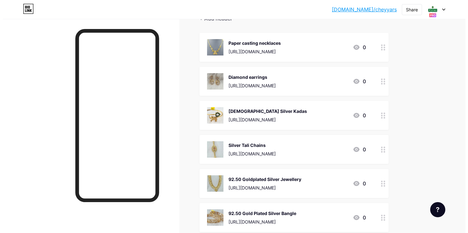
scroll to position [0, 0]
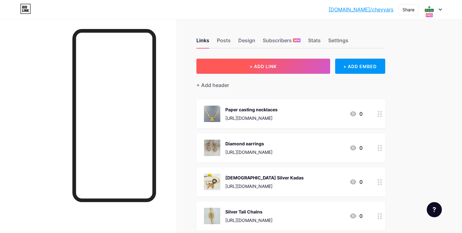
click at [253, 62] on button "+ ADD LINK" at bounding box center [263, 66] width 134 height 15
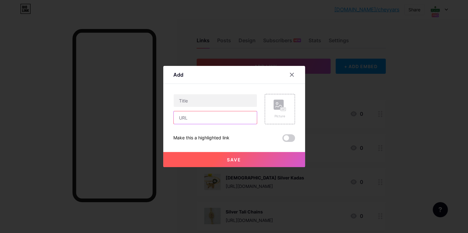
click at [196, 118] on input "text" at bounding box center [214, 117] width 83 height 13
paste input "[URL][DOMAIN_NAME]"
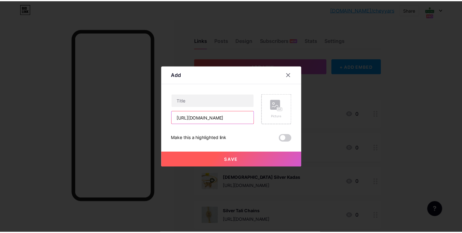
scroll to position [0, 65]
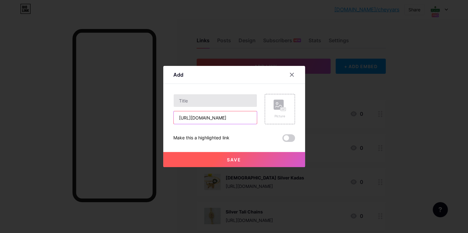
type input "[URL][DOMAIN_NAME]"
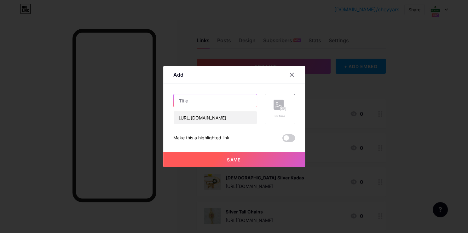
click at [192, 97] on input "text" at bounding box center [214, 100] width 83 height 13
type input "18kt Earring"
click at [270, 116] on div "Picture" at bounding box center [279, 109] width 30 height 30
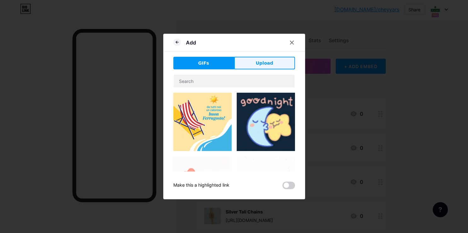
click at [259, 66] on span "Upload" at bounding box center [263, 63] width 17 height 7
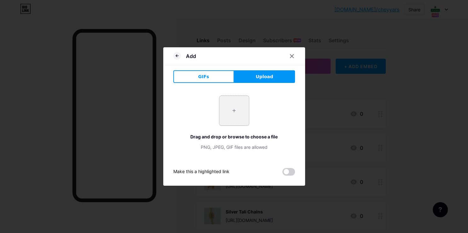
click at [229, 125] on div "+" at bounding box center [234, 110] width 30 height 30
click at [230, 117] on input "file" at bounding box center [234, 111] width 30 height 30
type input "C:\fakepath\20250527_093615.webp"
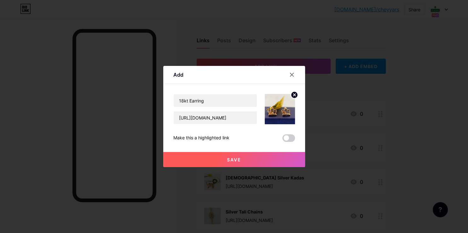
click at [240, 163] on button "Save" at bounding box center [234, 159] width 142 height 15
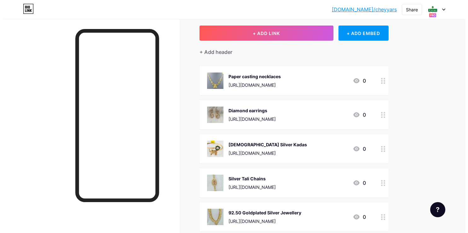
scroll to position [0, 0]
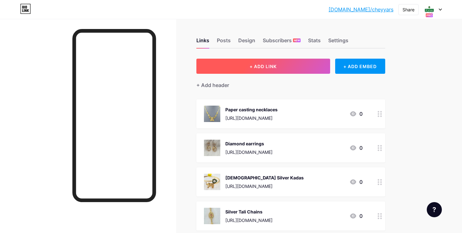
click at [281, 66] on button "+ ADD LINK" at bounding box center [263, 66] width 134 height 15
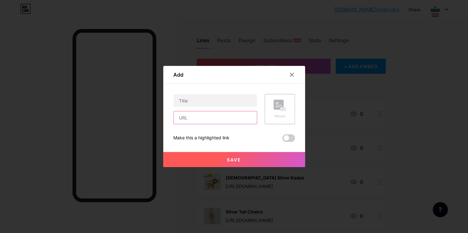
click at [207, 121] on input "text" at bounding box center [214, 117] width 83 height 13
paste input "[URL][DOMAIN_NAME]"
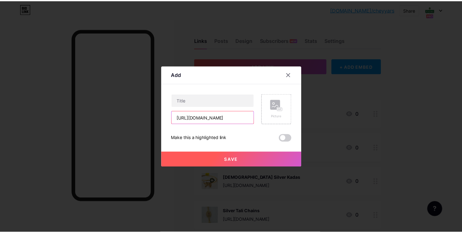
scroll to position [0, 62]
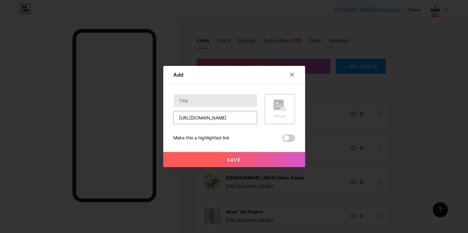
type input "[URL][DOMAIN_NAME]"
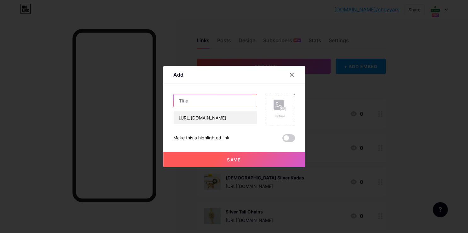
click at [203, 103] on input "text" at bounding box center [214, 100] width 83 height 13
type input "18kt Chain"
click at [275, 107] on rect at bounding box center [278, 104] width 10 height 10
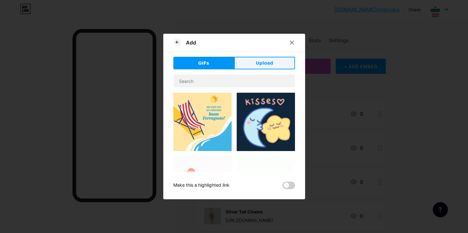
click at [251, 64] on button "Upload" at bounding box center [264, 63] width 61 height 13
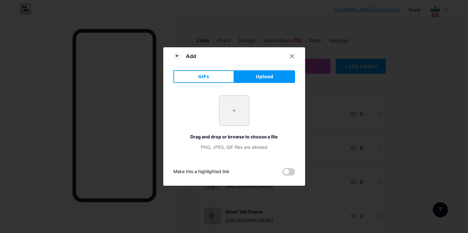
click at [236, 108] on input "file" at bounding box center [234, 111] width 30 height 30
type input "C:\fakepath\20250527_100126.webp"
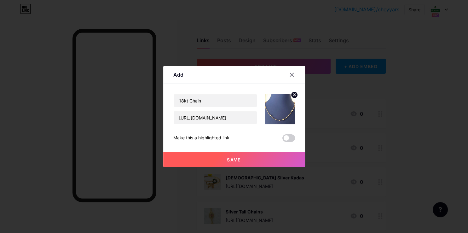
click at [243, 160] on button "Save" at bounding box center [234, 159] width 142 height 15
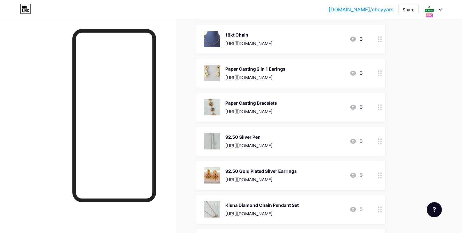
scroll to position [731, 0]
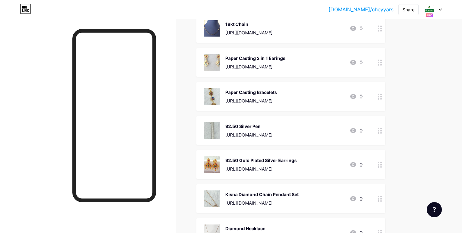
click at [377, 30] on div at bounding box center [380, 28] width 11 height 29
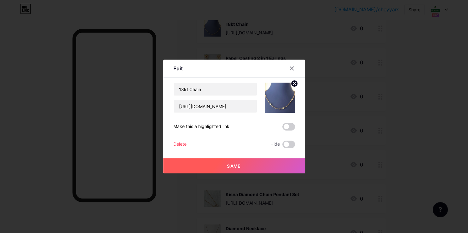
click at [381, 29] on div at bounding box center [234, 116] width 468 height 233
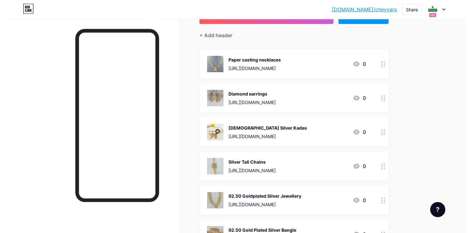
scroll to position [33, 0]
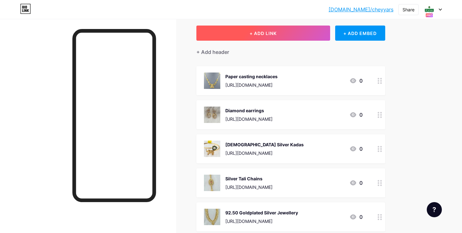
click at [244, 34] on button "+ ADD LINK" at bounding box center [263, 33] width 134 height 15
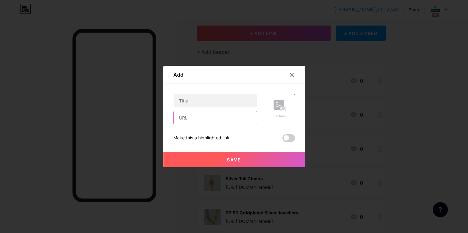
click at [230, 114] on input "text" at bounding box center [214, 117] width 83 height 13
paste input "[URL][DOMAIN_NAME]"
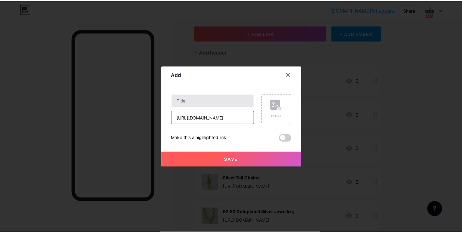
scroll to position [0, 132]
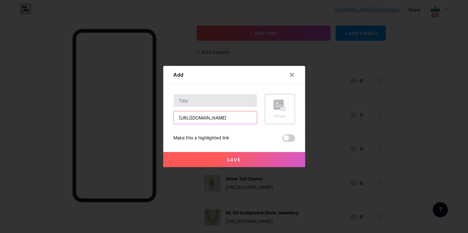
type input "[URL][DOMAIN_NAME]"
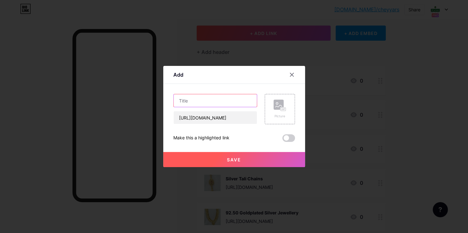
click at [201, 99] on input "text" at bounding box center [214, 100] width 83 height 13
type input "Second Stud"
click at [273, 113] on div "Picture" at bounding box center [279, 108] width 13 height 19
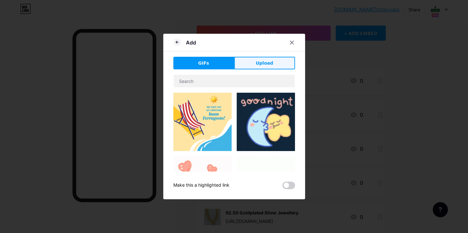
drag, startPoint x: 265, startPoint y: 60, endPoint x: 237, endPoint y: 72, distance: 30.3
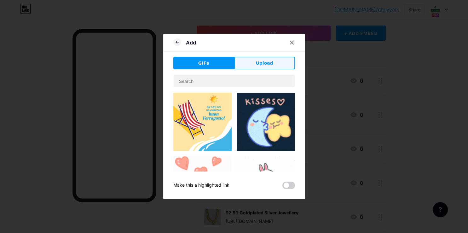
click at [265, 60] on span "Upload" at bounding box center [263, 63] width 17 height 7
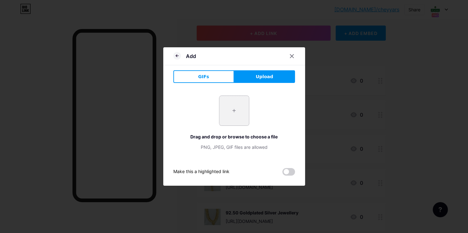
click at [229, 108] on input "file" at bounding box center [234, 111] width 30 height 30
type input "C:\fakepath\-OSOg4teMZ6aVuc6DQb5.jpg"
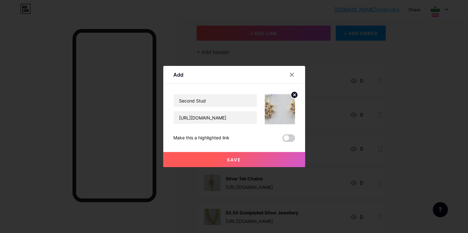
click at [227, 160] on span "Save" at bounding box center [234, 159] width 14 height 5
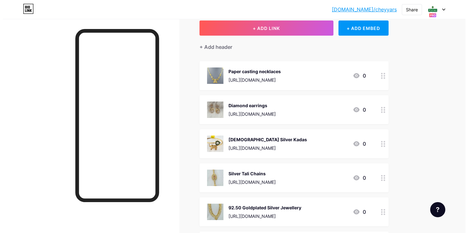
scroll to position [0, 0]
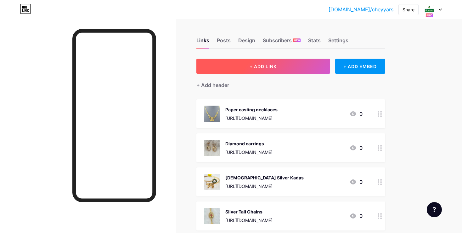
click at [265, 68] on span "+ ADD LINK" at bounding box center [263, 66] width 27 height 5
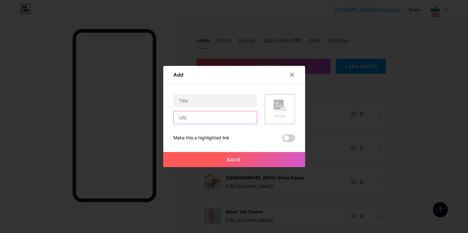
click at [205, 118] on input "text" at bounding box center [214, 117] width 83 height 13
paste input "[URL][DOMAIN_NAME]"
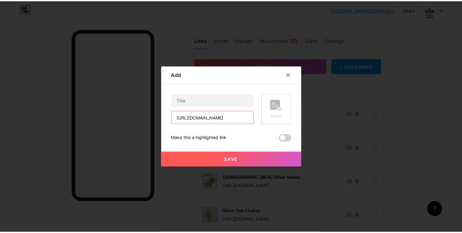
scroll to position [0, 128]
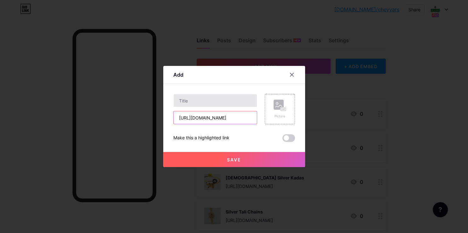
type input "[URL][DOMAIN_NAME]"
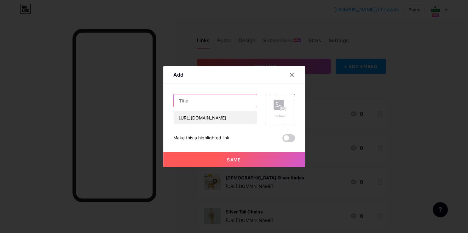
click at [191, 103] on input "text" at bounding box center [214, 100] width 83 height 13
type input "Trendy Adikai Necklace"
click at [287, 106] on div "Picture" at bounding box center [279, 109] width 30 height 30
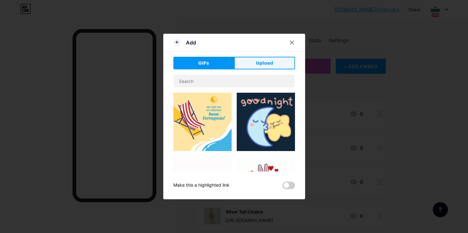
click at [250, 64] on button "Upload" at bounding box center [264, 63] width 61 height 13
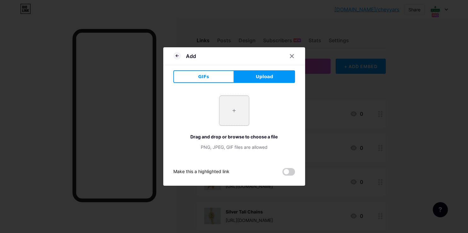
click at [232, 113] on input "file" at bounding box center [234, 111] width 30 height 30
type input "C:\fakepath\-ORMNQLxNWlEpctZDjyZ.jpg"
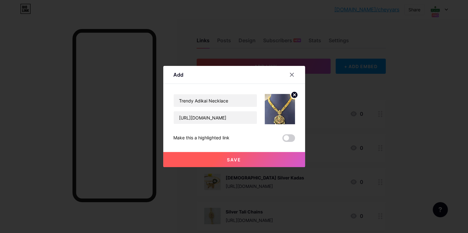
click at [230, 157] on span "Save" at bounding box center [234, 159] width 14 height 5
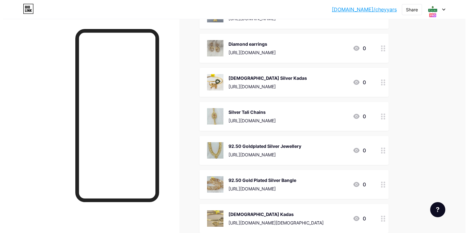
scroll to position [0, 0]
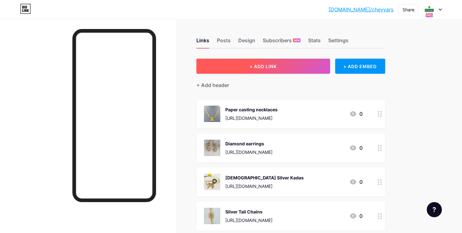
click at [266, 70] on button "+ ADD LINK" at bounding box center [263, 66] width 134 height 15
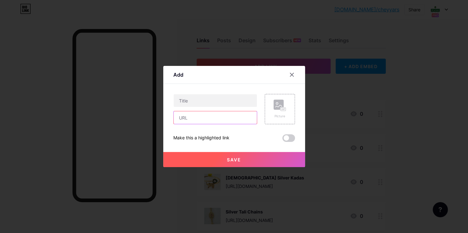
click at [202, 121] on input "text" at bounding box center [214, 117] width 83 height 13
click at [208, 116] on input "text" at bounding box center [214, 117] width 83 height 13
paste input "[URL][DOMAIN_NAME]"
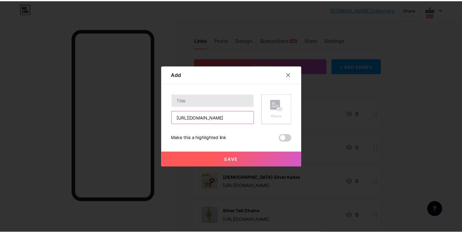
scroll to position [0, 79]
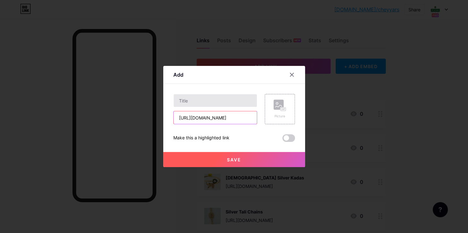
type input "[URL][DOMAIN_NAME]"
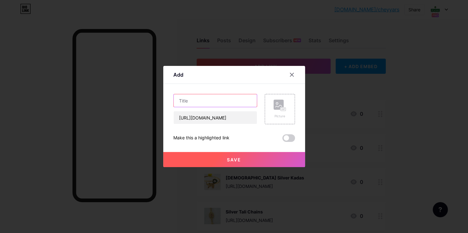
click at [200, 97] on input "text" at bounding box center [214, 100] width 83 height 13
type input "92.50 Silver Saree Pin"
click at [281, 112] on div "Picture" at bounding box center [279, 108] width 13 height 19
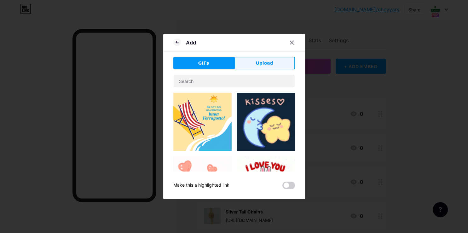
click at [259, 60] on span "Upload" at bounding box center [263, 63] width 17 height 7
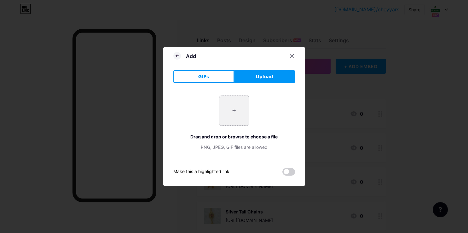
click at [237, 100] on input "file" at bounding box center [234, 111] width 30 height 30
type input "C:\fakepath\20250528_153858.webp"
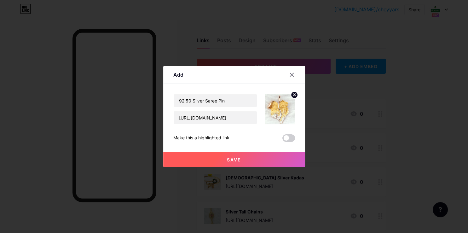
click at [240, 158] on button "Save" at bounding box center [234, 159] width 142 height 15
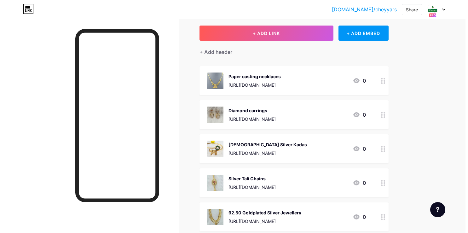
scroll to position [0, 0]
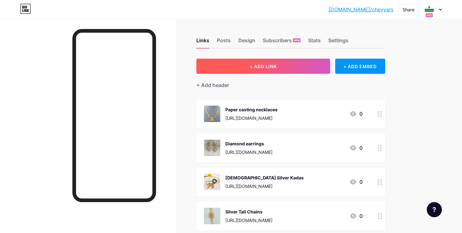
click at [294, 70] on button "+ ADD LINK" at bounding box center [263, 66] width 134 height 15
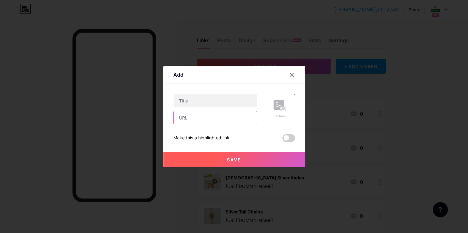
click at [229, 119] on input "text" at bounding box center [214, 117] width 83 height 13
paste input "[URL][DOMAIN_NAME]"
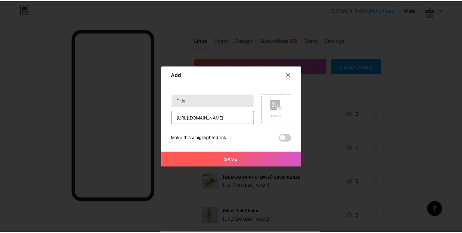
scroll to position [0, 69]
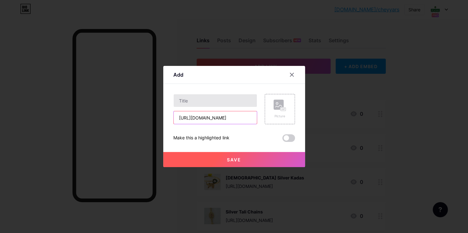
type input "[URL][DOMAIN_NAME]"
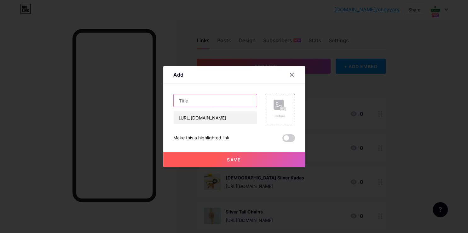
click at [196, 100] on input "text" at bounding box center [214, 100] width 83 height 13
type input "92.50 Silver [DEMOGRAPHIC_DATA] Watch"
click at [266, 110] on div "Picture" at bounding box center [279, 109] width 30 height 30
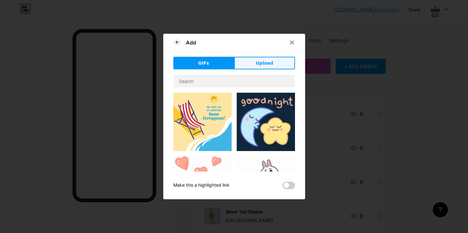
click at [245, 58] on button "Upload" at bounding box center [264, 63] width 61 height 13
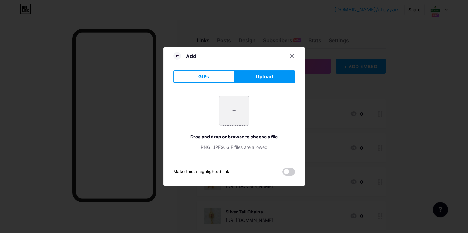
click at [236, 112] on input "file" at bounding box center [234, 111] width 30 height 30
type input "C:\fakepath\20250130_174208.webp"
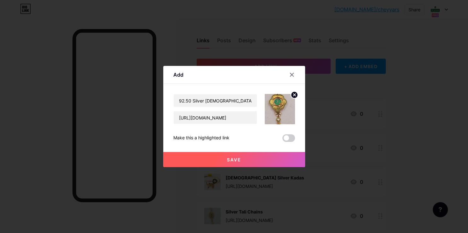
click at [245, 154] on button "Save" at bounding box center [234, 159] width 142 height 15
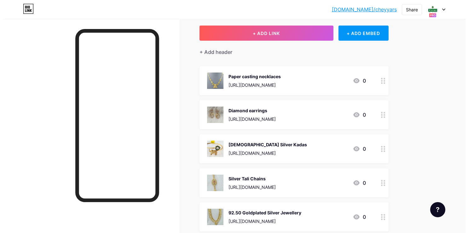
scroll to position [0, 0]
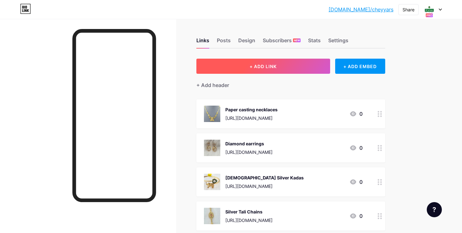
click at [218, 68] on button "+ ADD LINK" at bounding box center [263, 66] width 134 height 15
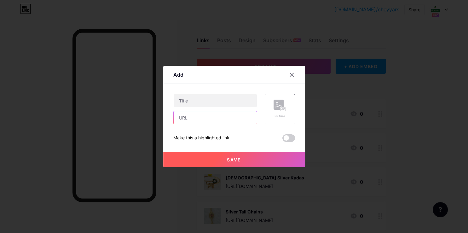
click at [208, 117] on input "text" at bounding box center [214, 117] width 83 height 13
paste input "[URL][DOMAIN_NAME]"
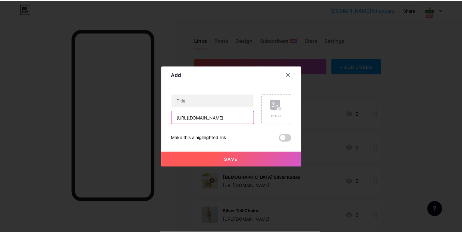
scroll to position [0, 113]
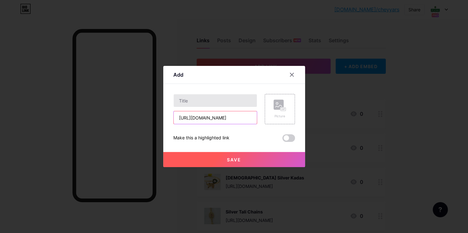
type input "[URL][DOMAIN_NAME]"
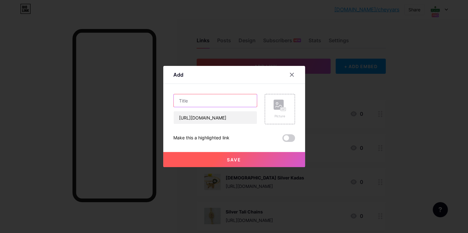
click at [199, 104] on input "text" at bounding box center [214, 100] width 83 height 13
type input "Antique Pendant"
click at [268, 118] on div "Picture" at bounding box center [279, 109] width 30 height 30
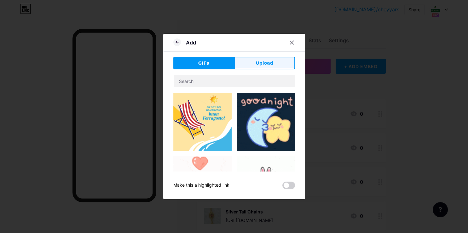
click at [251, 69] on button "Upload" at bounding box center [264, 63] width 61 height 13
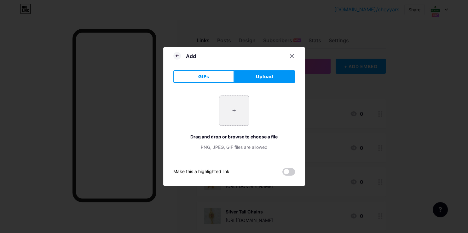
click at [233, 111] on input "file" at bounding box center [234, 111] width 30 height 30
type input "C:\fakepath\-OU-YaBRVrRnghJLzd1m.jpg"
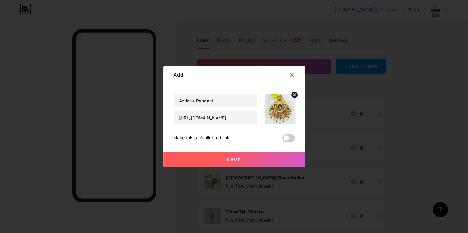
click at [236, 159] on span "Save" at bounding box center [234, 159] width 14 height 5
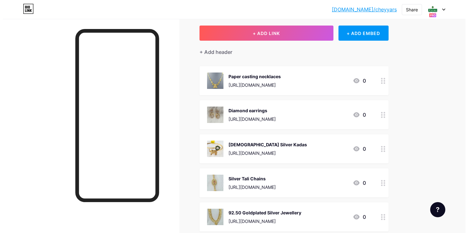
scroll to position [0, 0]
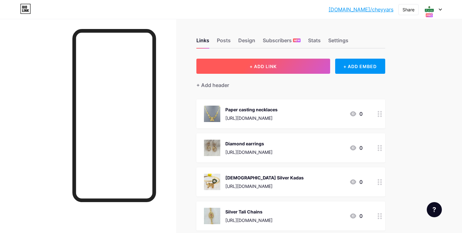
click at [287, 60] on button "+ ADD LINK" at bounding box center [263, 66] width 134 height 15
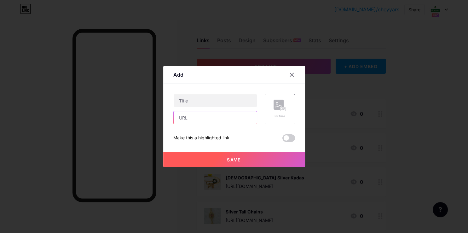
click at [215, 116] on input "text" at bounding box center [214, 117] width 83 height 13
paste input "[URL][DOMAIN_NAME][DEMOGRAPHIC_DATA]"
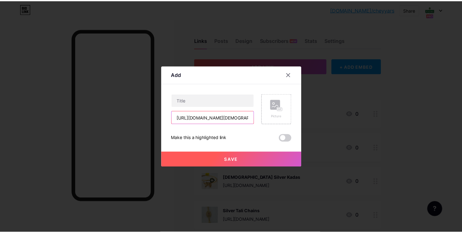
scroll to position [0, 78]
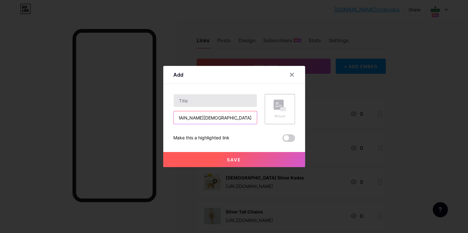
type input "[URL][DOMAIN_NAME][DEMOGRAPHIC_DATA]"
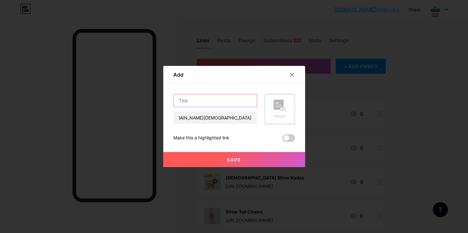
click at [191, 102] on input "text" at bounding box center [214, 100] width 83 height 13
type input "92.50 Silver [DEMOGRAPHIC_DATA] Ring"
click at [269, 118] on div "Picture" at bounding box center [279, 109] width 30 height 30
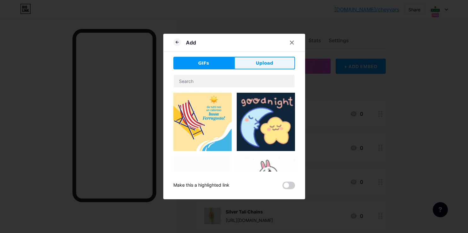
click at [253, 59] on button "Upload" at bounding box center [264, 63] width 61 height 13
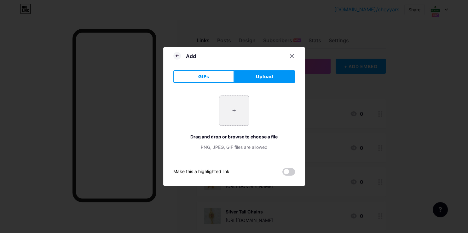
click at [235, 112] on input "file" at bounding box center [234, 111] width 30 height 30
type input "C:\fakepath\20250525_140739.webp"
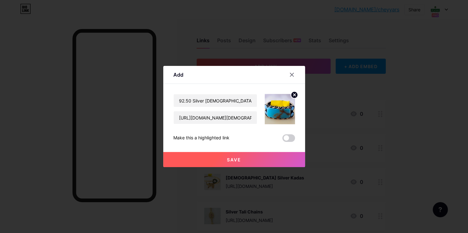
click at [227, 162] on span "Save" at bounding box center [234, 159] width 14 height 5
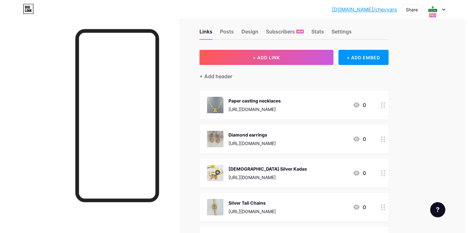
scroll to position [0, 0]
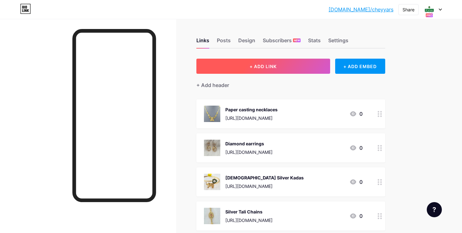
click at [272, 68] on span "+ ADD LINK" at bounding box center [263, 66] width 27 height 5
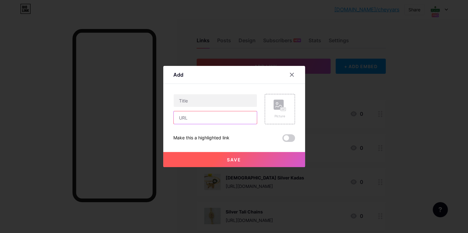
click at [196, 120] on input "text" at bounding box center [214, 117] width 83 height 13
paste input "[URL][DOMAIN_NAME]"
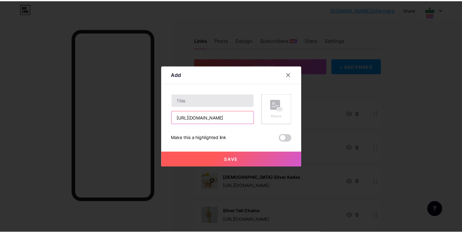
scroll to position [0, 80]
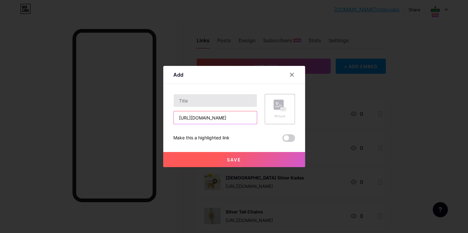
type input "[URL][DOMAIN_NAME]"
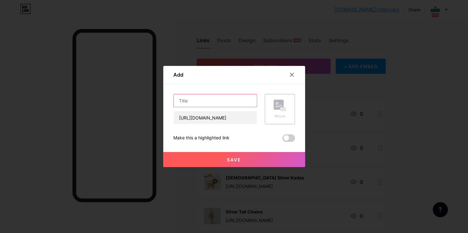
click at [205, 95] on input "text" at bounding box center [214, 100] width 83 height 13
type input "Kisna Diamond Necklace"
click at [273, 110] on icon at bounding box center [279, 105] width 13 height 12
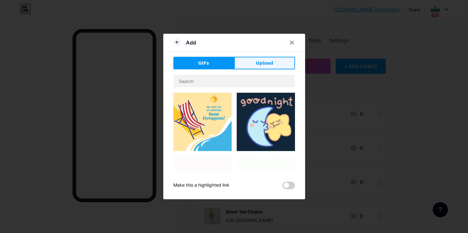
click at [258, 66] on span "Upload" at bounding box center [263, 63] width 17 height 7
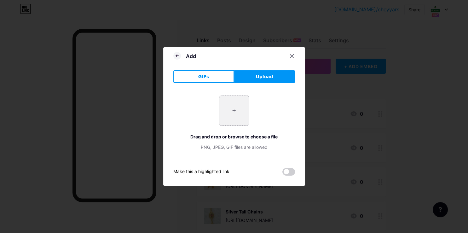
click at [227, 111] on input "file" at bounding box center [234, 111] width 30 height 30
type input "C:\fakepath\20250603_162931_12296269-cca4-4435-97b1-1638abd543c9.webp"
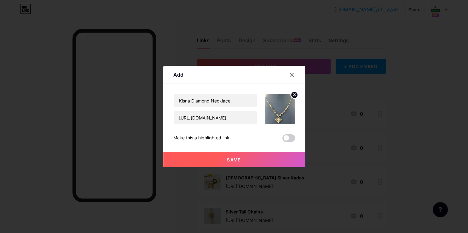
click at [238, 157] on span "Save" at bounding box center [234, 159] width 14 height 5
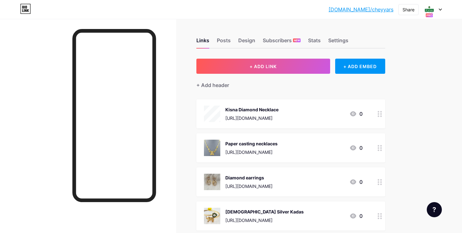
click at [381, 114] on icon at bounding box center [380, 114] width 4 height 6
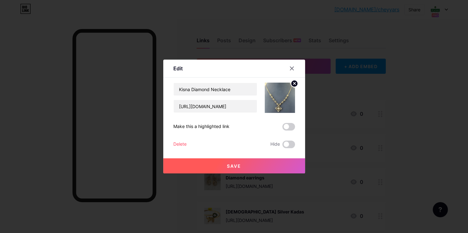
click at [381, 114] on div at bounding box center [234, 116] width 468 height 233
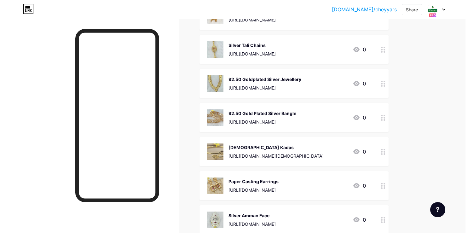
scroll to position [0, 0]
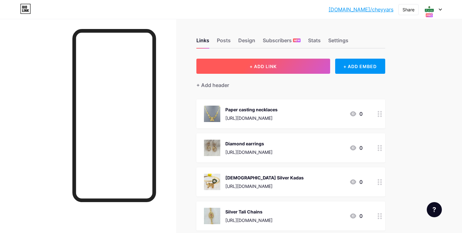
click at [275, 66] on span "+ ADD LINK" at bounding box center [263, 66] width 27 height 5
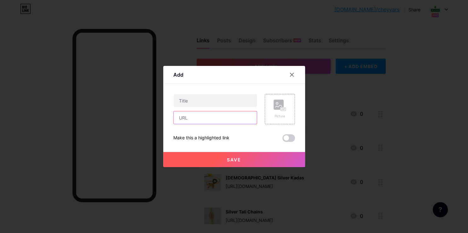
click at [209, 120] on input "text" at bounding box center [214, 117] width 83 height 13
paste input "[URL][DOMAIN_NAME]"
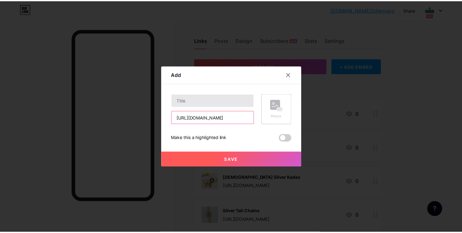
scroll to position [0, 121]
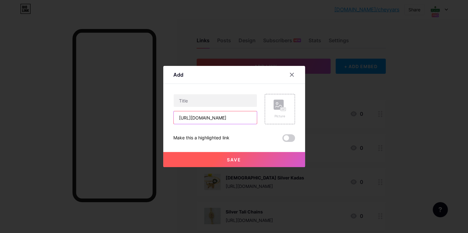
type input "[URL][DOMAIN_NAME]"
drag, startPoint x: 191, startPoint y: 89, endPoint x: 193, endPoint y: 98, distance: 8.3
click at [192, 90] on div "Content YouTube Play YouTube video without leaving your page. ADD Vimeo Play Vi…" at bounding box center [234, 113] width 122 height 58
click at [193, 98] on input "text" at bounding box center [214, 100] width 83 height 13
type input "A"
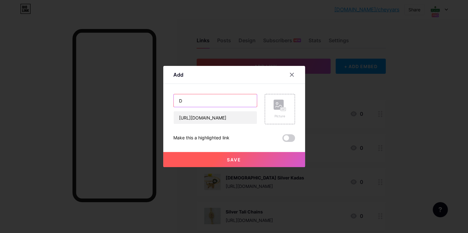
type input "D"
type input "AD stone Necklace"
click at [274, 114] on div "Picture" at bounding box center [279, 116] width 13 height 5
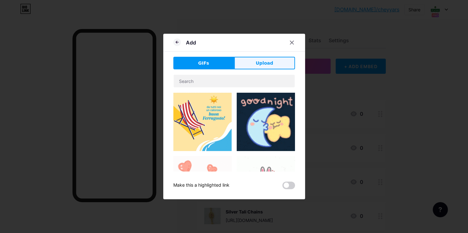
click at [262, 66] on span "Upload" at bounding box center [263, 63] width 17 height 7
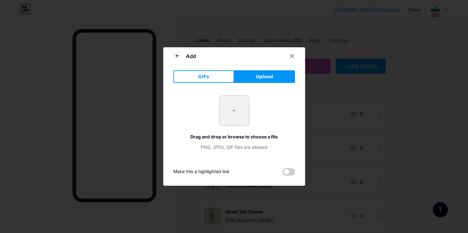
click at [227, 110] on input "file" at bounding box center [234, 111] width 30 height 30
click at [229, 108] on input "file" at bounding box center [234, 111] width 30 height 30
type input "C:\fakepath\-OV833lJRBE_ZNDIPZOR.jpg"
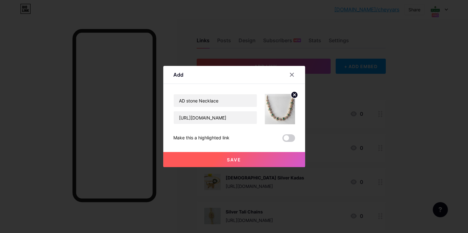
click at [224, 153] on button "Save" at bounding box center [234, 159] width 142 height 15
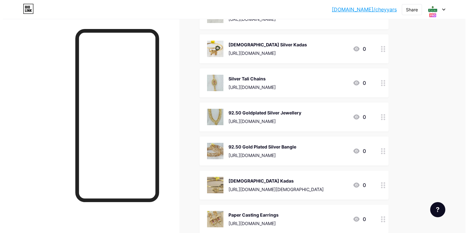
scroll to position [0, 0]
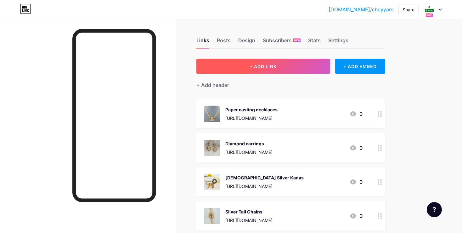
click at [265, 61] on button "+ ADD LINK" at bounding box center [263, 66] width 134 height 15
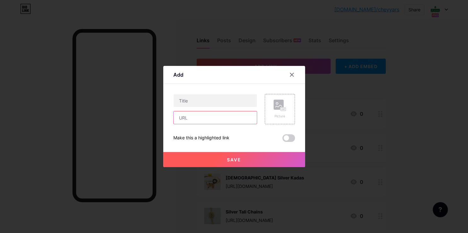
click at [211, 112] on input "text" at bounding box center [214, 117] width 83 height 13
paste input "[URL][DOMAIN_NAME][DEMOGRAPHIC_DATA]"
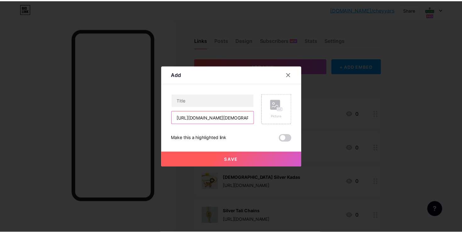
scroll to position [0, 83]
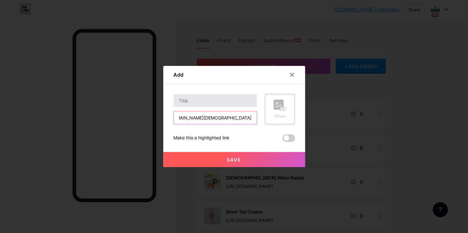
type input "[URL][DOMAIN_NAME][DEMOGRAPHIC_DATA]"
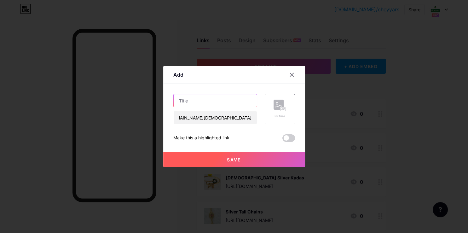
click at [177, 102] on input "text" at bounding box center [214, 100] width 83 height 13
type input "92.50 Silver [DEMOGRAPHIC_DATA] Watch"
click at [273, 101] on rect at bounding box center [278, 104] width 10 height 10
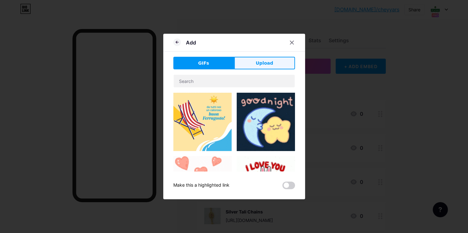
click at [258, 64] on span "Upload" at bounding box center [263, 63] width 17 height 7
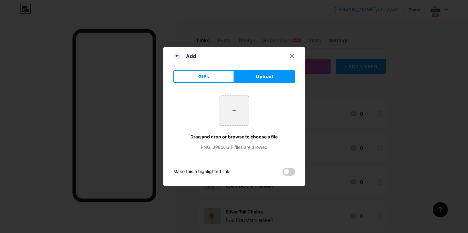
click at [230, 112] on input "file" at bounding box center [234, 111] width 30 height 30
type input "C:\fakepath\20250525_173623.webp"
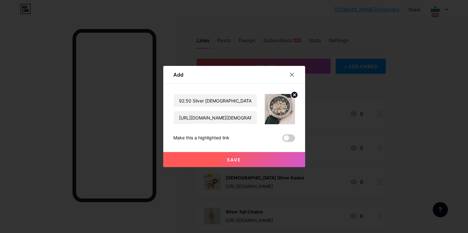
click at [237, 157] on span "Save" at bounding box center [234, 159] width 14 height 5
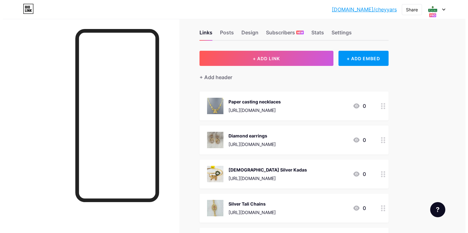
scroll to position [0, 0]
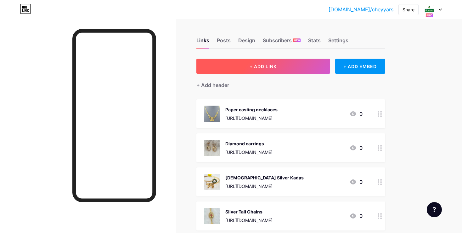
click at [276, 70] on button "+ ADD LINK" at bounding box center [263, 66] width 134 height 15
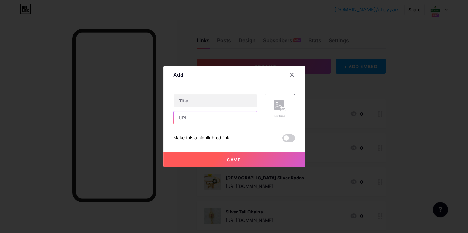
click at [210, 116] on input "text" at bounding box center [214, 117] width 83 height 13
paste input "[URL][DOMAIN_NAME]"
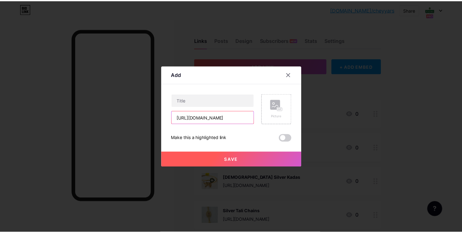
scroll to position [0, 128]
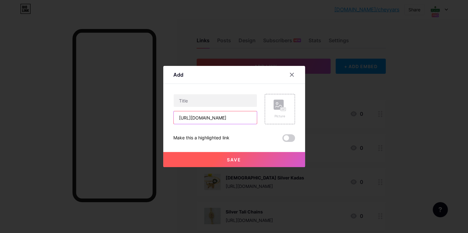
type input "[URL][DOMAIN_NAME]"
drag, startPoint x: 176, startPoint y: 107, endPoint x: 187, endPoint y: 102, distance: 12.0
click at [177, 107] on div "[URL][DOMAIN_NAME]" at bounding box center [215, 109] width 84 height 30
click at [191, 101] on input "text" at bounding box center [214, 100] width 83 height 13
type input "Yellow Antique Haram"
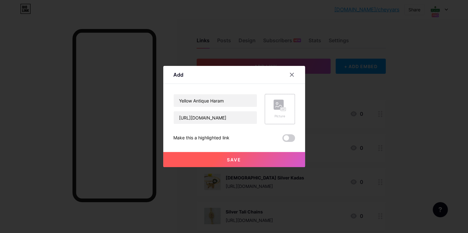
click at [273, 107] on rect at bounding box center [278, 104] width 10 height 10
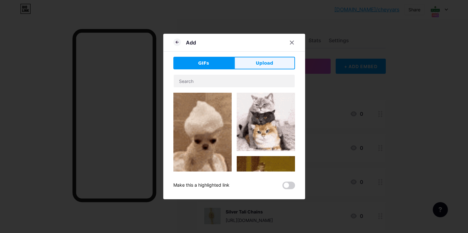
click at [257, 58] on button "Upload" at bounding box center [264, 63] width 61 height 13
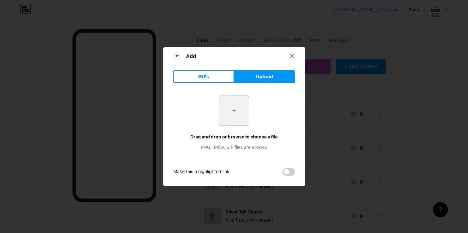
click at [222, 109] on input "file" at bounding box center [234, 111] width 30 height 30
type input "C:\fakepath\-OR_0MjvG373JyIbJqIL.jpg"
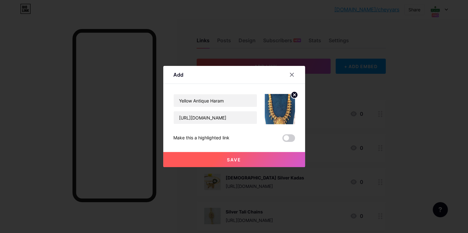
click at [241, 161] on button "Save" at bounding box center [234, 159] width 142 height 15
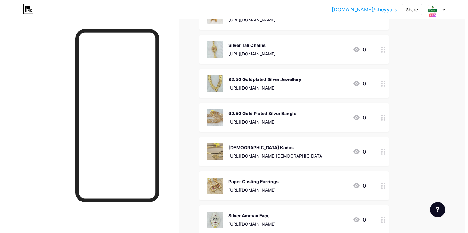
scroll to position [0, 0]
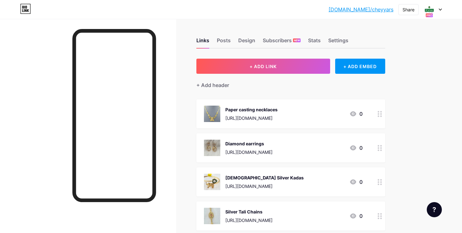
click at [297, 75] on div "+ Add header" at bounding box center [290, 81] width 189 height 15
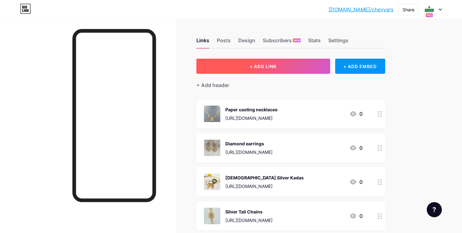
click at [296, 66] on button "+ ADD LINK" at bounding box center [263, 66] width 134 height 15
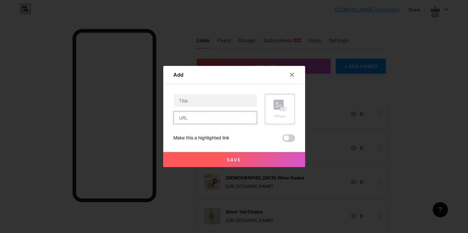
click at [186, 117] on input "text" at bounding box center [214, 117] width 83 height 13
paste input "[URL][DOMAIN_NAME][DEMOGRAPHIC_DATA]"
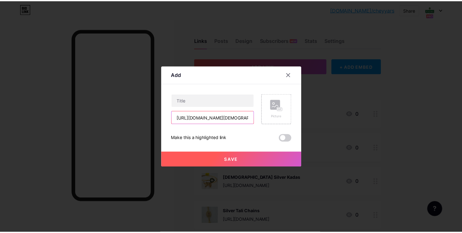
scroll to position [0, 127]
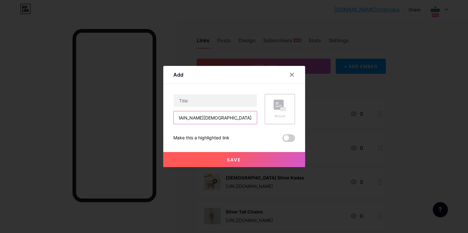
type input "[URL][DOMAIN_NAME][DEMOGRAPHIC_DATA]"
click at [194, 108] on div "[URL][DOMAIN_NAME][DEMOGRAPHIC_DATA]" at bounding box center [215, 109] width 84 height 30
click at [196, 103] on input "text" at bounding box center [214, 100] width 83 height 13
type input "AD Stone [DEMOGRAPHIC_DATA] Kadas"
click at [276, 106] on icon at bounding box center [278, 106] width 6 height 2
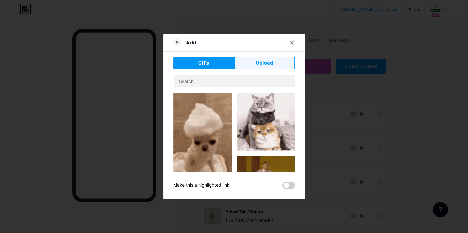
click at [274, 66] on button "Upload" at bounding box center [264, 63] width 61 height 13
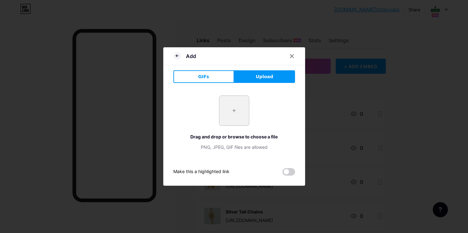
click at [233, 114] on input "file" at bounding box center [234, 111] width 30 height 30
click at [232, 112] on input "file" at bounding box center [234, 111] width 30 height 30
type input "C:\fakepath\-OR0BOTf7_eyAxk54jBV.jpg"
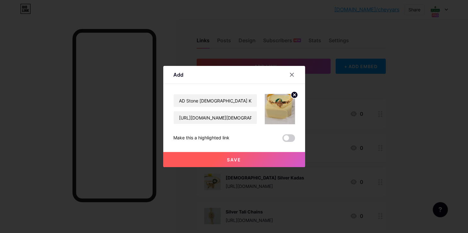
click at [236, 157] on span "Save" at bounding box center [234, 159] width 14 height 5
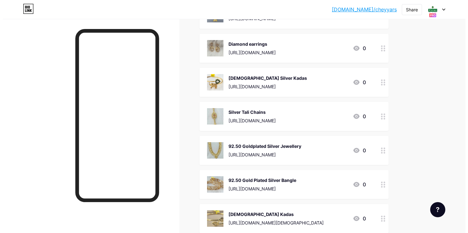
scroll to position [0, 0]
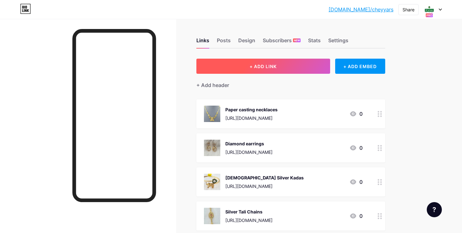
click at [292, 70] on button "+ ADD LINK" at bounding box center [263, 66] width 134 height 15
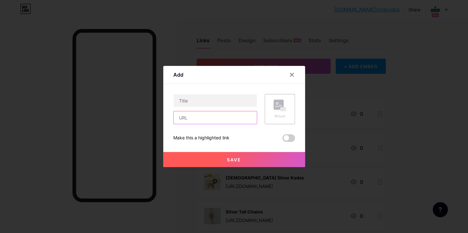
click at [209, 120] on input "text" at bounding box center [214, 117] width 83 height 13
paste input "[URL][DOMAIN_NAME][DEMOGRAPHIC_DATA]"
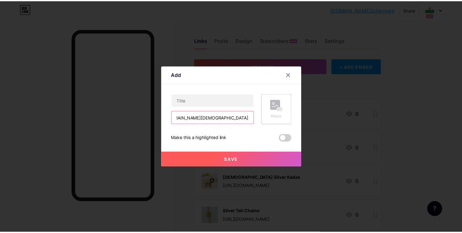
scroll to position [0, 86]
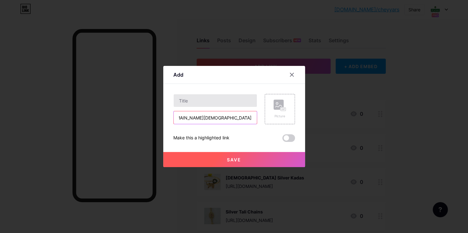
type input "[URL][DOMAIN_NAME][DEMOGRAPHIC_DATA]"
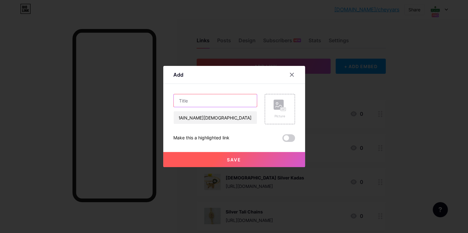
click at [215, 100] on input "text" at bounding box center [214, 100] width 83 height 13
type input "Kisna Diamond [DEMOGRAPHIC_DATA] Ring"
click at [274, 115] on div "Picture" at bounding box center [279, 116] width 13 height 5
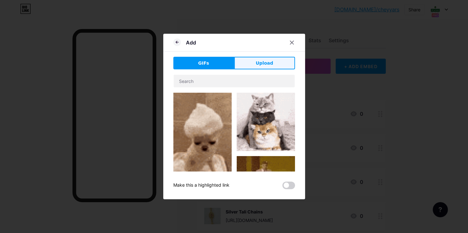
click at [251, 66] on button "Upload" at bounding box center [264, 63] width 61 height 13
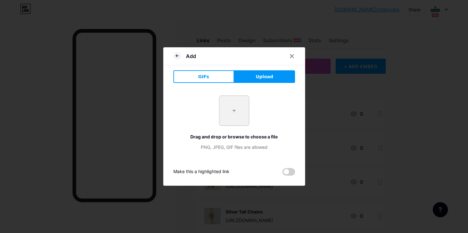
click at [226, 104] on input "file" at bounding box center [234, 111] width 30 height 30
type input "C:\fakepath\20250808_150100.webp"
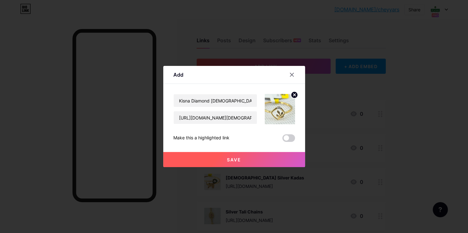
click at [227, 157] on span "Save" at bounding box center [234, 159] width 14 height 5
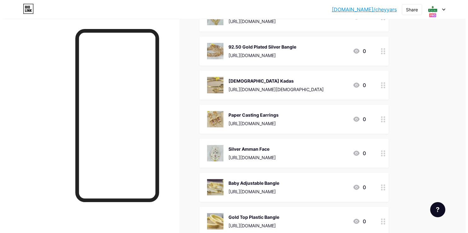
scroll to position [0, 0]
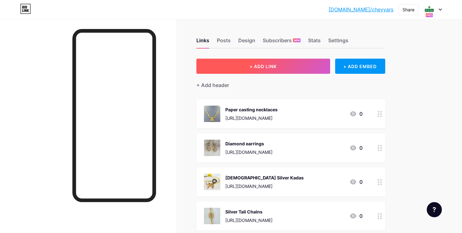
click at [256, 65] on span "+ ADD LINK" at bounding box center [263, 66] width 27 height 5
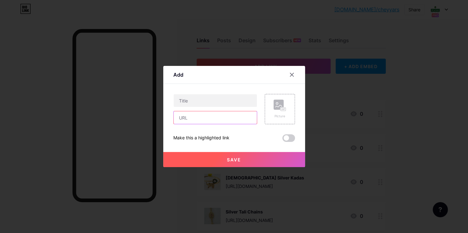
click at [247, 112] on input "text" at bounding box center [214, 117] width 83 height 13
paste input "[URL][DOMAIN_NAME]"
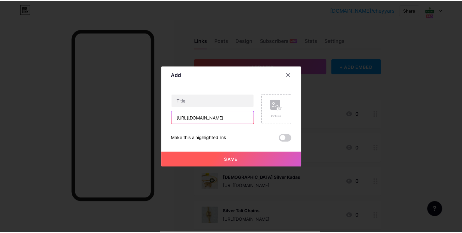
scroll to position [0, 86]
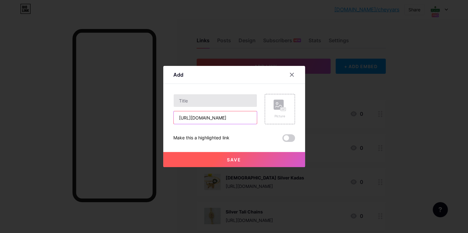
type input "[URL][DOMAIN_NAME]"
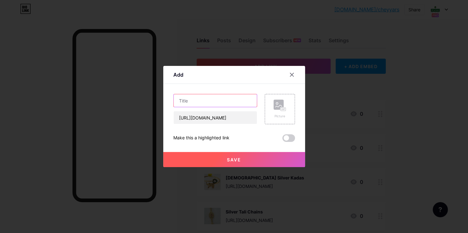
click at [206, 104] on input "text" at bounding box center [214, 100] width 83 height 13
type input "Kisna Diamond [DEMOGRAPHIC_DATA] Ring"
click at [266, 101] on div "Picture" at bounding box center [279, 109] width 30 height 30
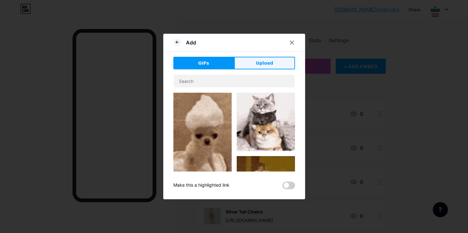
click at [248, 67] on button "Upload" at bounding box center [264, 63] width 61 height 13
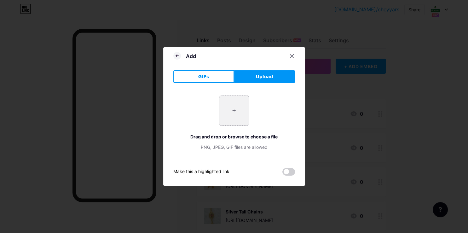
click at [238, 108] on input "file" at bounding box center [234, 111] width 30 height 30
type input "C:\fakepath\20250503_182625_f03a457a-0400-462f-818c-f6b9efa8c3c7.webp"
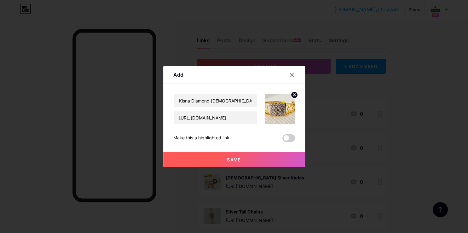
click at [232, 158] on span "Save" at bounding box center [234, 159] width 14 height 5
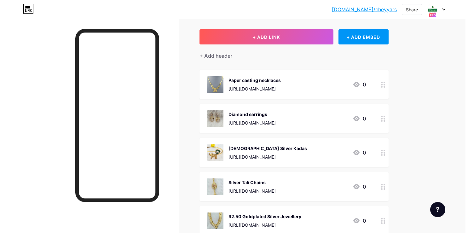
scroll to position [0, 0]
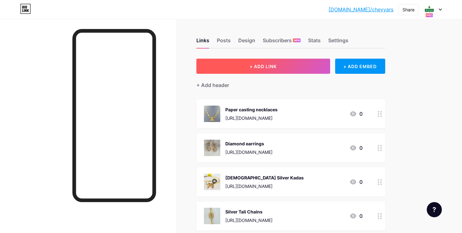
click at [281, 65] on button "+ ADD LINK" at bounding box center [263, 66] width 134 height 15
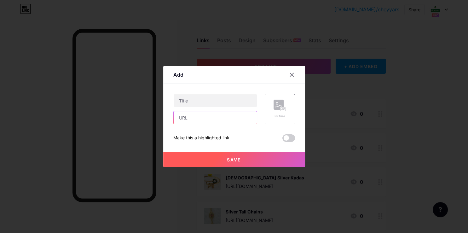
click at [215, 115] on input "text" at bounding box center [214, 117] width 83 height 13
paste input "[URL][DOMAIN_NAME]"
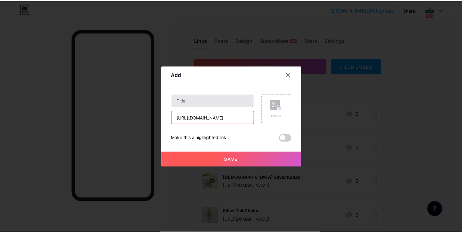
scroll to position [0, 130]
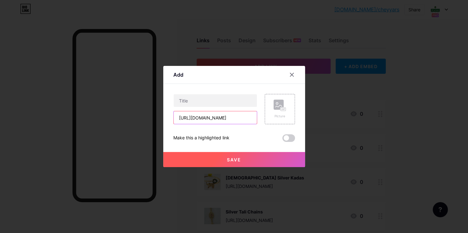
type input "[URL][DOMAIN_NAME]"
click at [194, 90] on div "Content YouTube Play YouTube video without leaving your page. ADD Vimeo Play Vi…" at bounding box center [234, 113] width 122 height 58
click at [194, 94] on input "text" at bounding box center [214, 100] width 83 height 13
type input "AD Stone Earring"
click at [264, 111] on div "Picture" at bounding box center [279, 109] width 30 height 30
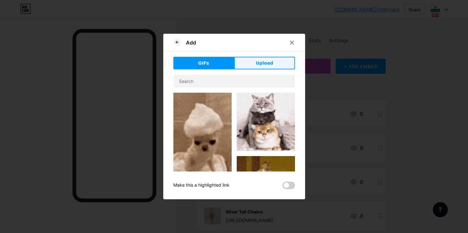
click at [278, 59] on button "Upload" at bounding box center [264, 63] width 61 height 13
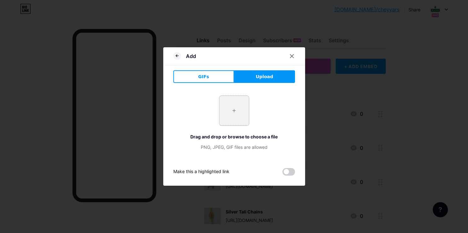
click at [244, 110] on input "file" at bounding box center [234, 111] width 30 height 30
type input "C:\fakepath\-ORLpxDCTwWgSI2a4w-g.jpg"
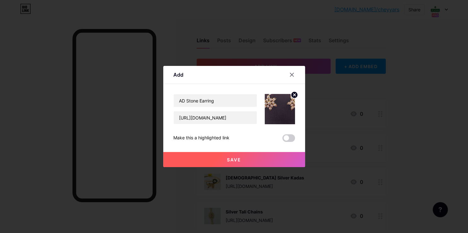
click at [228, 161] on span "Save" at bounding box center [234, 159] width 14 height 5
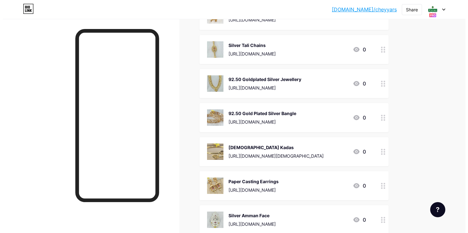
scroll to position [0, 0]
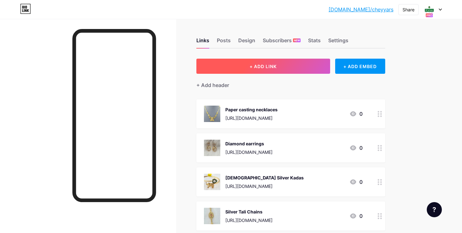
click at [263, 64] on span "+ ADD LINK" at bounding box center [263, 66] width 27 height 5
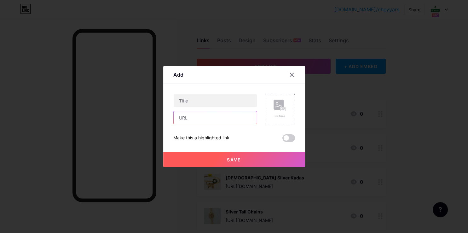
click at [183, 120] on input "text" at bounding box center [214, 117] width 83 height 13
paste input "[URL][DOMAIN_NAME]"
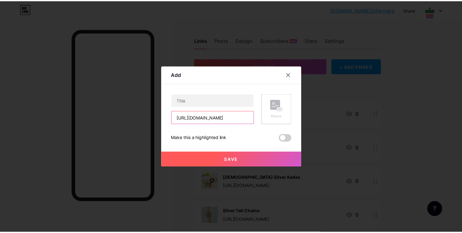
scroll to position [0, 122]
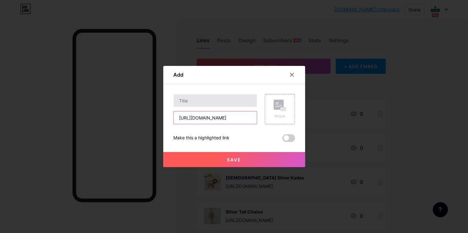
type input "[URL][DOMAIN_NAME]"
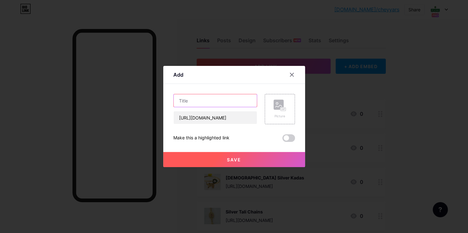
click at [208, 96] on input "text" at bounding box center [214, 100] width 83 height 13
type input "AD stone Vanki Ring"
click at [283, 116] on div "Picture" at bounding box center [279, 109] width 30 height 30
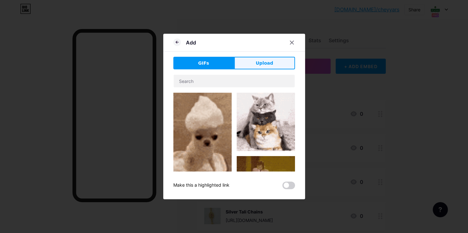
click at [264, 63] on span "Upload" at bounding box center [263, 63] width 17 height 7
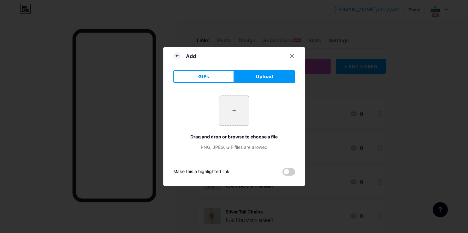
click at [237, 104] on input "file" at bounding box center [234, 111] width 30 height 30
type input "C:\fakepath\-OR0B2szqmYsyxPtuR6E.jpg"
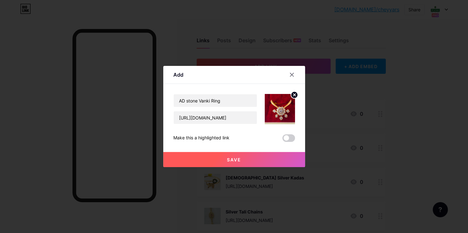
click at [244, 153] on button "Save" at bounding box center [234, 159] width 142 height 15
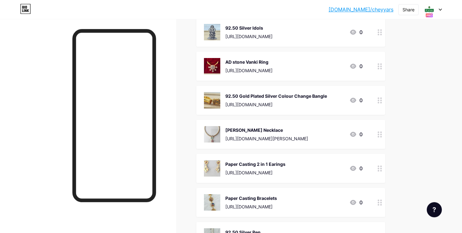
scroll to position [632, 0]
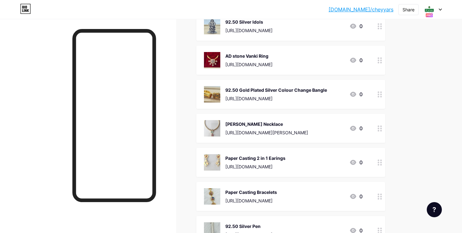
drag, startPoint x: 379, startPoint y: 59, endPoint x: 378, endPoint y: 168, distance: 109.9
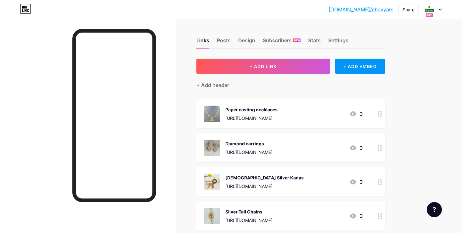
scroll to position [0, 0]
